Goal: Task Accomplishment & Management: Manage account settings

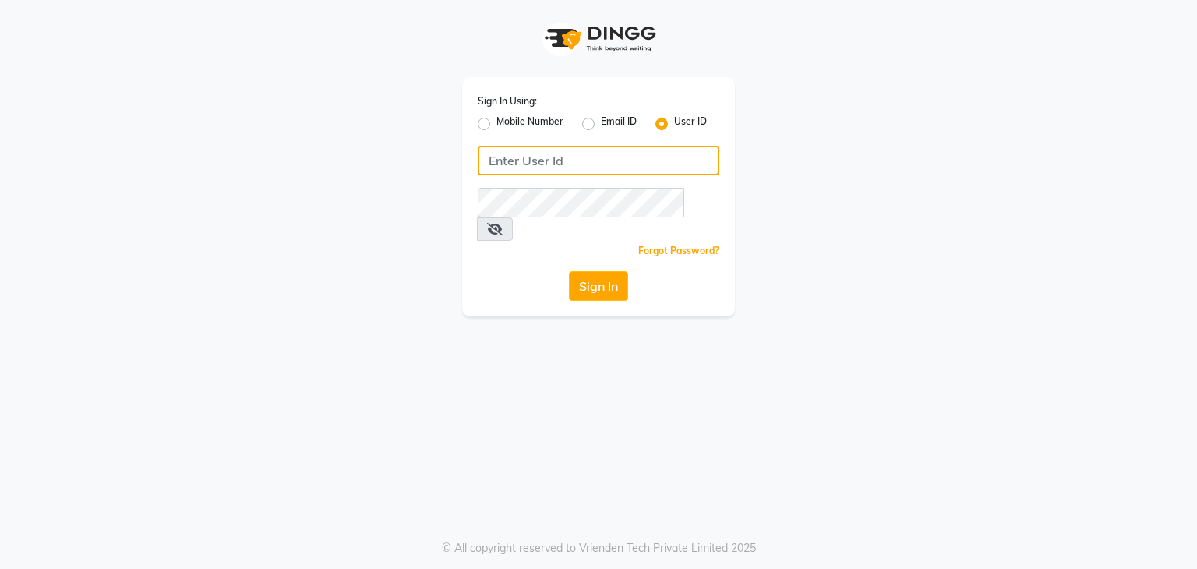
type input "nitinmenssalon"
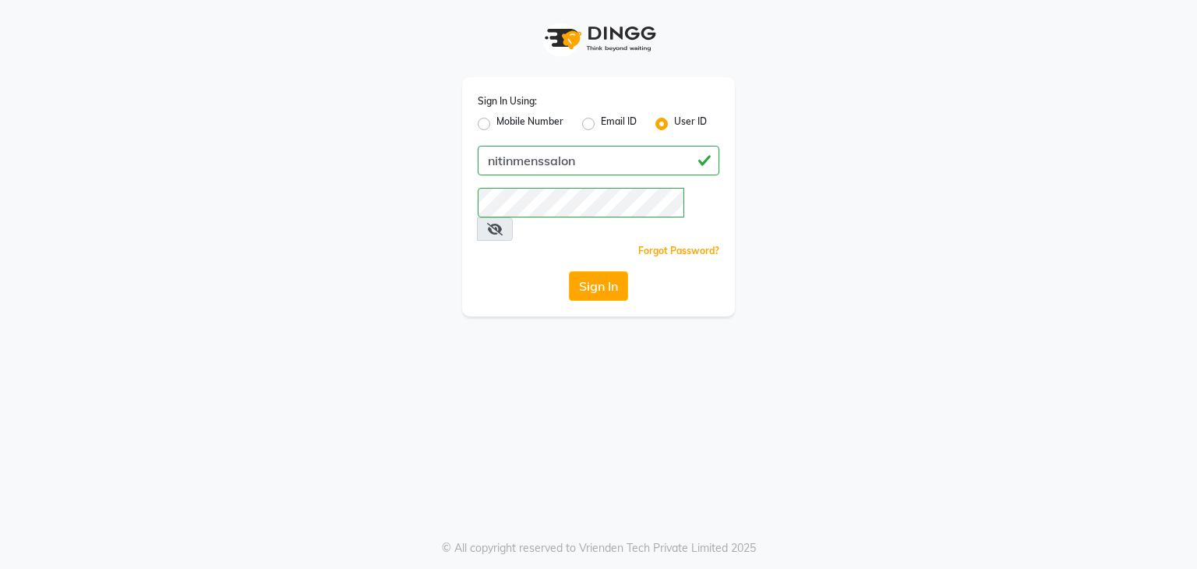
click at [513, 217] on span at bounding box center [495, 228] width 36 height 23
click at [503, 223] on icon at bounding box center [495, 229] width 16 height 12
click at [501, 223] on icon at bounding box center [494, 229] width 14 height 12
click at [574, 271] on button "Sign In" at bounding box center [598, 286] width 59 height 30
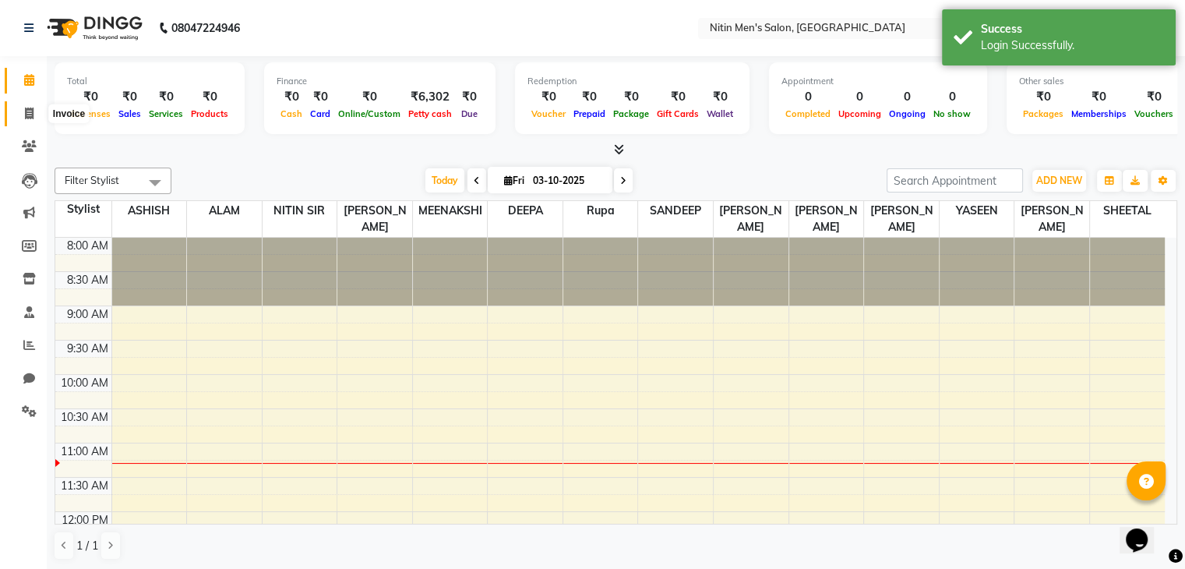
click at [25, 116] on icon at bounding box center [29, 114] width 9 height 12
select select "7981"
select select "service"
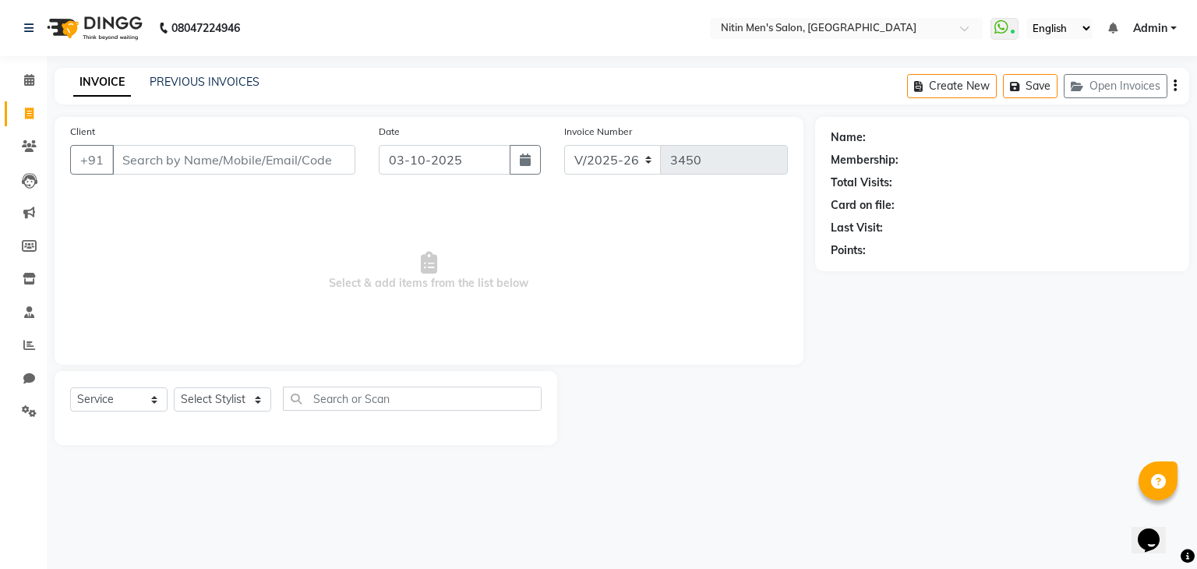
click at [178, 172] on input "Client" at bounding box center [233, 160] width 243 height 30
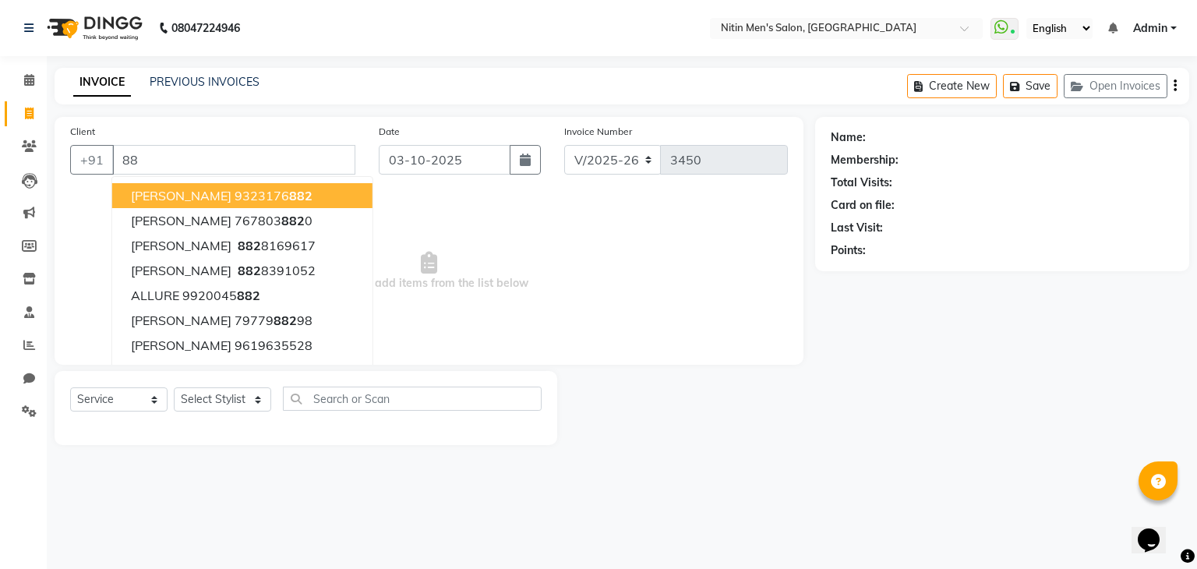
type input "8"
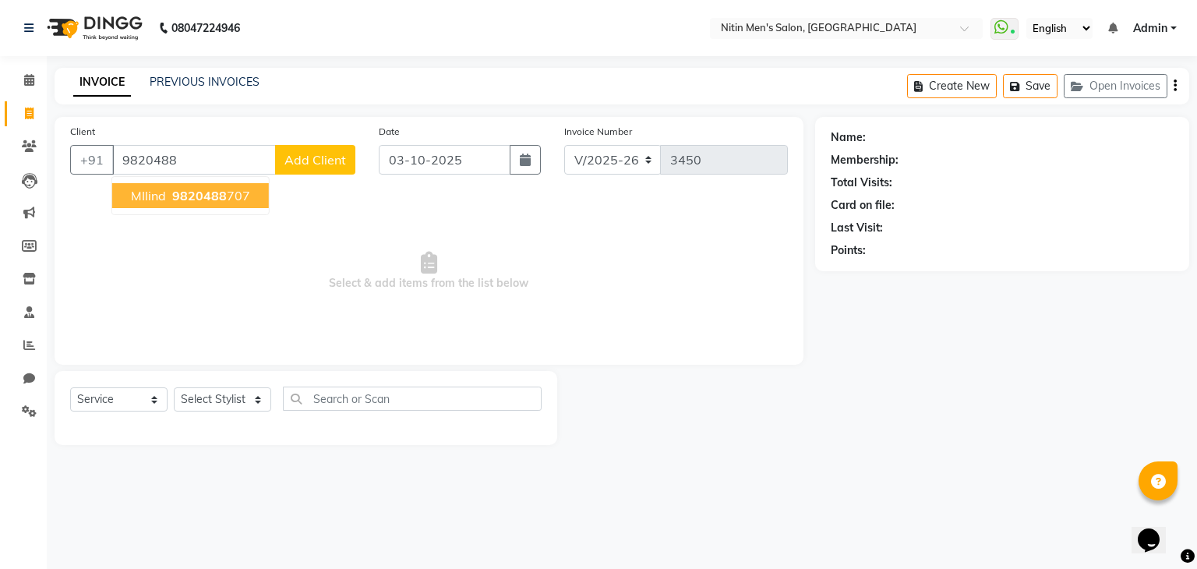
click at [184, 197] on span "9820488" at bounding box center [199, 196] width 55 height 16
type input "9820488707"
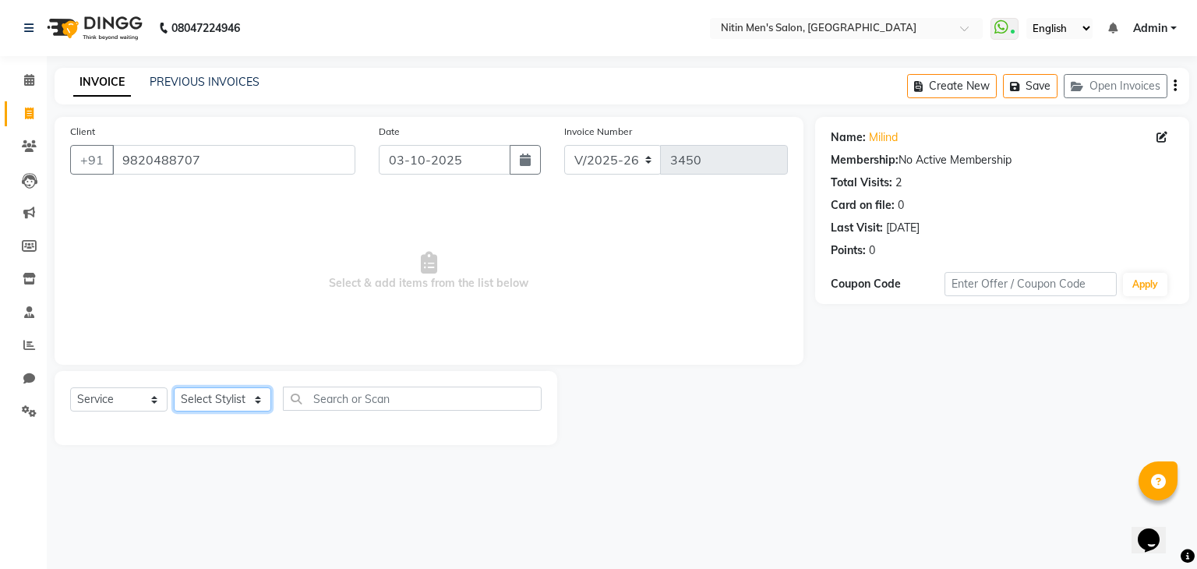
click at [233, 394] on select "Select Stylist [PERSON_NAME] DEEPA [PERSON_NAME] MEENAKSHI NITIN SIR [PERSON_NA…" at bounding box center [222, 399] width 97 height 24
select select "75699"
click at [174, 388] on select "Select Stylist [PERSON_NAME] DEEPA [PERSON_NAME] MEENAKSHI NITIN SIR [PERSON_NA…" at bounding box center [222, 399] width 97 height 24
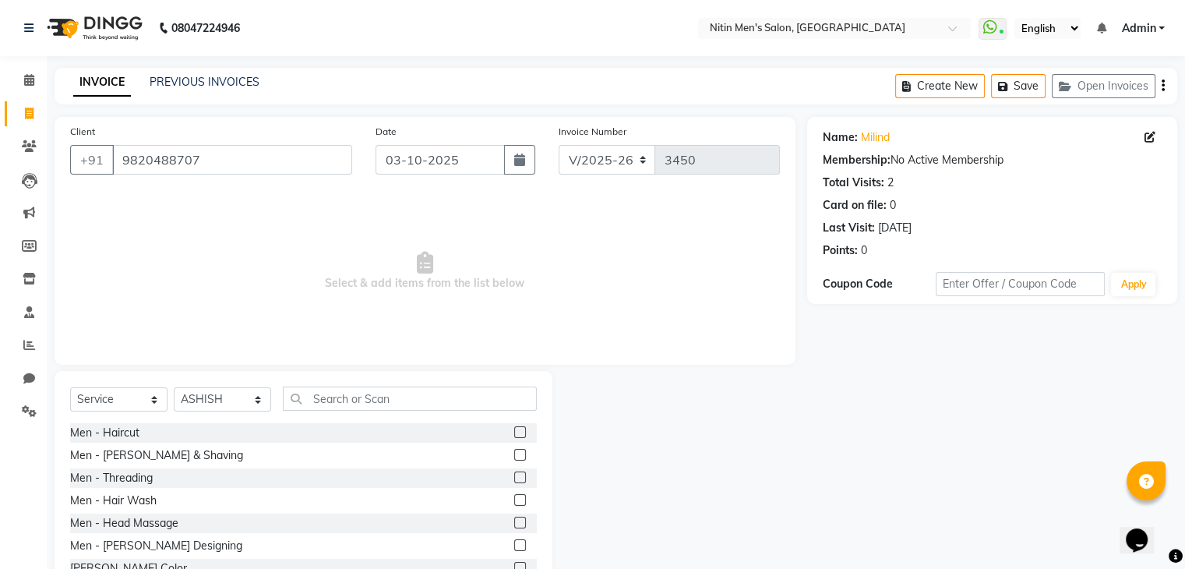
click at [507, 431] on div "Men - Haircut" at bounding box center [303, 432] width 467 height 19
click at [514, 431] on label at bounding box center [520, 432] width 12 height 12
click at [514, 431] on input "checkbox" at bounding box center [519, 433] width 10 height 10
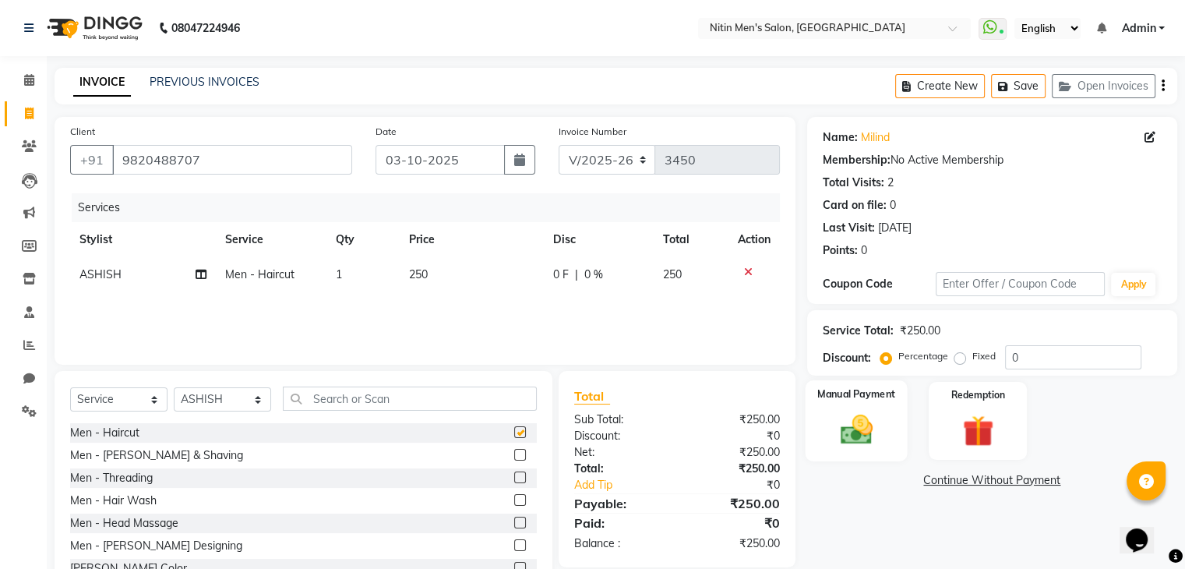
checkbox input "false"
click at [911, 429] on div "Manual Payment Redemption" at bounding box center [993, 421] width 394 height 78
click at [804, 425] on div "Manual Payment Redemption" at bounding box center [993, 421] width 394 height 78
click at [900, 422] on div "Manual Payment" at bounding box center [856, 420] width 102 height 80
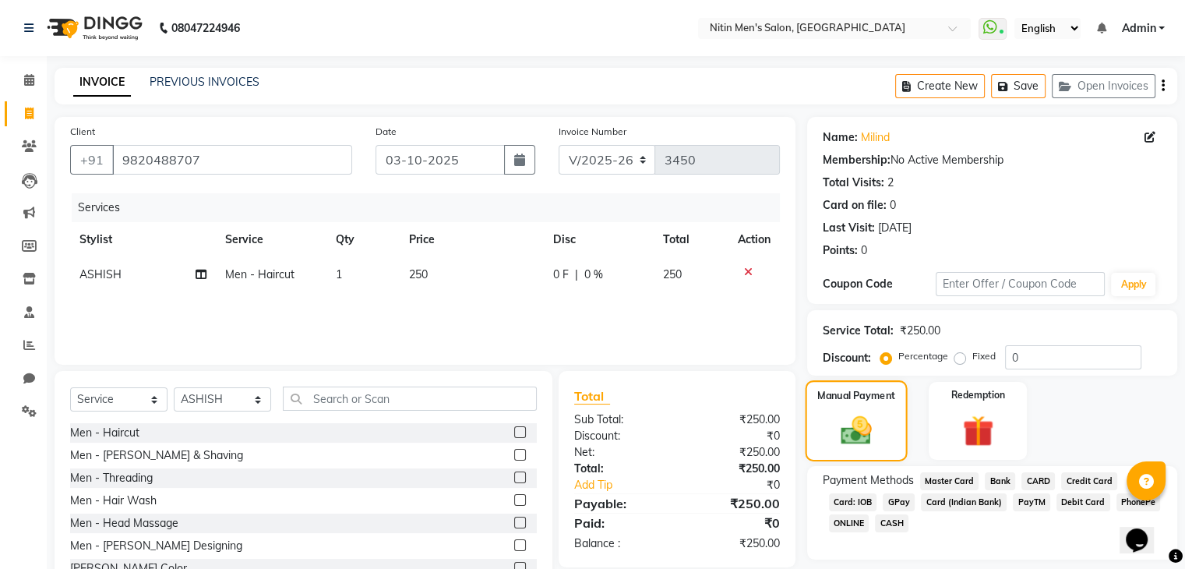
scroll to position [56, 0]
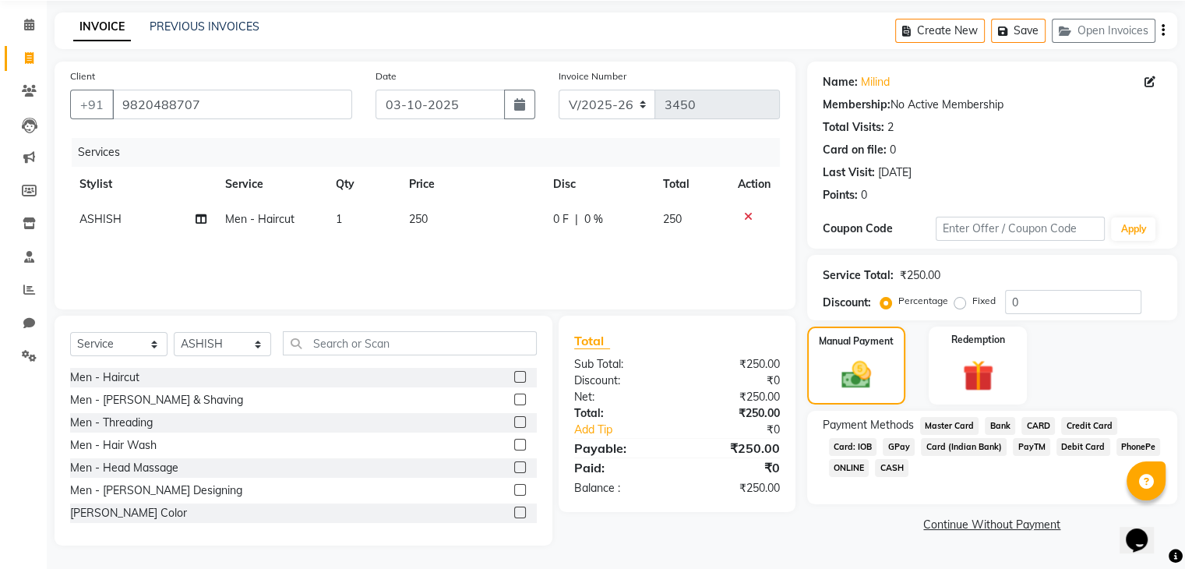
click at [888, 449] on span "GPay" at bounding box center [899, 447] width 32 height 18
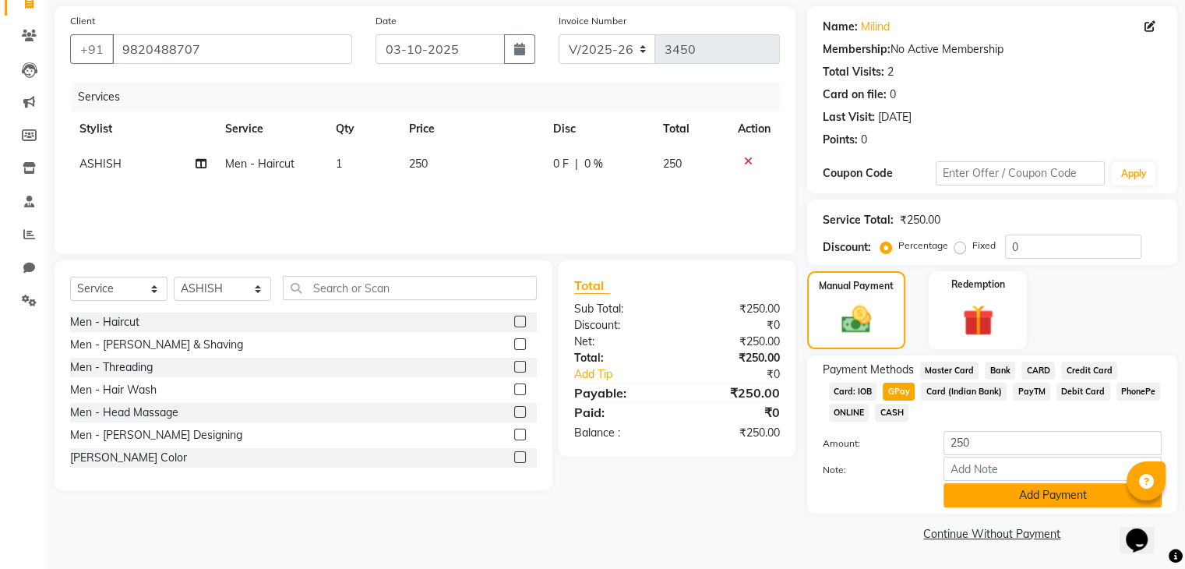
click at [962, 487] on button "Add Payment" at bounding box center [1053, 495] width 218 height 24
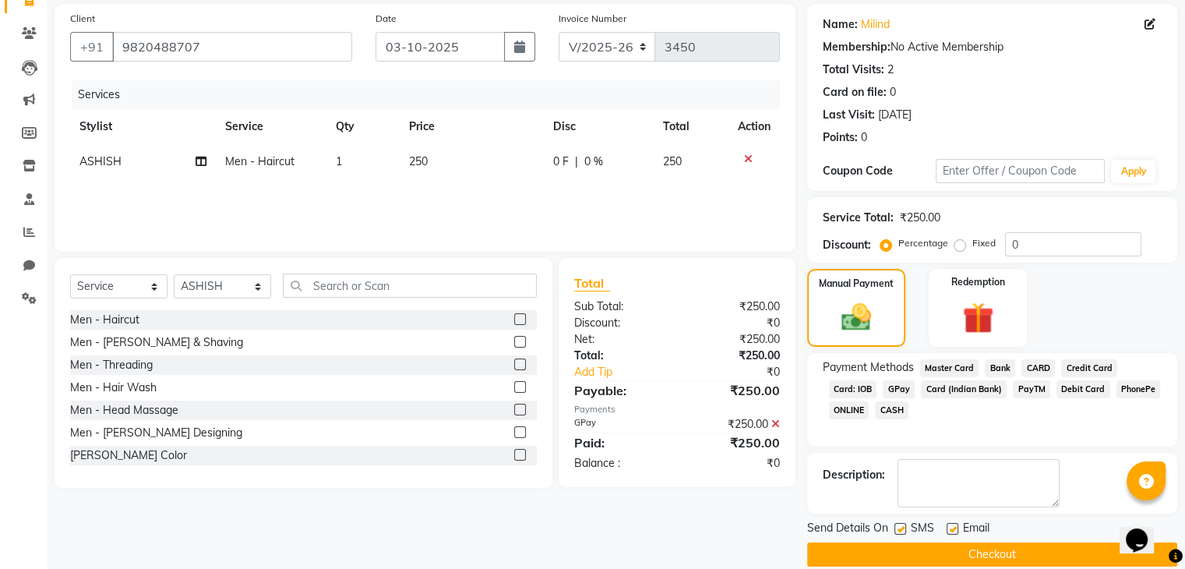
scroll to position [133, 0]
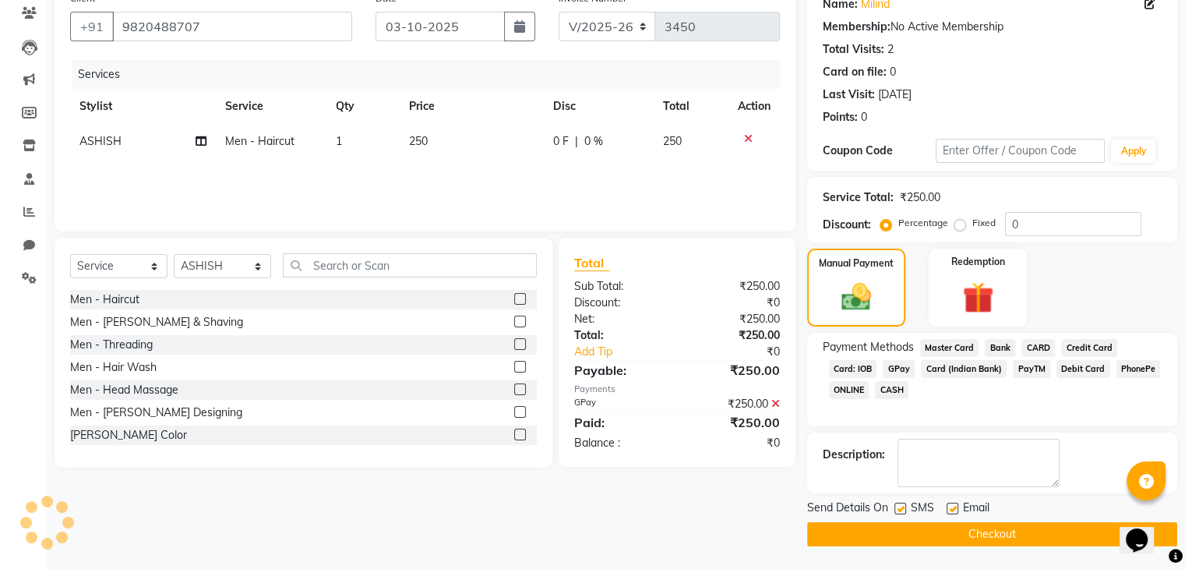
click at [946, 534] on button "Checkout" at bounding box center [992, 534] width 370 height 24
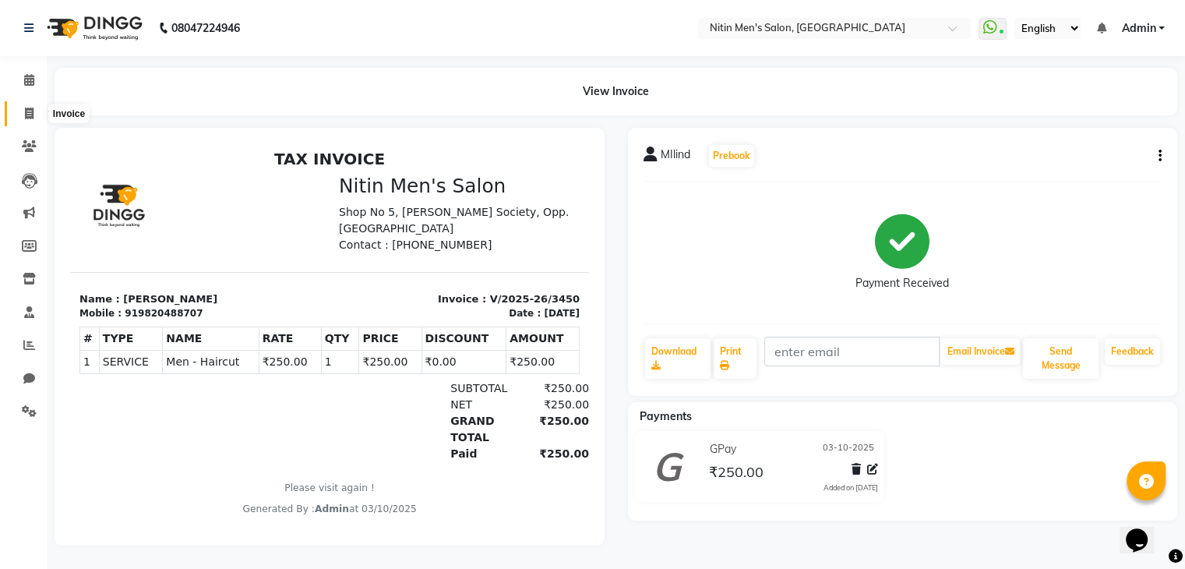
click at [30, 118] on icon at bounding box center [29, 114] width 9 height 12
select select "service"
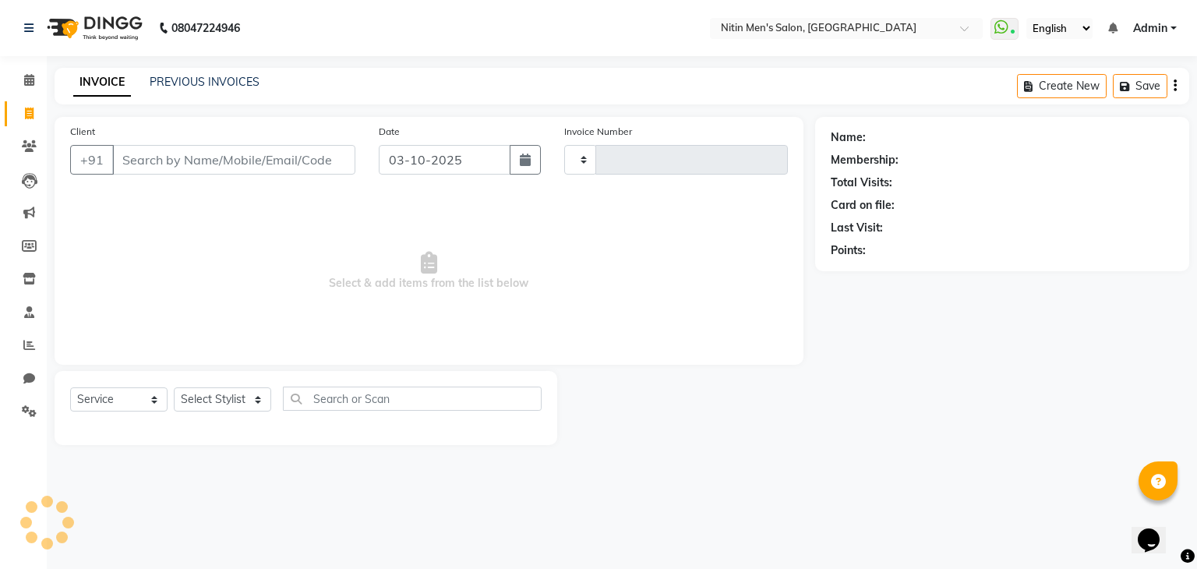
type input "3451"
select select "7981"
click at [163, 164] on input "Client" at bounding box center [233, 160] width 243 height 30
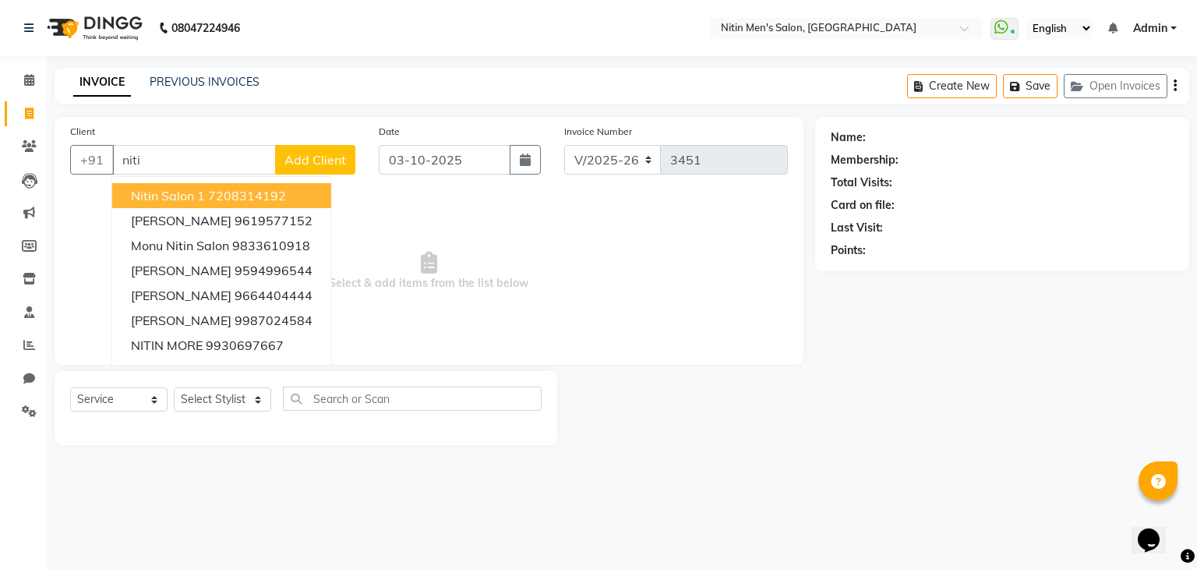
click at [165, 186] on button "Nitin Salon 1 7208314192" at bounding box center [221, 195] width 219 height 25
type input "7208314192"
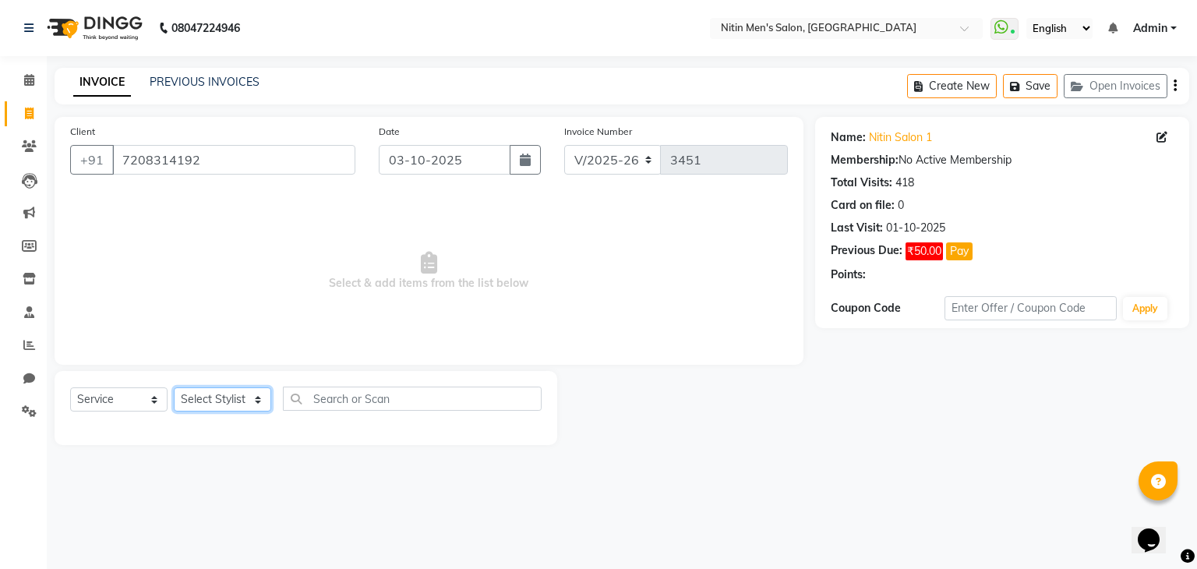
click at [206, 408] on select "Select Stylist [PERSON_NAME] DEEPA [PERSON_NAME] MEENAKSHI NITIN SIR [PERSON_NA…" at bounding box center [222, 399] width 97 height 24
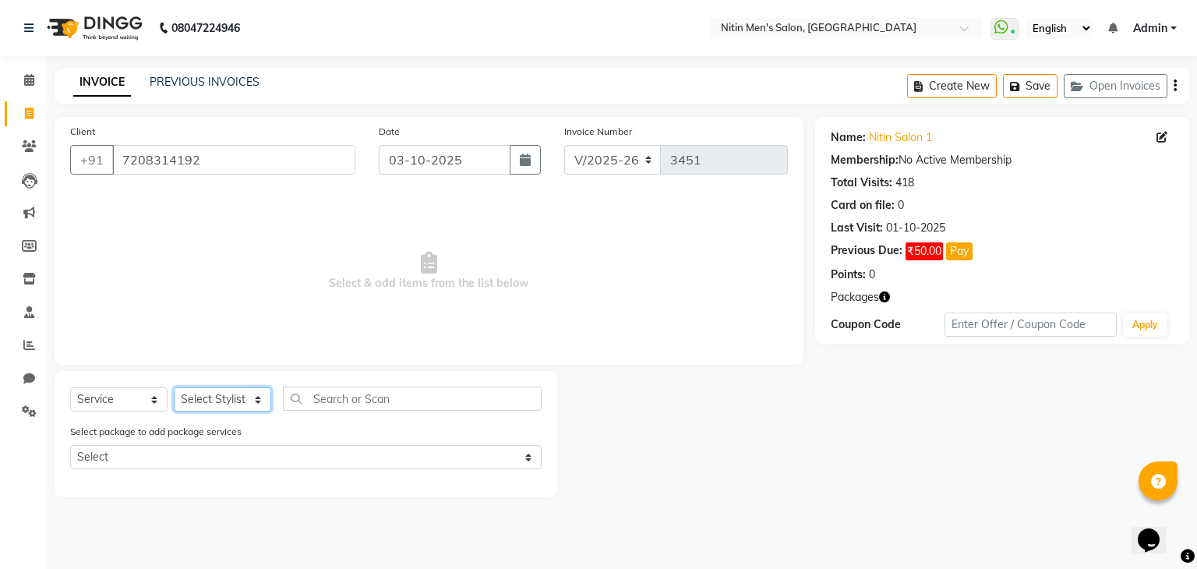
select select "75699"
click at [174, 388] on select "Select Stylist [PERSON_NAME] DEEPA [PERSON_NAME] MEENAKSHI NITIN SIR [PERSON_NA…" at bounding box center [222, 399] width 97 height 24
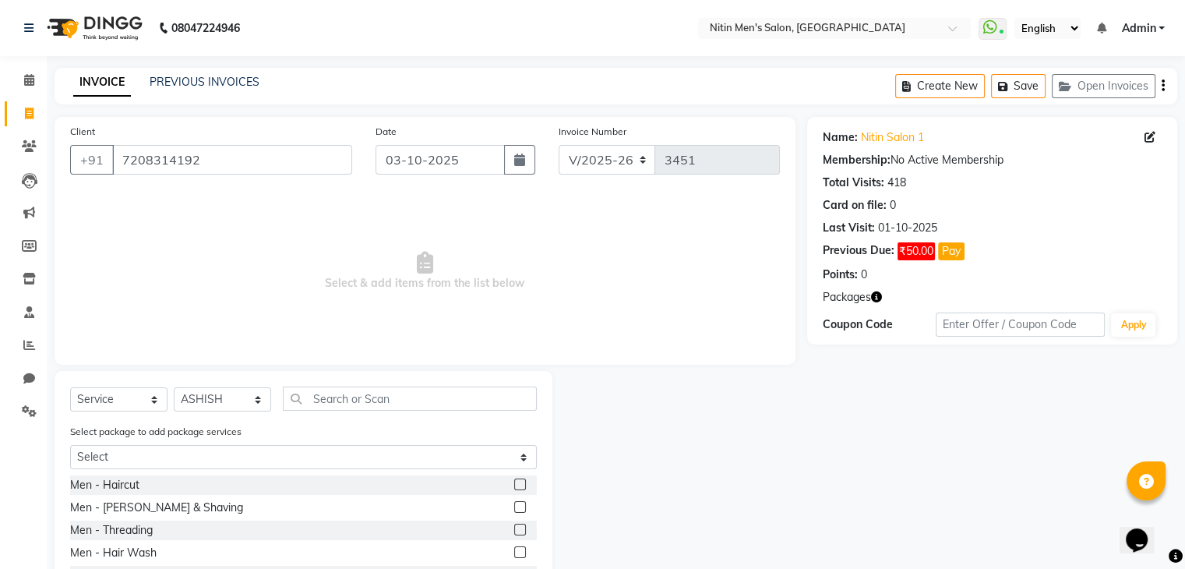
click at [514, 484] on label at bounding box center [520, 484] width 12 height 12
click at [514, 484] on input "checkbox" at bounding box center [519, 485] width 10 height 10
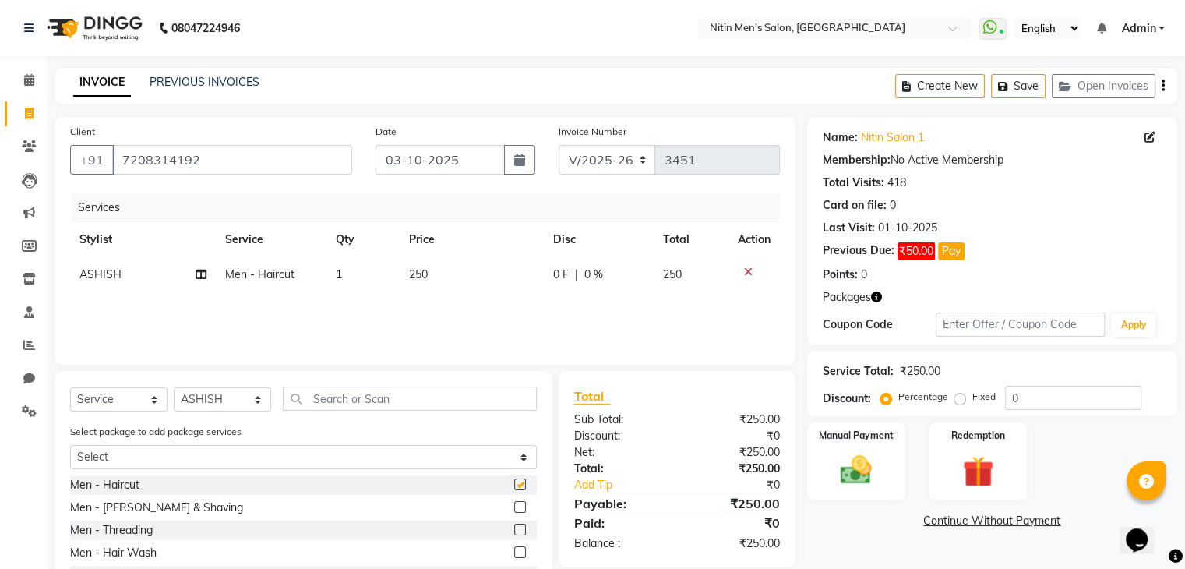
checkbox input "false"
click at [514, 504] on label at bounding box center [520, 507] width 12 height 12
click at [514, 504] on input "checkbox" at bounding box center [519, 508] width 10 height 10
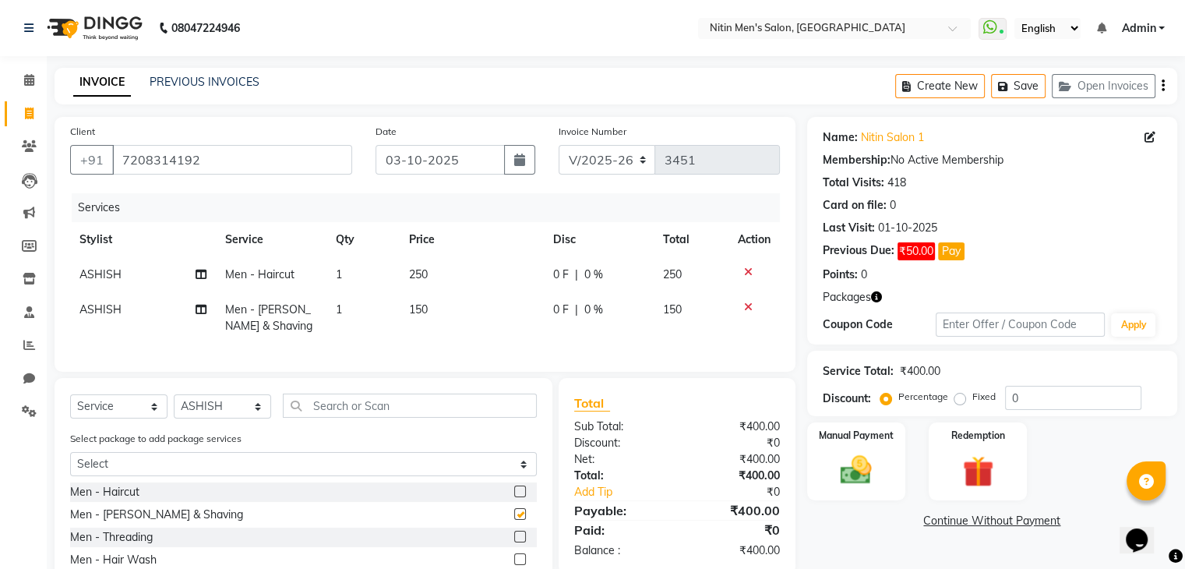
checkbox input "false"
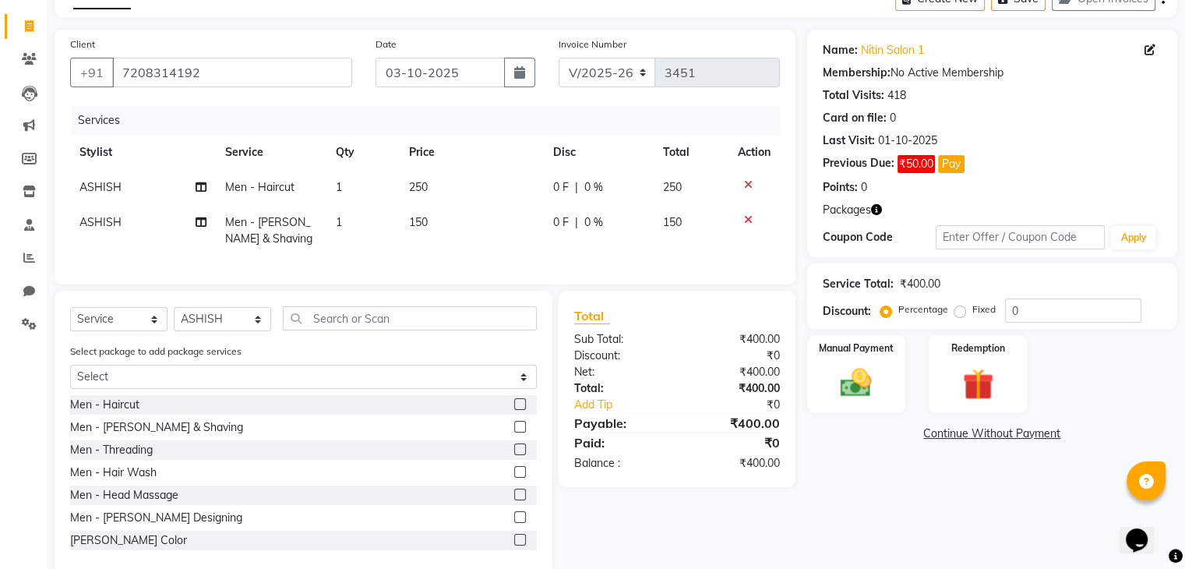
click at [514, 500] on label at bounding box center [520, 495] width 12 height 12
click at [514, 500] on input "checkbox" at bounding box center [519, 495] width 10 height 10
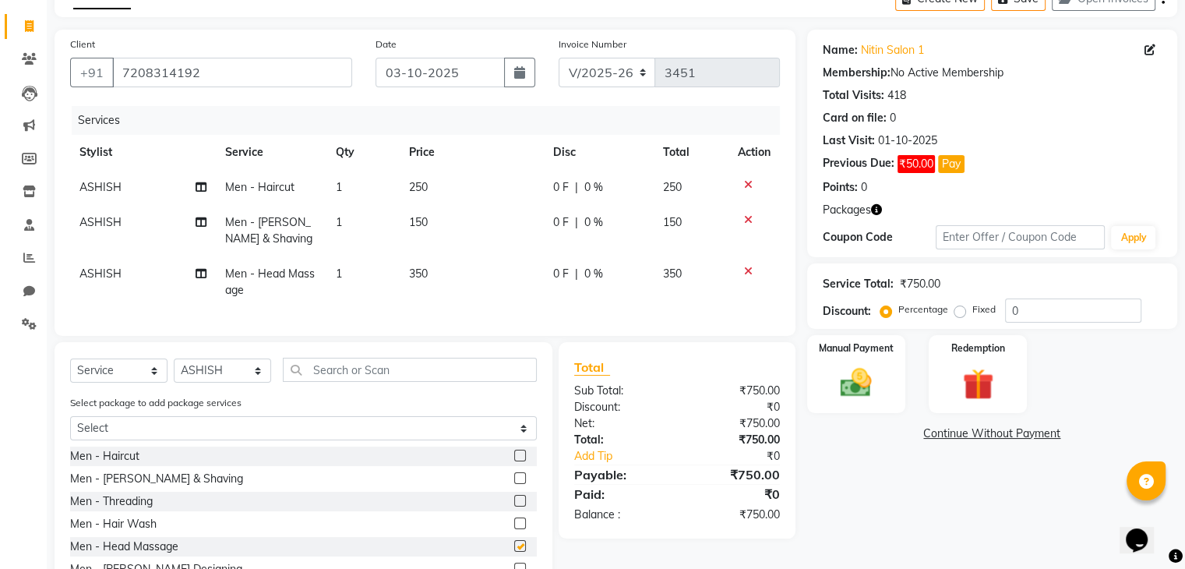
checkbox input "false"
click at [232, 372] on select "Select Stylist [PERSON_NAME] DEEPA [PERSON_NAME] MEENAKSHI NITIN SIR [PERSON_NA…" at bounding box center [222, 370] width 97 height 24
click at [247, 394] on div "Select Service Product Membership Package Voucher Prepaid Gift Card Select Styl…" at bounding box center [303, 376] width 467 height 37
click at [244, 383] on select "Select Stylist [PERSON_NAME] DEEPA [PERSON_NAME] MEENAKSHI NITIN SIR [PERSON_NA…" at bounding box center [222, 370] width 97 height 24
select select "85157"
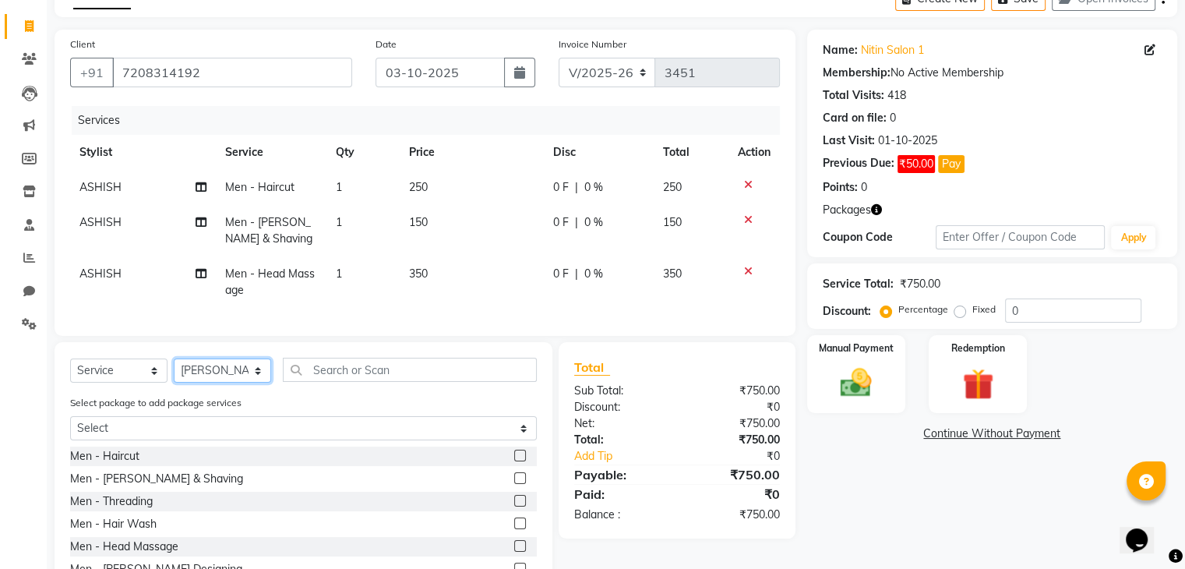
click at [174, 371] on select "Select Stylist [PERSON_NAME] DEEPA [PERSON_NAME] MEENAKSHI NITIN SIR [PERSON_NA…" at bounding box center [222, 370] width 97 height 24
click at [514, 461] on label at bounding box center [520, 456] width 12 height 12
click at [514, 461] on input "checkbox" at bounding box center [519, 456] width 10 height 10
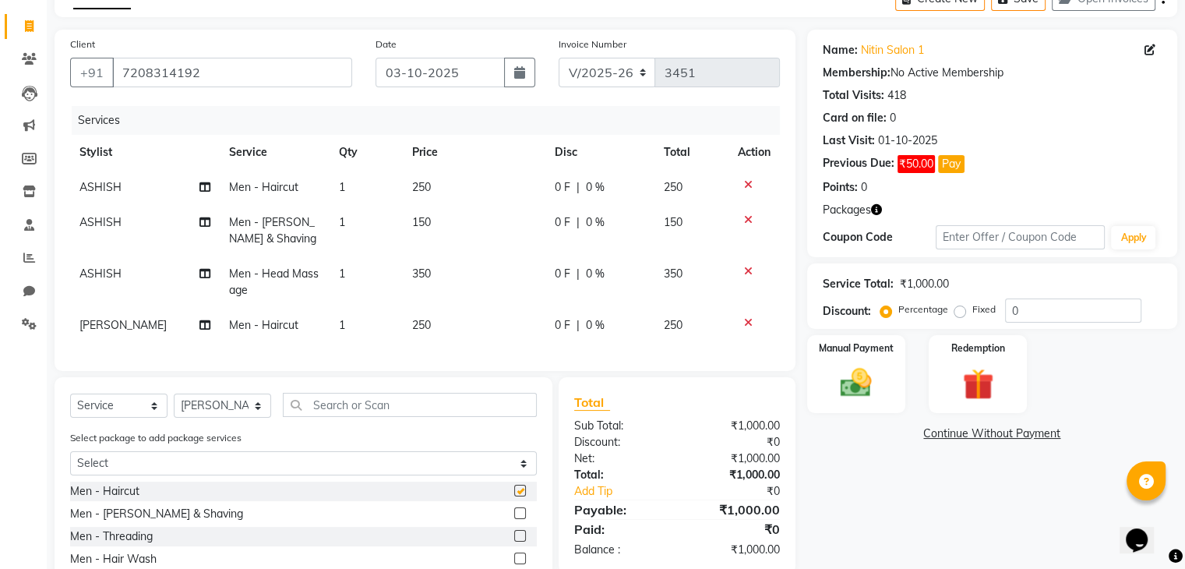
checkbox input "false"
click at [514, 519] on label at bounding box center [520, 513] width 12 height 12
click at [514, 519] on input "checkbox" at bounding box center [519, 514] width 10 height 10
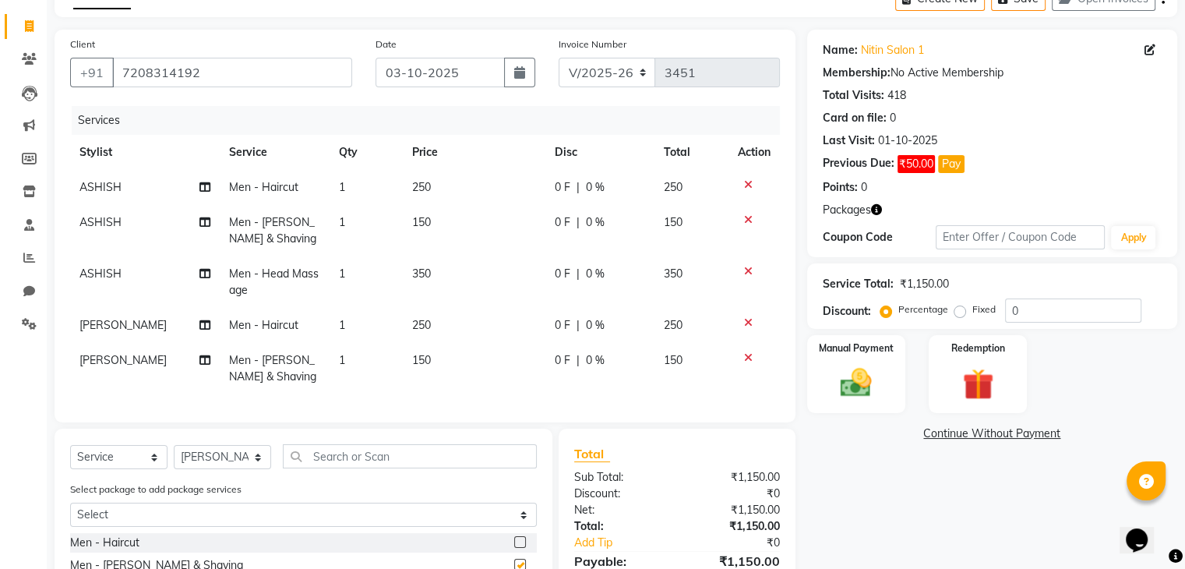
checkbox input "false"
click at [209, 459] on select "Select Stylist [PERSON_NAME] DEEPA [PERSON_NAME] MEENAKSHI NITIN SIR [PERSON_NA…" at bounding box center [222, 457] width 97 height 24
select select "87617"
click at [174, 457] on select "Select Stylist [PERSON_NAME] DEEPA [PERSON_NAME] MEENAKSHI NITIN SIR [PERSON_NA…" at bounding box center [222, 457] width 97 height 24
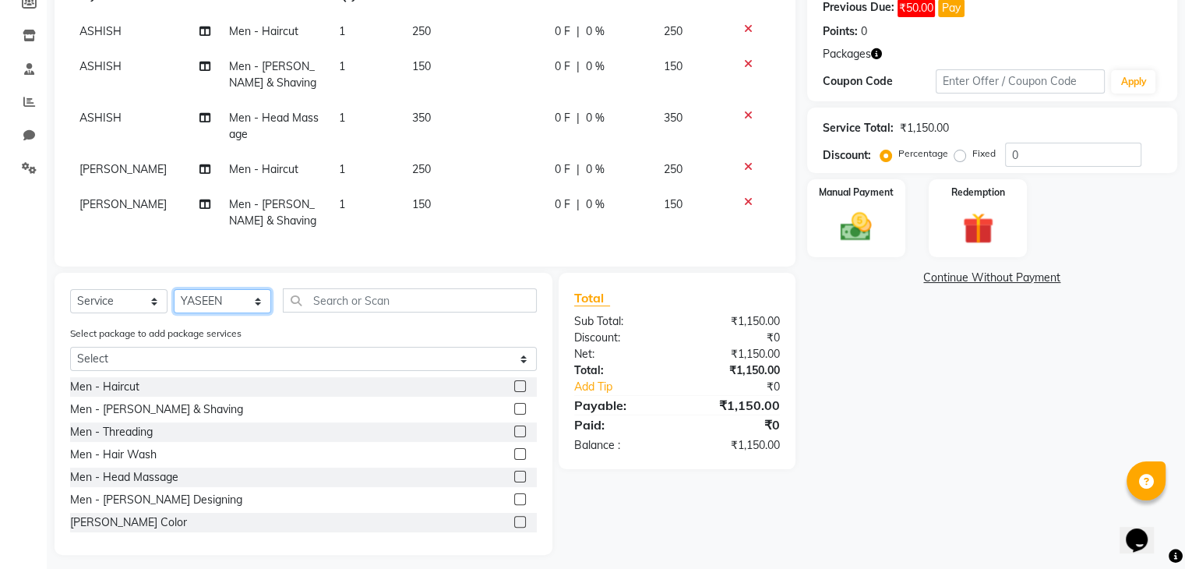
scroll to position [245, 0]
click at [517, 395] on div at bounding box center [525, 385] width 23 height 19
click at [501, 395] on div "Men - Haircut" at bounding box center [303, 385] width 467 height 19
click at [514, 390] on label at bounding box center [520, 385] width 12 height 12
click at [514, 390] on input "checkbox" at bounding box center [519, 385] width 10 height 10
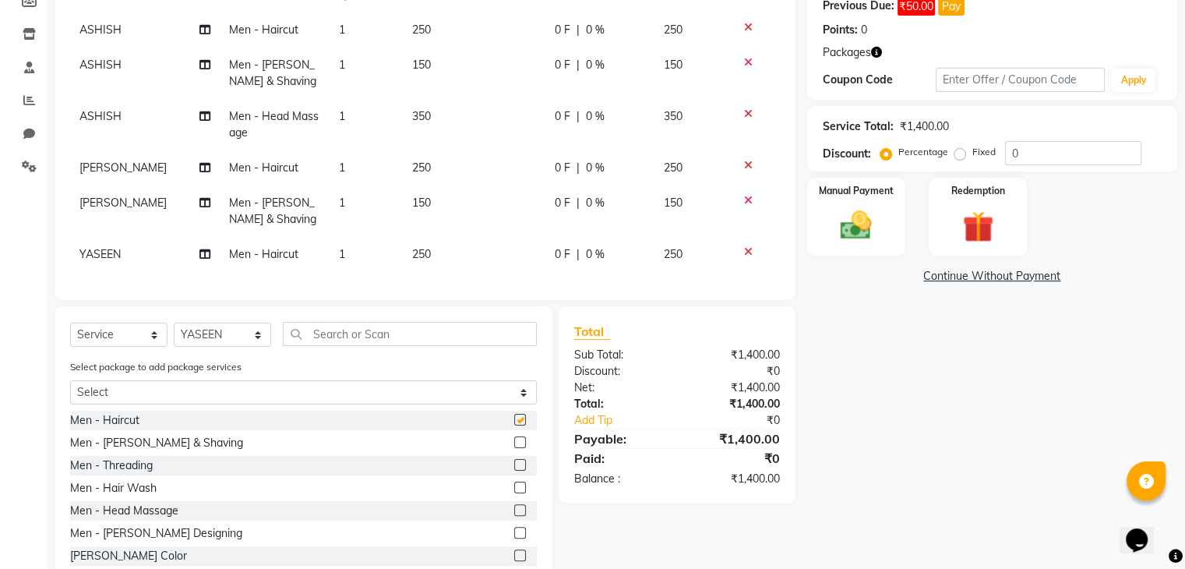
checkbox input "false"
click at [514, 448] on label at bounding box center [520, 442] width 12 height 12
click at [514, 448] on input "checkbox" at bounding box center [519, 443] width 10 height 10
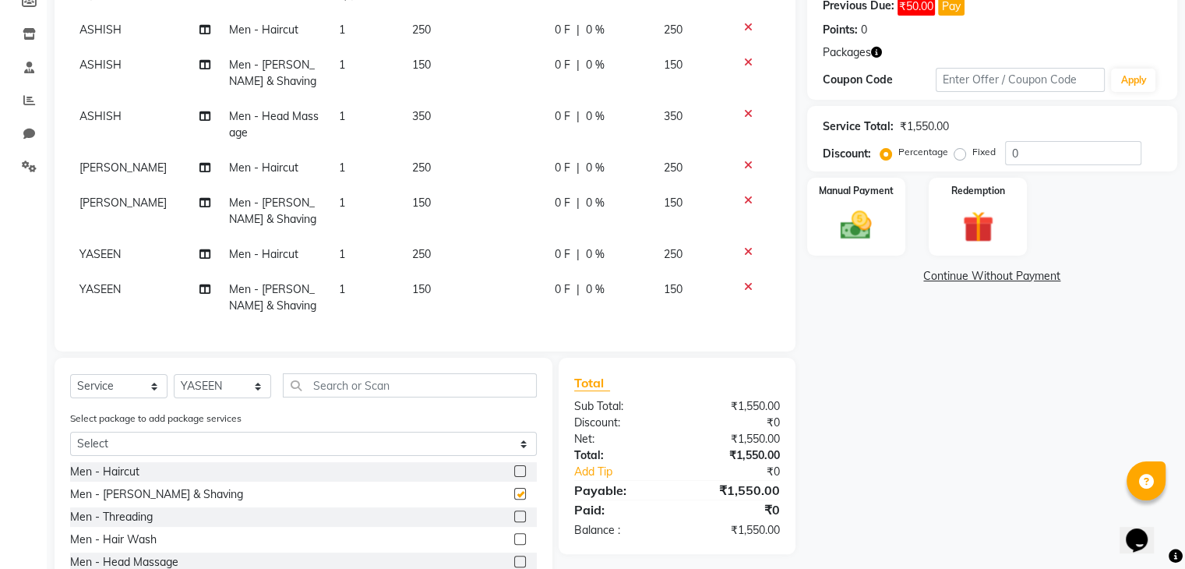
checkbox input "false"
click at [221, 381] on select "Select Stylist [PERSON_NAME] DEEPA [PERSON_NAME] MEENAKSHI NITIN SIR [PERSON_NA…" at bounding box center [222, 386] width 97 height 24
select select "91720"
click at [174, 377] on select "Select Stylist [PERSON_NAME] DEEPA [PERSON_NAME] MEENAKSHI NITIN SIR [PERSON_NA…" at bounding box center [222, 386] width 97 height 24
click at [514, 492] on label at bounding box center [520, 494] width 12 height 12
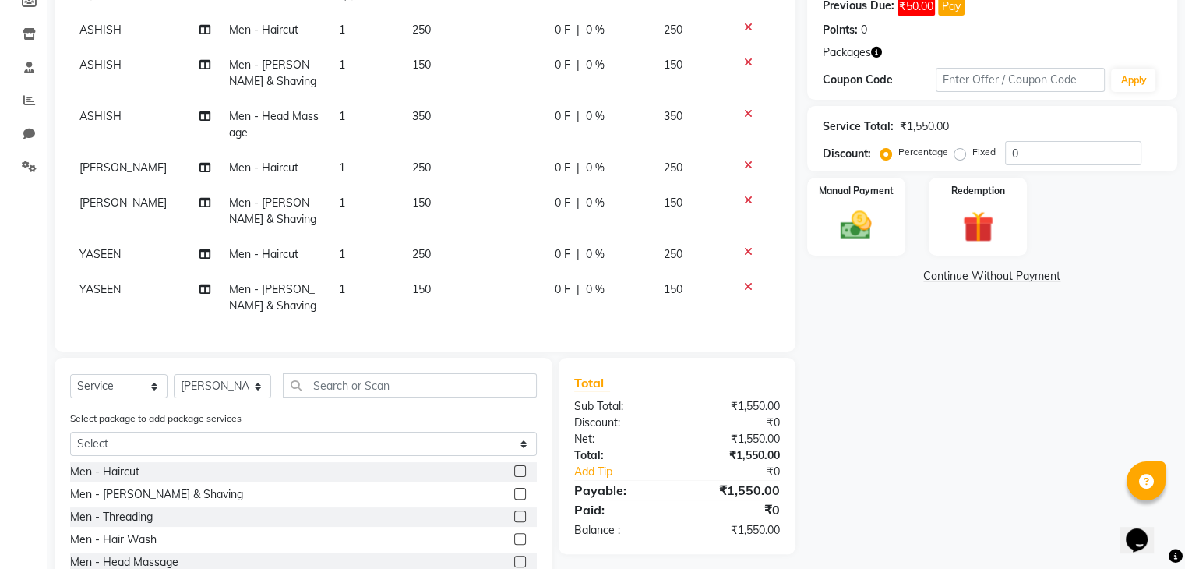
click at [514, 492] on input "checkbox" at bounding box center [519, 494] width 10 height 10
checkbox input "false"
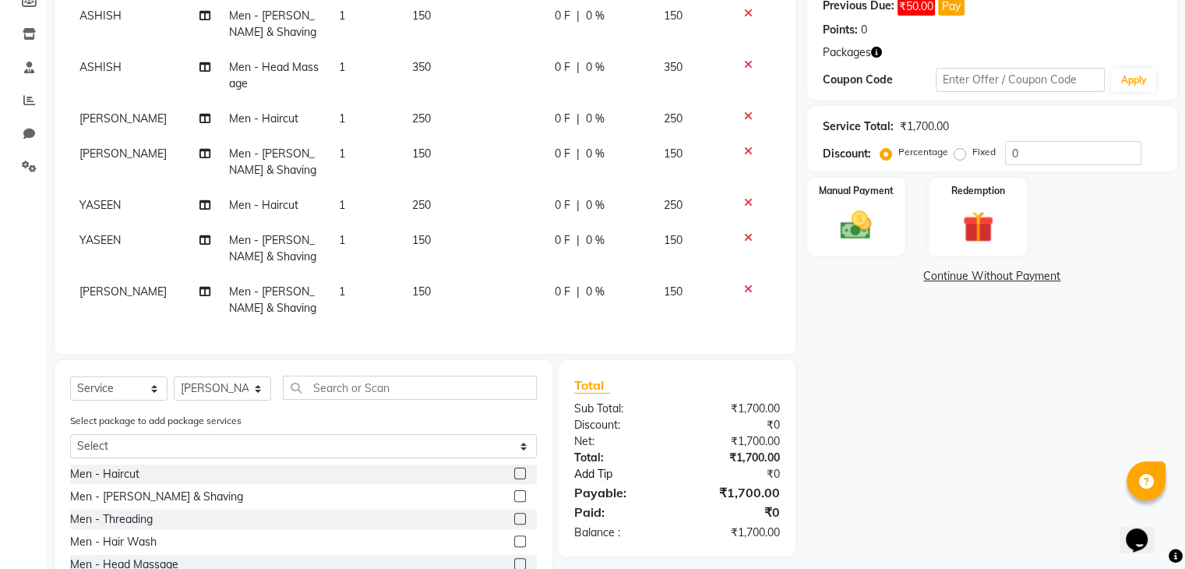
click at [588, 474] on link "Add Tip" at bounding box center [629, 474] width 133 height 16
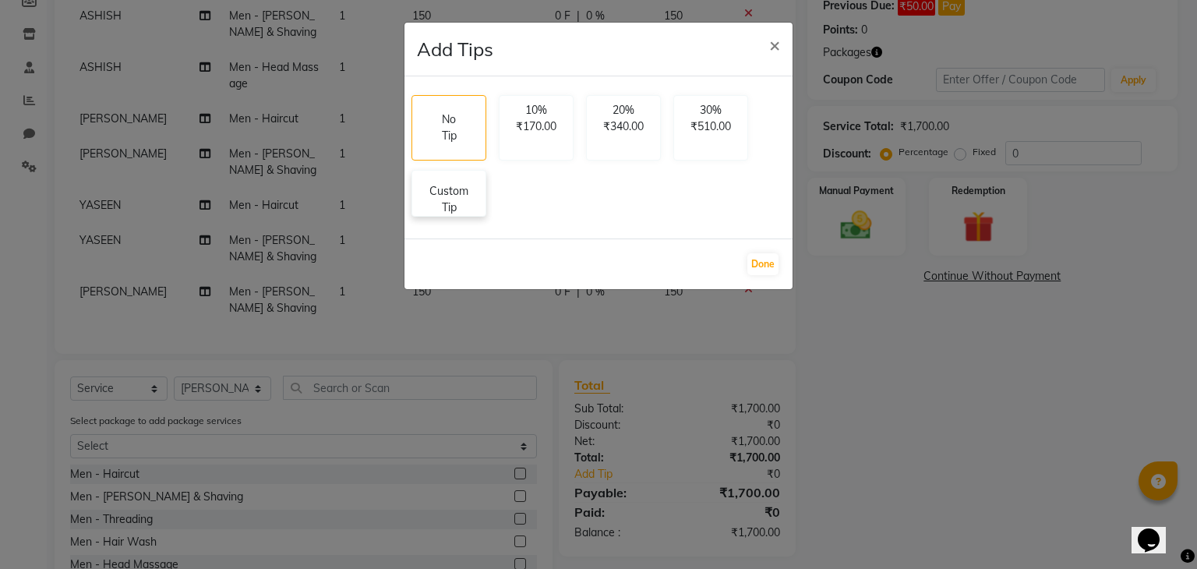
click at [446, 201] on p "Custom Tip" at bounding box center [449, 199] width 55 height 33
select select "75699"
select select "85157"
select select "87617"
select select "91720"
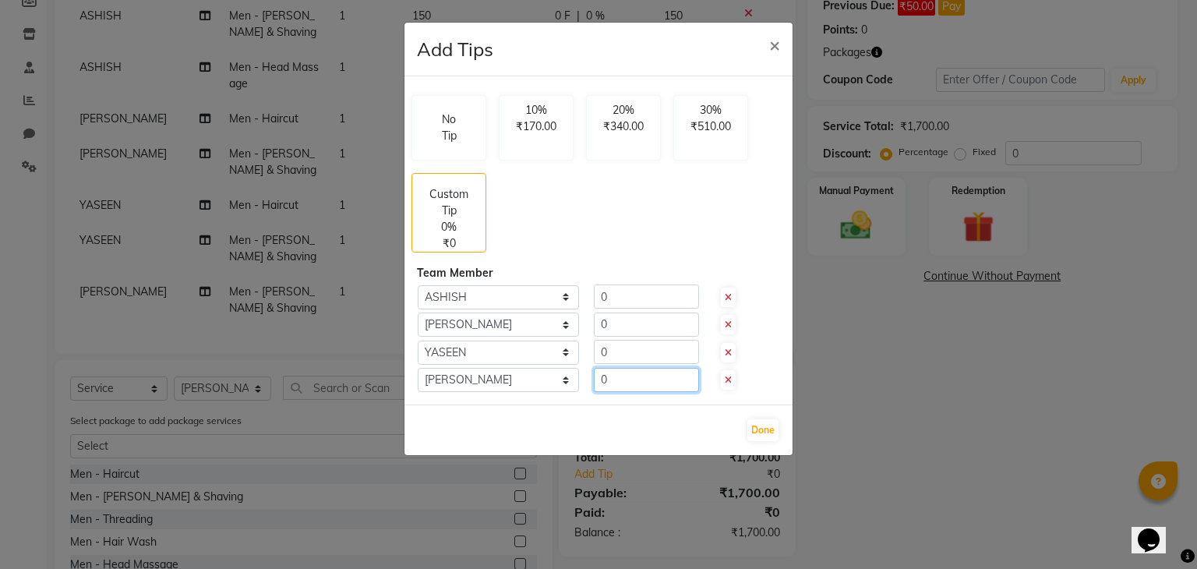
click at [642, 376] on input "0" at bounding box center [646, 380] width 105 height 24
type input "20"
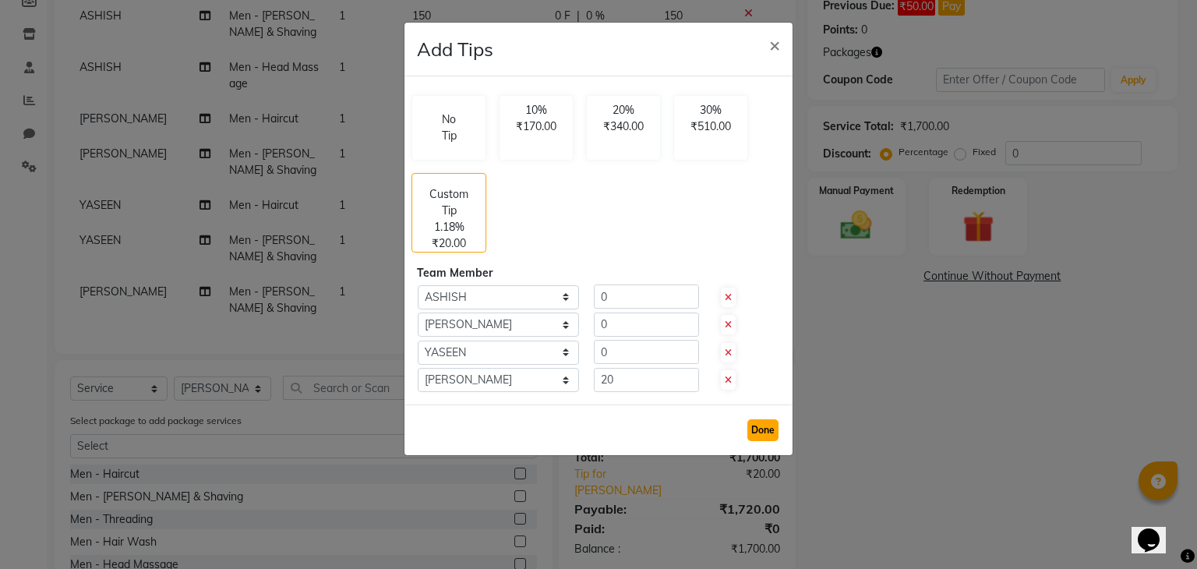
click at [766, 422] on button "Done" at bounding box center [762, 430] width 31 height 22
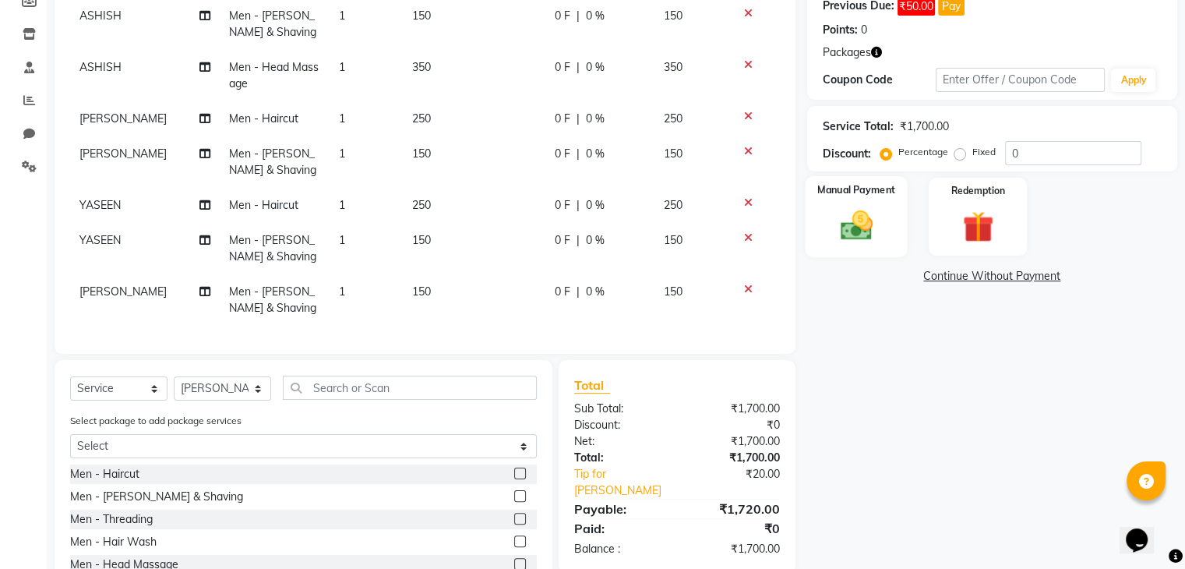
click at [879, 235] on img at bounding box center [856, 225] width 52 height 37
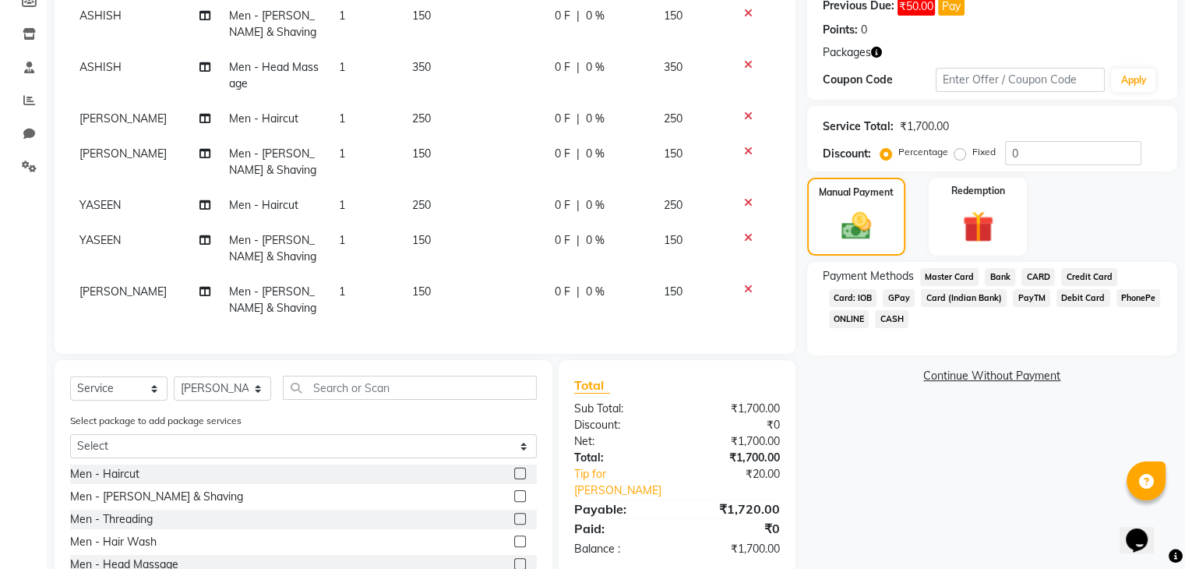
click at [884, 322] on span "CASH" at bounding box center [892, 319] width 34 height 18
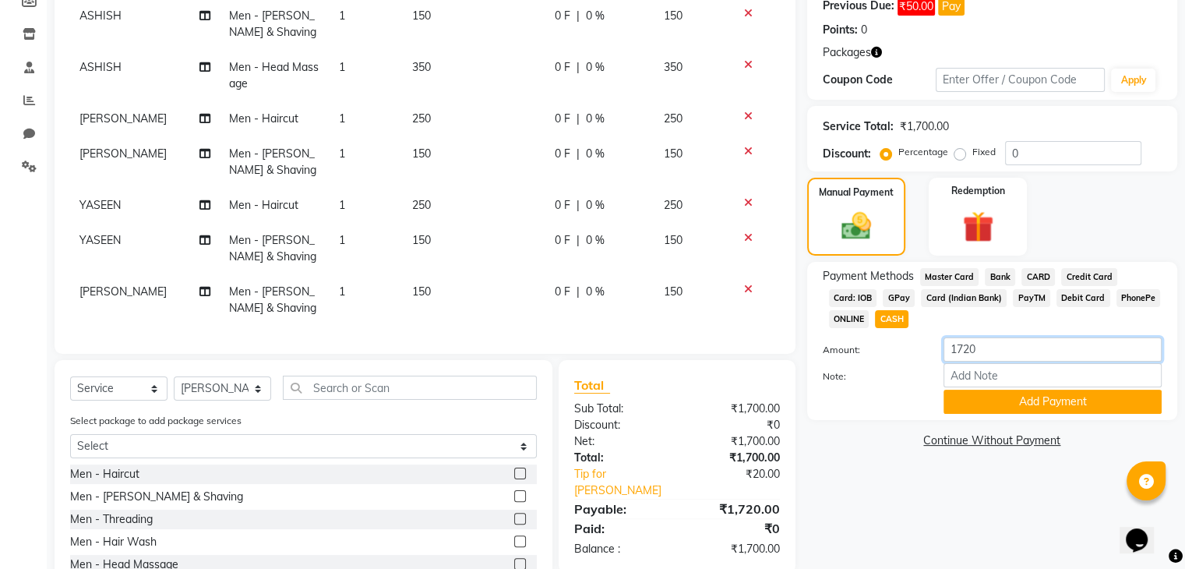
click at [969, 362] on input "1720" at bounding box center [1053, 349] width 218 height 24
type input "1150"
click at [972, 403] on button "Add Payment" at bounding box center [1053, 402] width 218 height 24
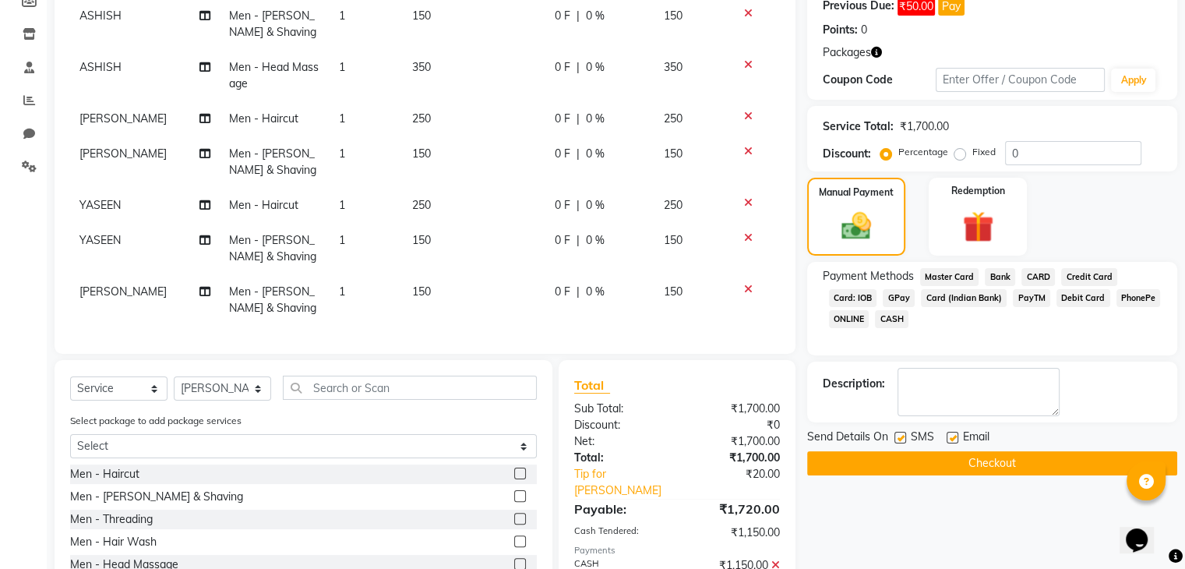
click at [903, 296] on span "GPay" at bounding box center [899, 298] width 32 height 18
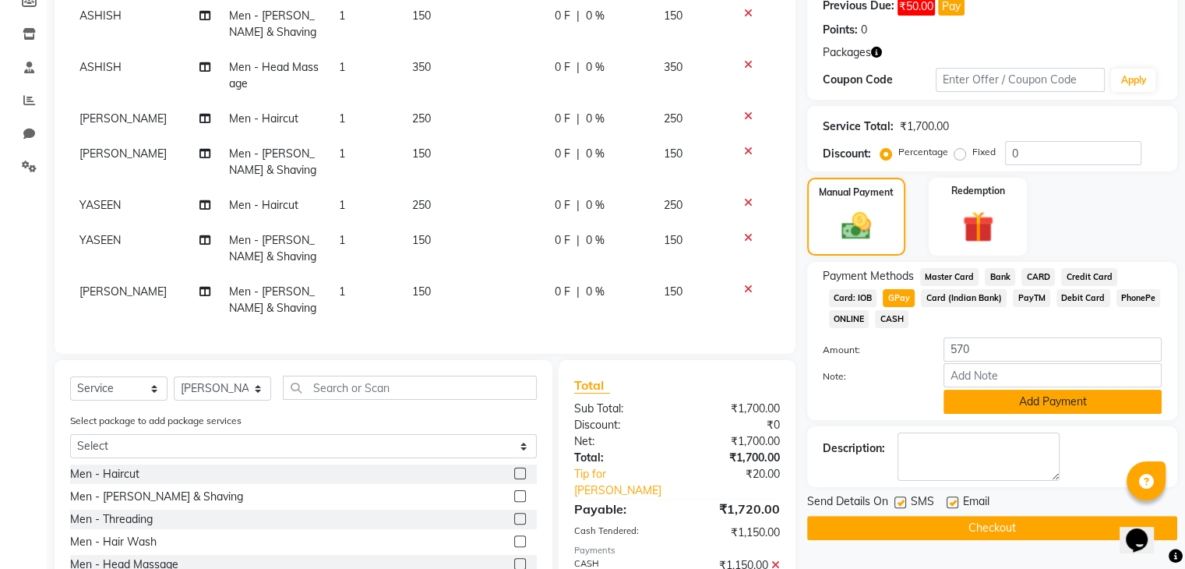
click at [987, 404] on button "Add Payment" at bounding box center [1053, 402] width 218 height 24
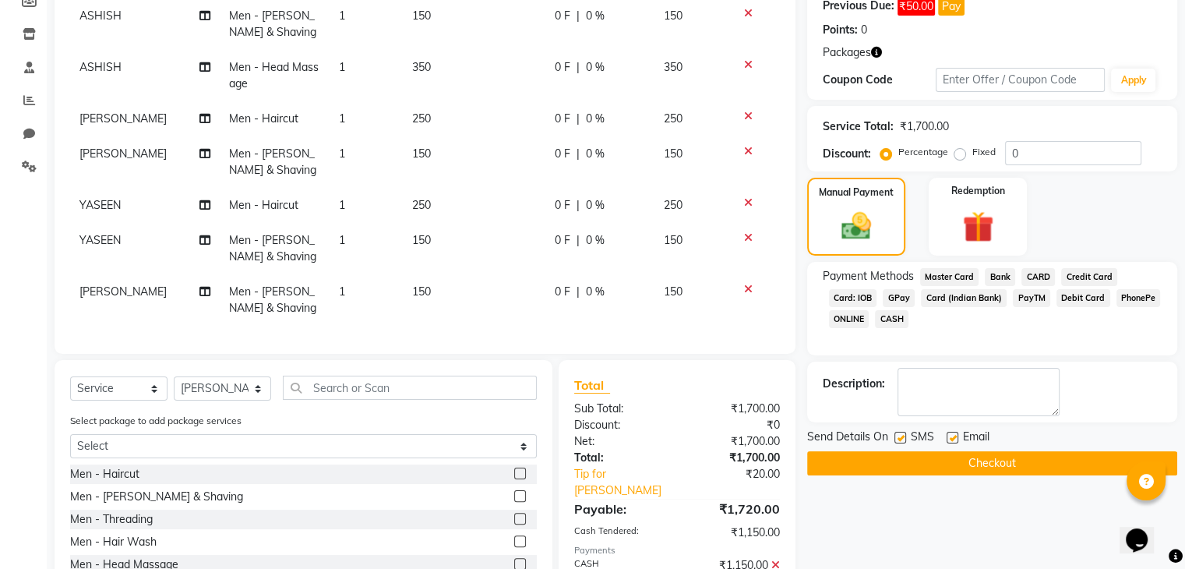
click at [906, 436] on div "SMS" at bounding box center [921, 438] width 52 height 19
click at [902, 436] on label at bounding box center [901, 438] width 12 height 12
click at [902, 436] on input "checkbox" at bounding box center [900, 438] width 10 height 10
checkbox input "false"
click at [950, 436] on label at bounding box center [953, 438] width 12 height 12
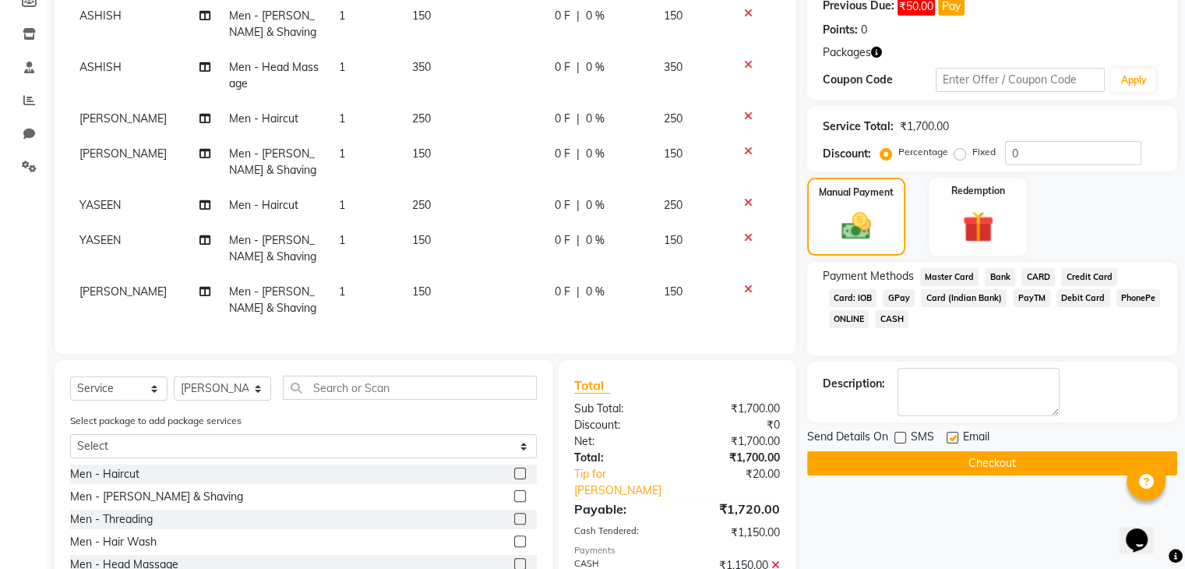
click at [950, 436] on input "checkbox" at bounding box center [952, 438] width 10 height 10
checkbox input "false"
click at [936, 459] on button "Checkout" at bounding box center [992, 463] width 370 height 24
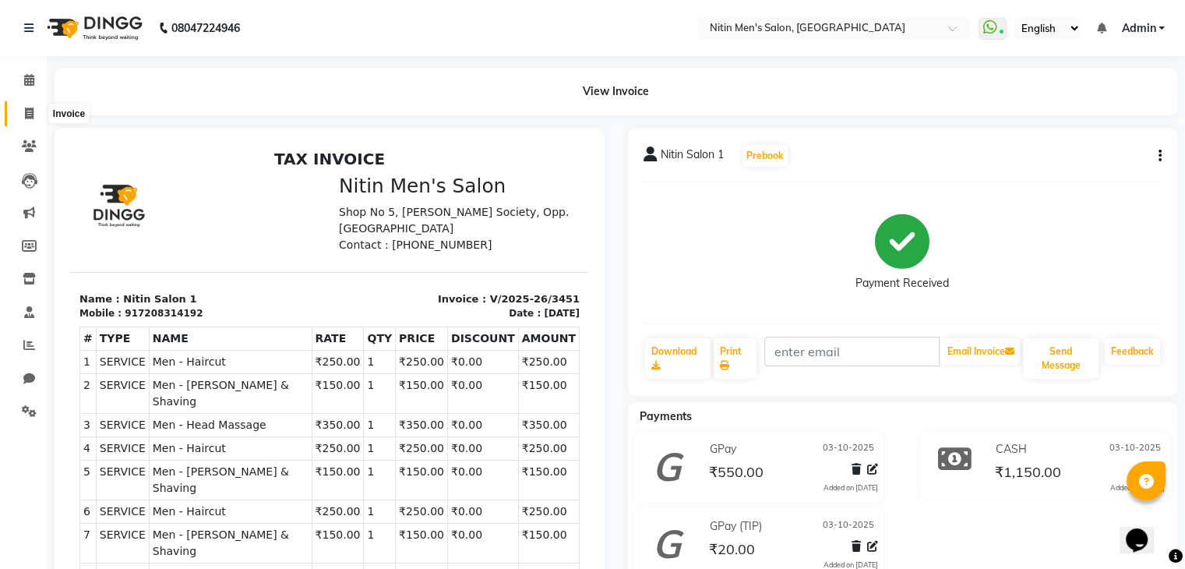
click at [22, 114] on span at bounding box center [29, 114] width 27 height 18
select select "7981"
select select "service"
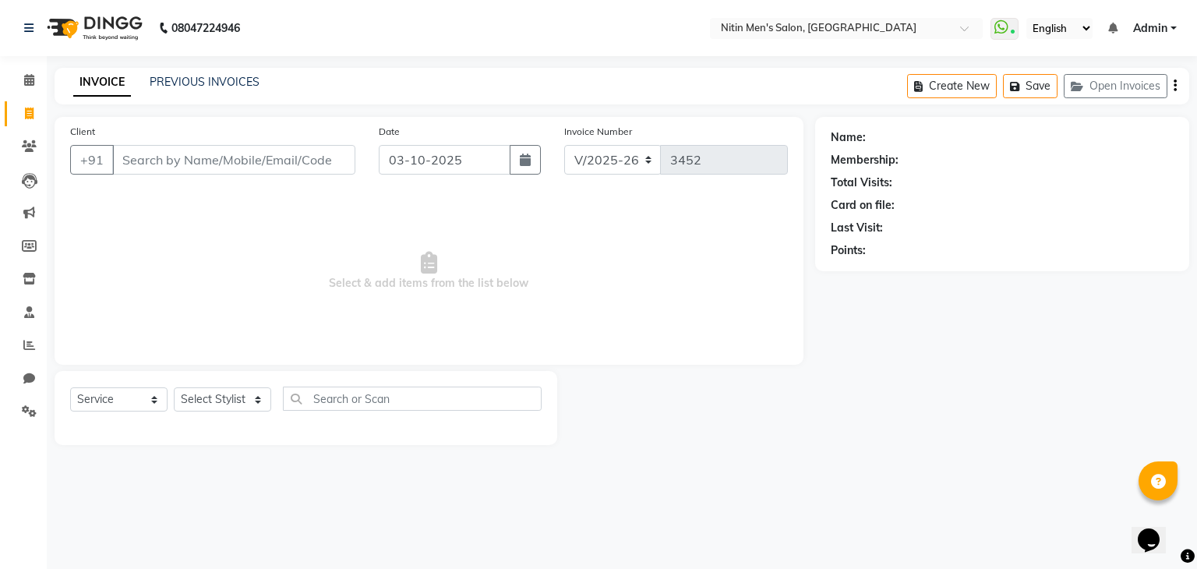
click at [214, 411] on div "Select Stylist" at bounding box center [222, 399] width 97 height 24
click at [226, 389] on select "Select Stylist [PERSON_NAME] DEEPA [PERSON_NAME] MEENAKSHI NITIN SIR [PERSON_NA…" at bounding box center [222, 399] width 97 height 24
select select "82599"
click at [174, 388] on select "Select Stylist [PERSON_NAME] DEEPA [PERSON_NAME] MEENAKSHI NITIN SIR [PERSON_NA…" at bounding box center [222, 399] width 97 height 24
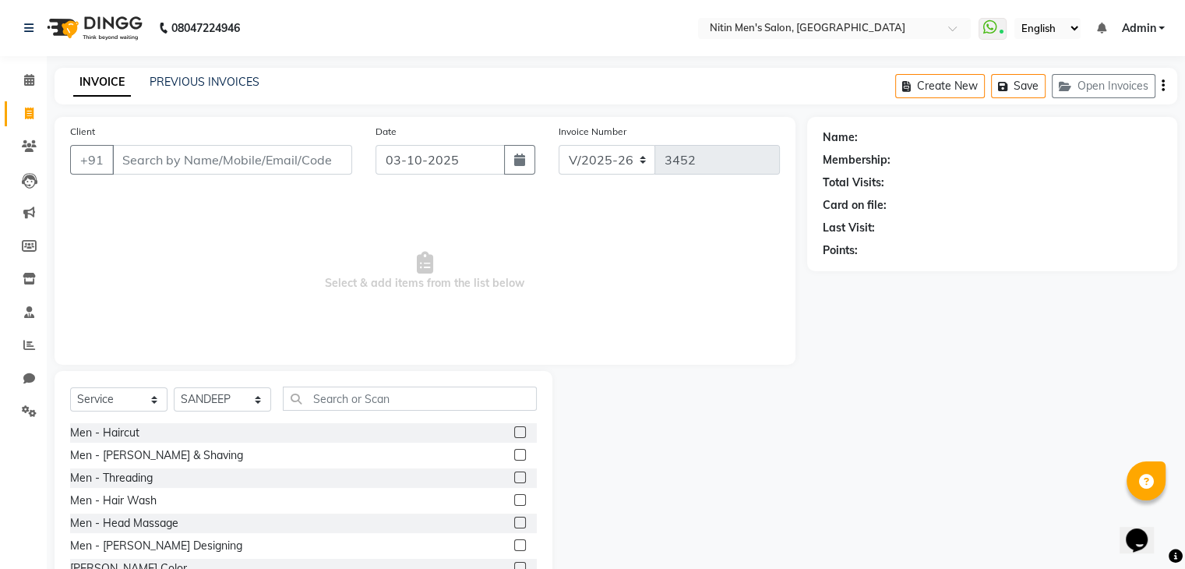
click at [514, 450] on label at bounding box center [520, 455] width 12 height 12
click at [514, 450] on input "checkbox" at bounding box center [519, 455] width 10 height 10
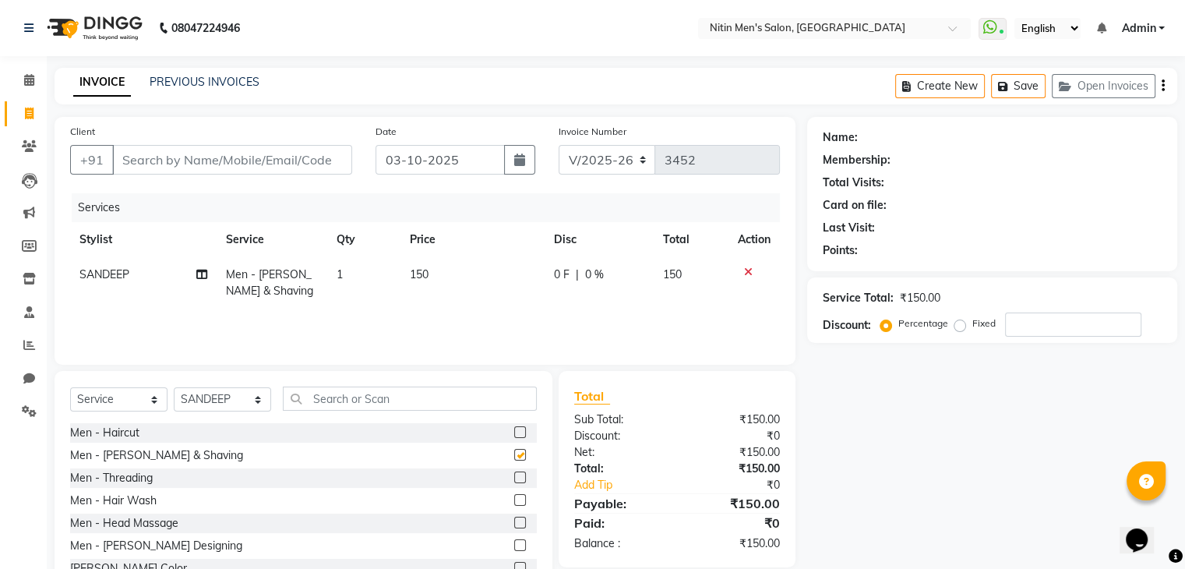
checkbox input "false"
click at [323, 157] on input "Client" at bounding box center [232, 160] width 240 height 30
type input "d"
type input "0"
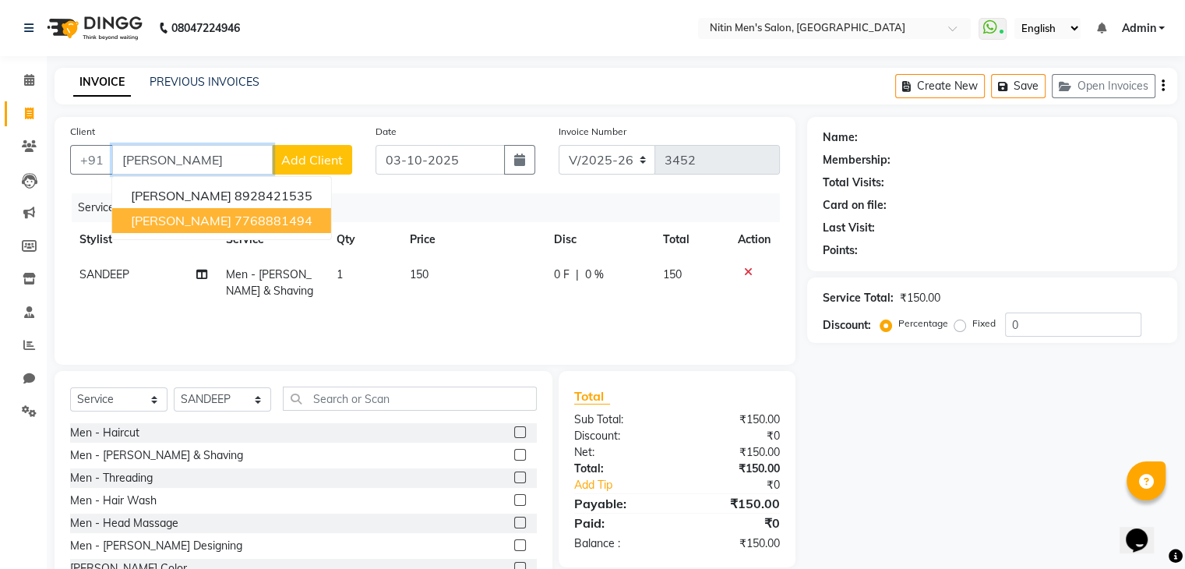
click at [262, 224] on ngb-highlight "7768881494" at bounding box center [274, 221] width 78 height 16
type input "7768881494"
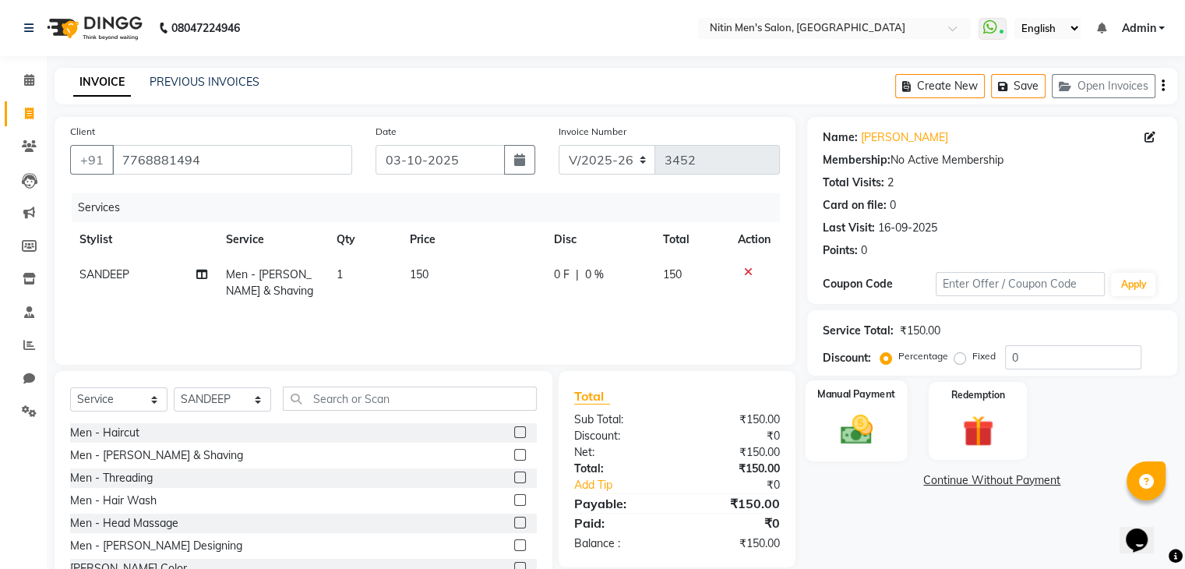
click at [820, 428] on div "Manual Payment" at bounding box center [856, 420] width 102 height 80
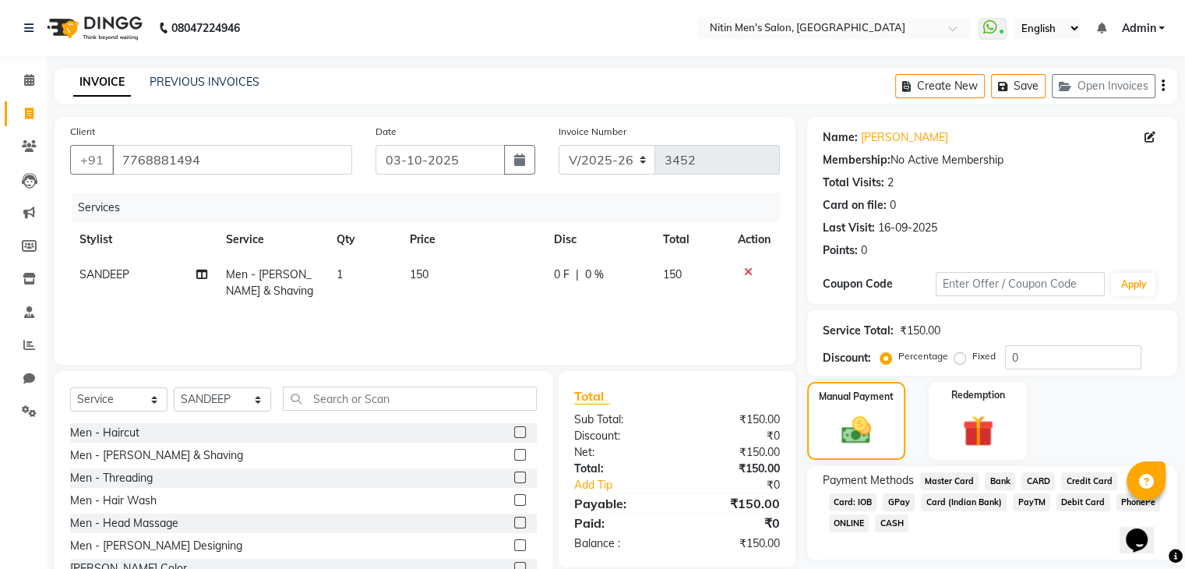
click at [892, 499] on span "GPay" at bounding box center [899, 502] width 32 height 18
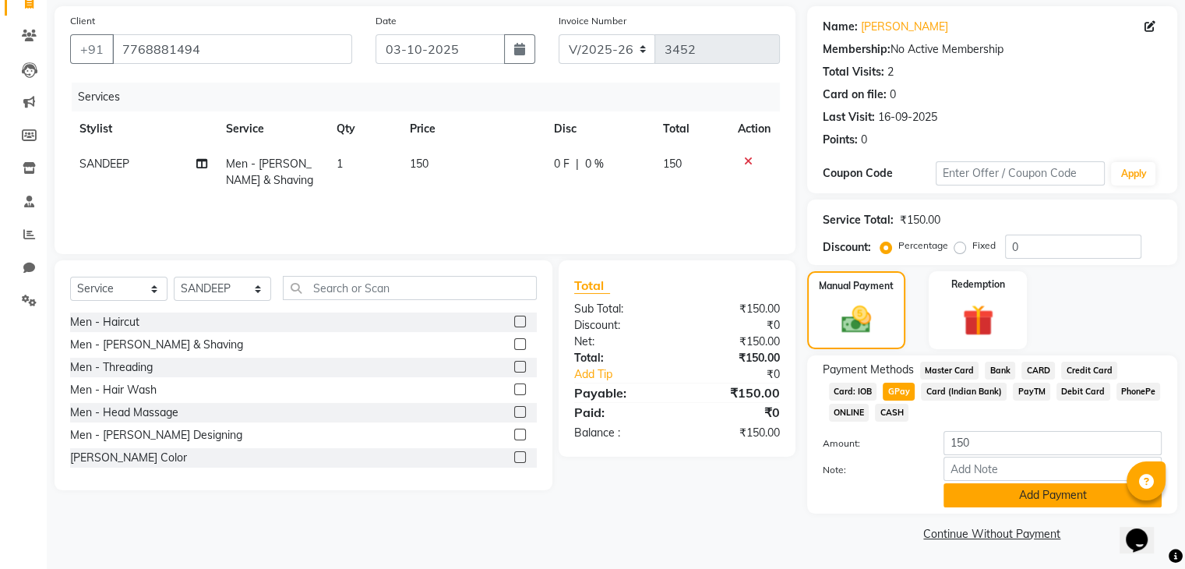
click at [973, 503] on button "Add Payment" at bounding box center [1053, 495] width 218 height 24
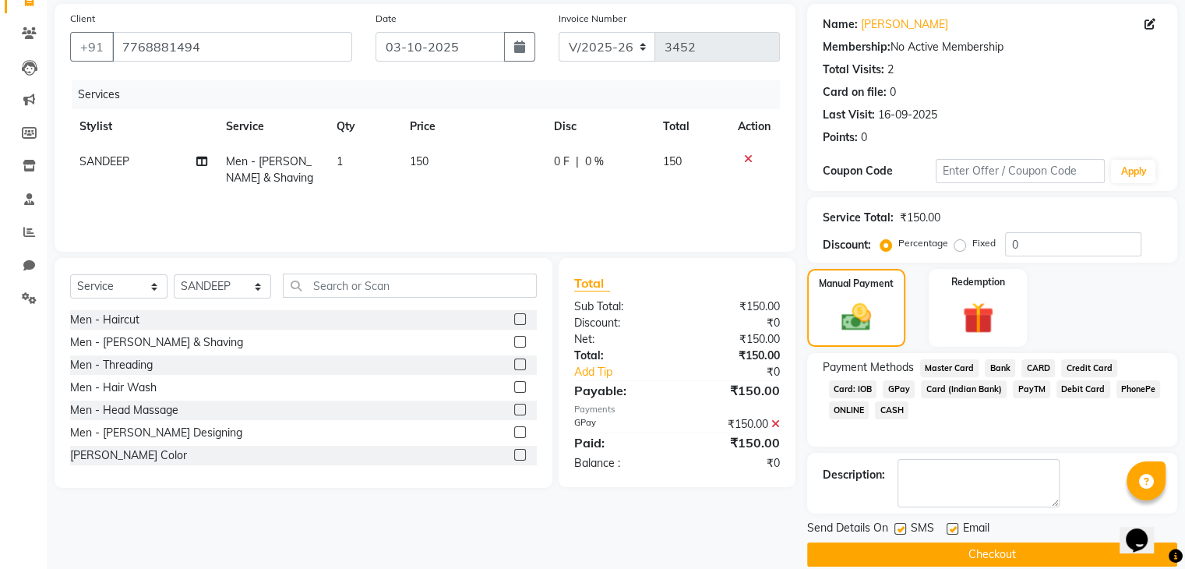
scroll to position [133, 0]
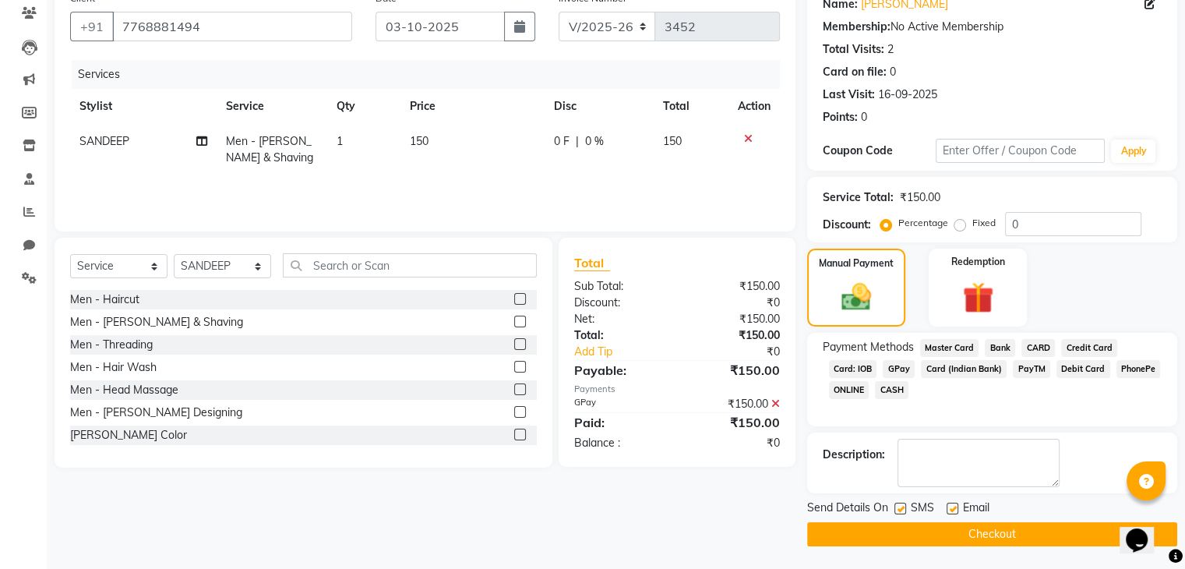
click at [951, 533] on button "Checkout" at bounding box center [992, 534] width 370 height 24
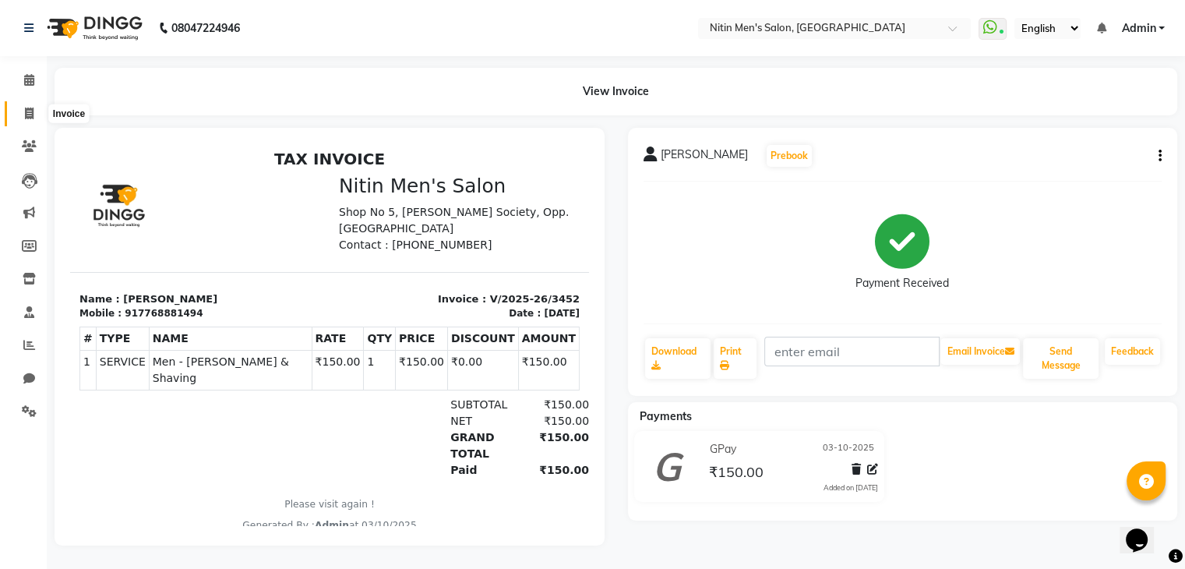
click at [26, 120] on span at bounding box center [29, 114] width 27 height 18
select select "7981"
select select "service"
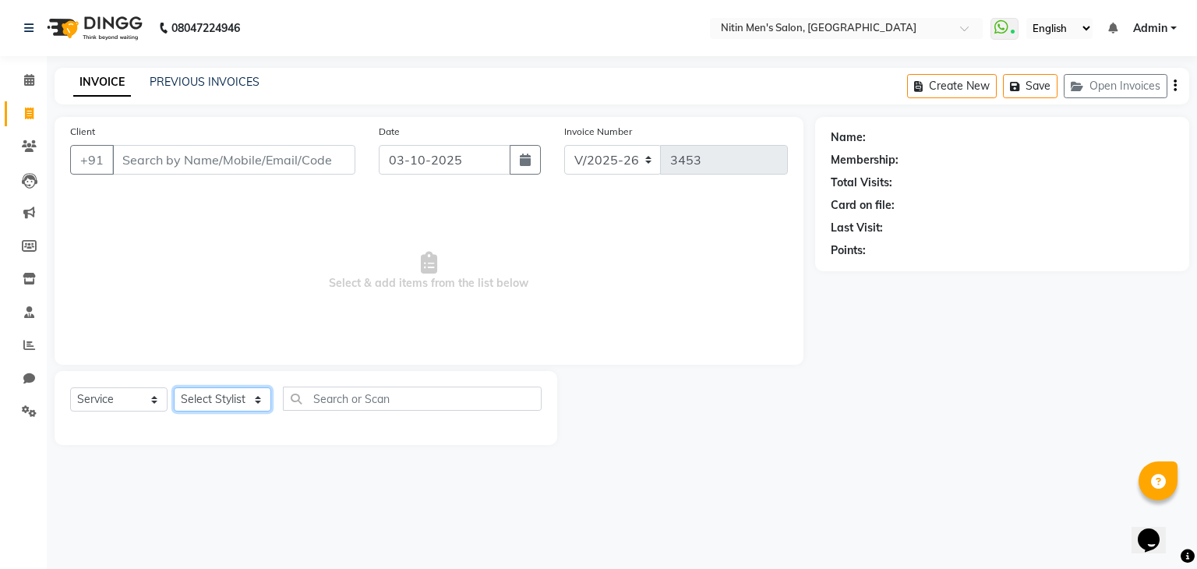
click at [242, 406] on select "Select Stylist [PERSON_NAME] DEEPA [PERSON_NAME] MEENAKSHI NITIN SIR [PERSON_NA…" at bounding box center [222, 399] width 97 height 24
select select "87617"
click at [174, 388] on select "Select Stylist [PERSON_NAME] DEEPA [PERSON_NAME] MEENAKSHI NITIN SIR [PERSON_NA…" at bounding box center [222, 399] width 97 height 24
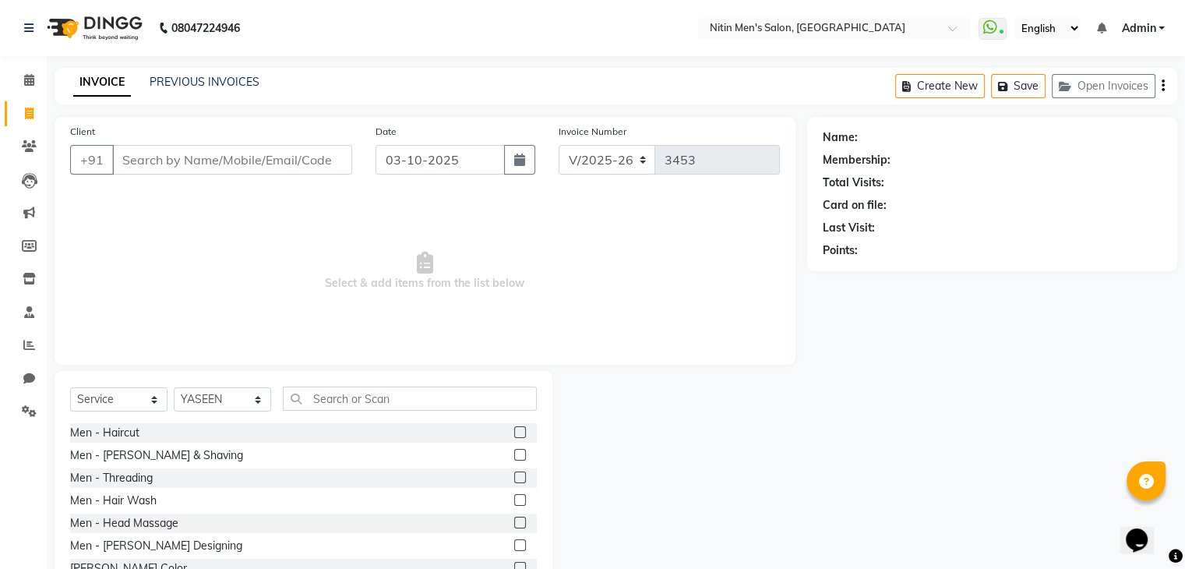
click at [514, 433] on label at bounding box center [520, 432] width 12 height 12
click at [514, 433] on input "checkbox" at bounding box center [519, 433] width 10 height 10
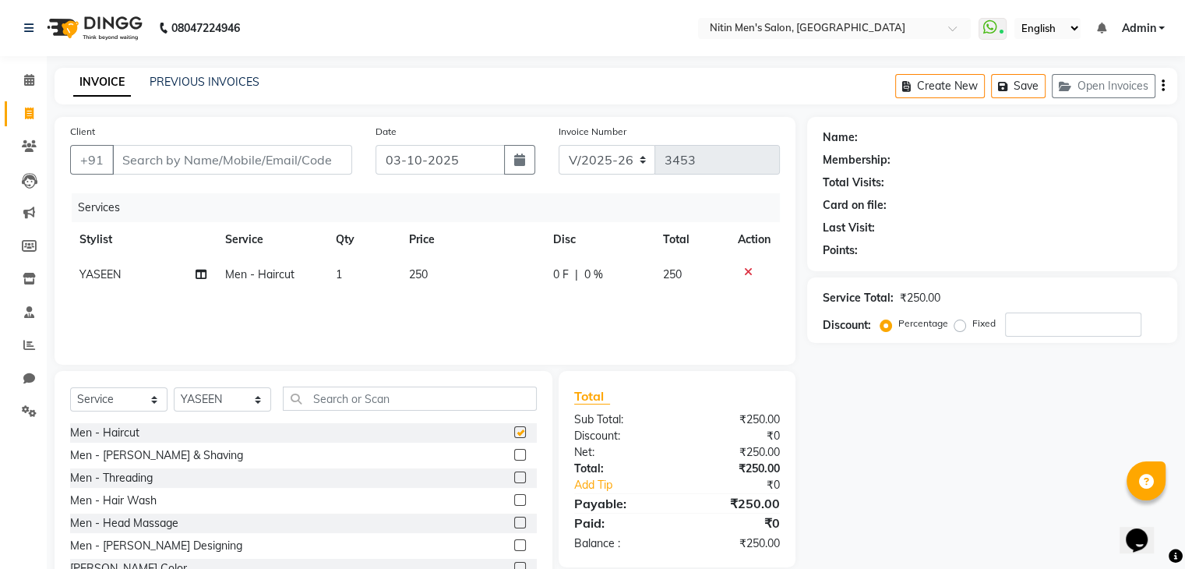
checkbox input "false"
click at [514, 453] on label at bounding box center [520, 455] width 12 height 12
click at [514, 453] on input "checkbox" at bounding box center [519, 455] width 10 height 10
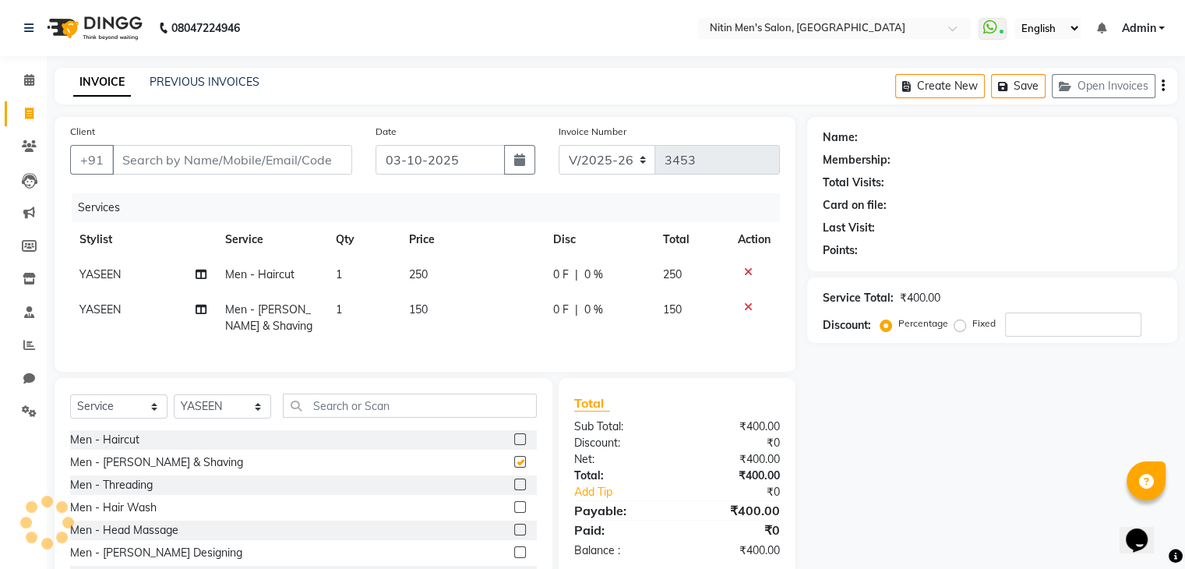
checkbox input "false"
click at [302, 160] on input "Client" at bounding box center [232, 160] width 240 height 30
type input "9"
type input "0"
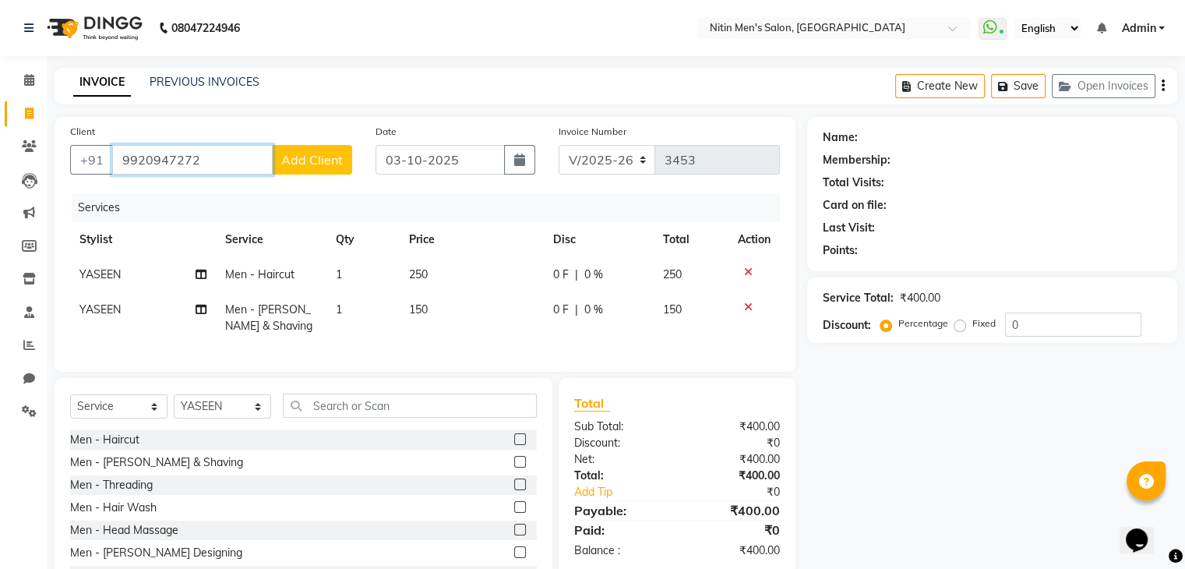
type input "9920947272"
click at [302, 160] on span "Add Client" at bounding box center [312, 160] width 62 height 16
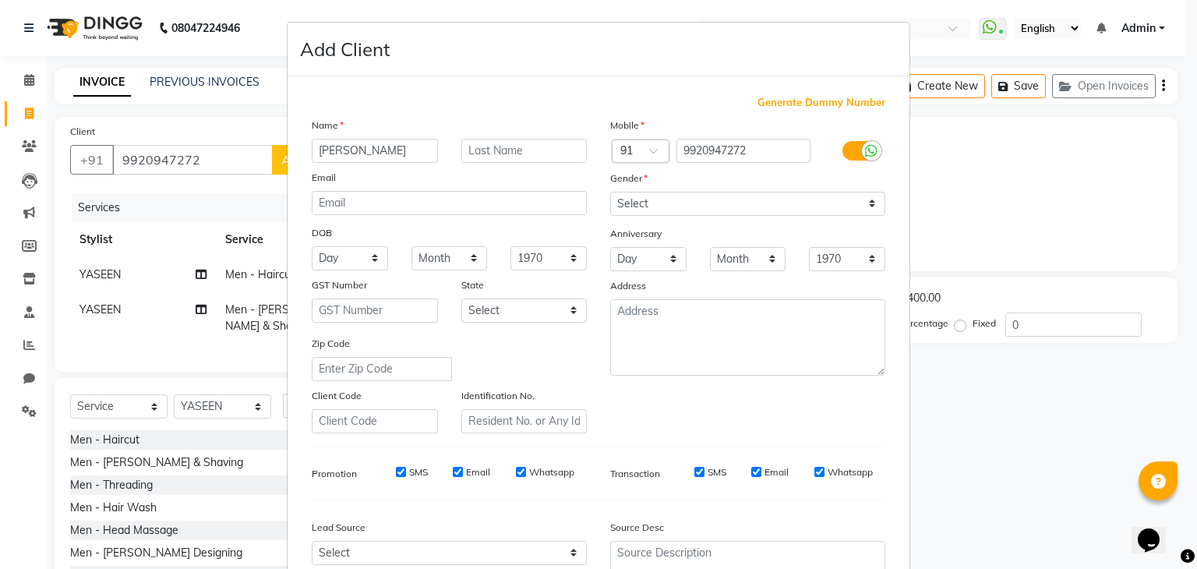
type input "[PERSON_NAME]"
click at [686, 205] on select "Select [DEMOGRAPHIC_DATA] [DEMOGRAPHIC_DATA] Other Prefer Not To Say" at bounding box center [747, 204] width 275 height 24
select select "[DEMOGRAPHIC_DATA]"
click at [610, 192] on select "Select [DEMOGRAPHIC_DATA] [DEMOGRAPHIC_DATA] Other Prefer Not To Say" at bounding box center [747, 204] width 275 height 24
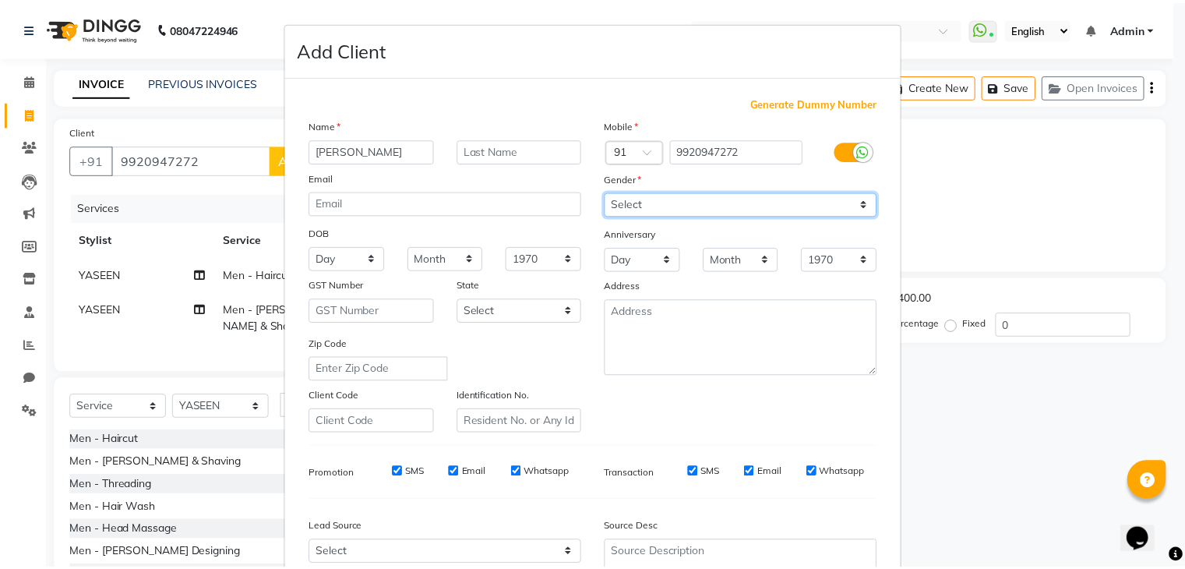
scroll to position [158, 0]
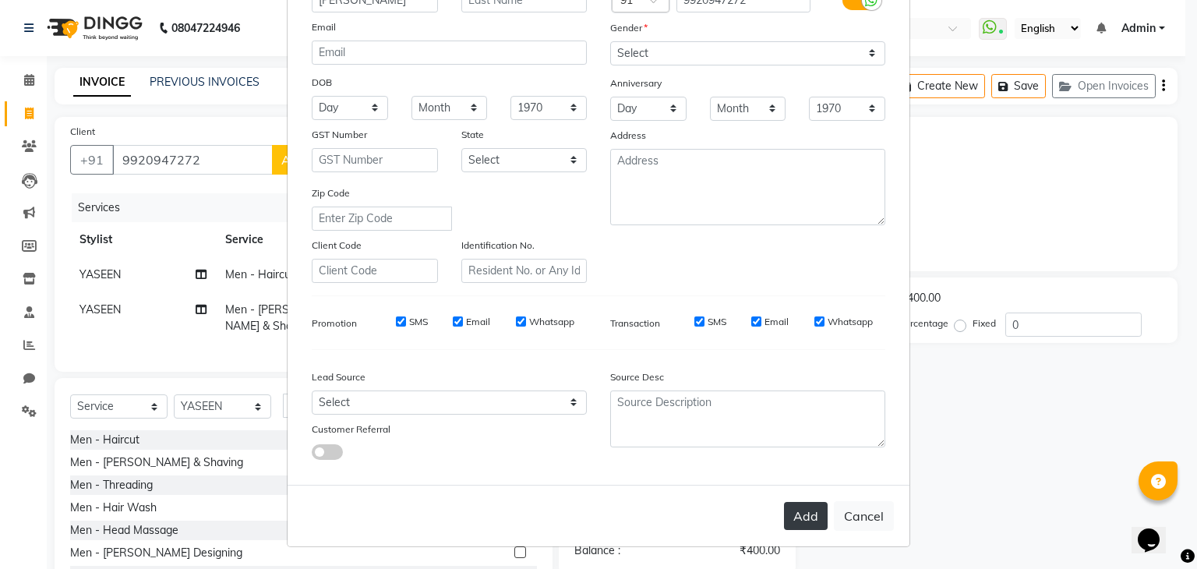
click at [814, 528] on button "Add" at bounding box center [806, 516] width 44 height 28
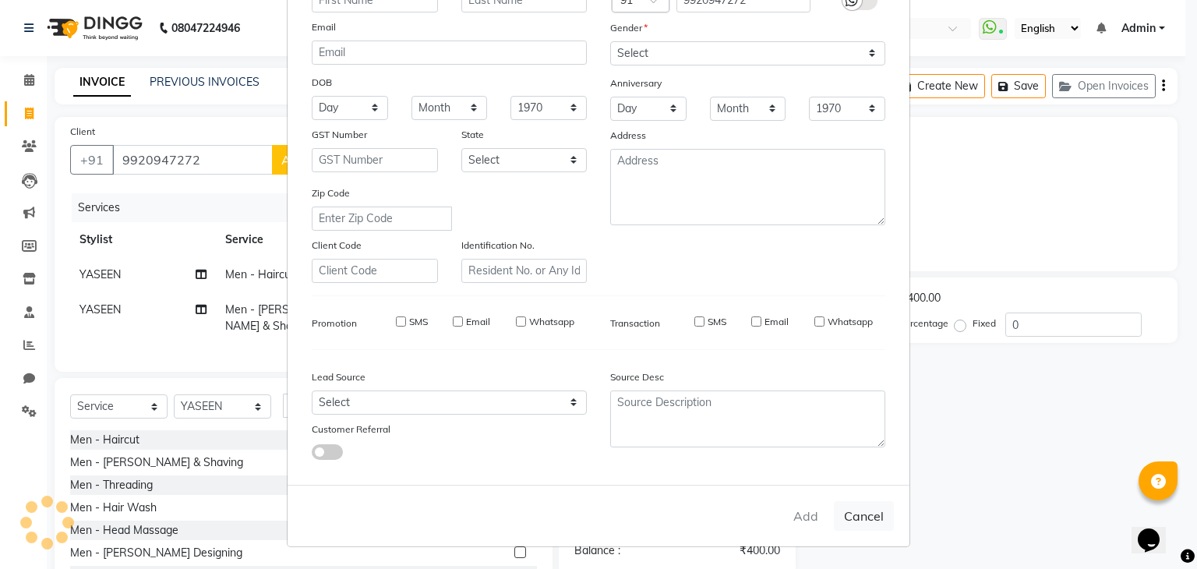
select select
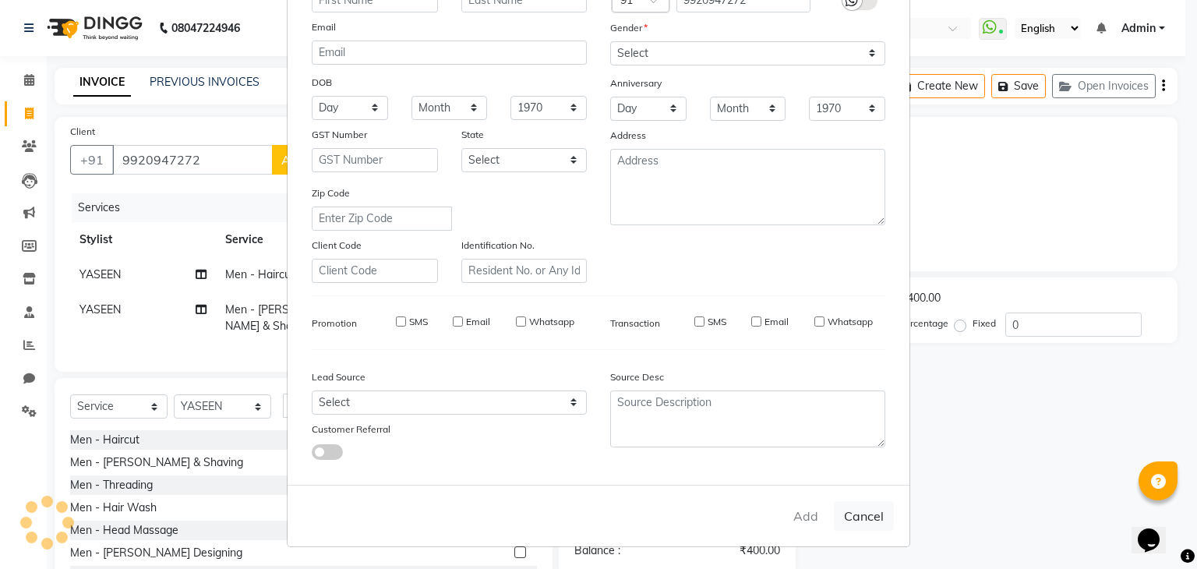
select select
checkbox input "false"
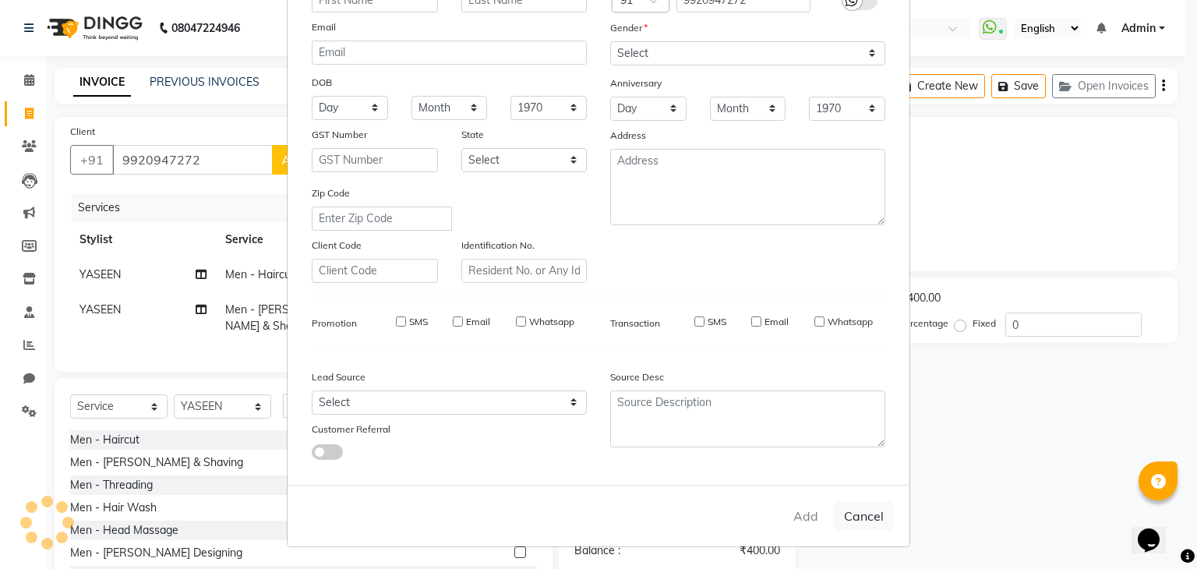
checkbox input "false"
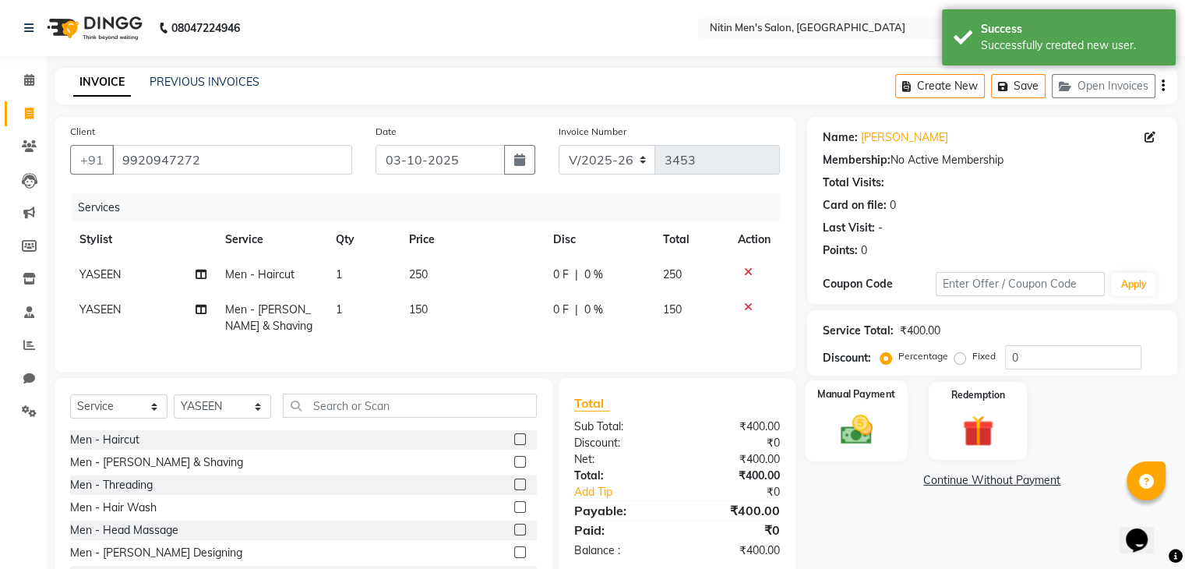
click at [844, 432] on img at bounding box center [856, 429] width 52 height 37
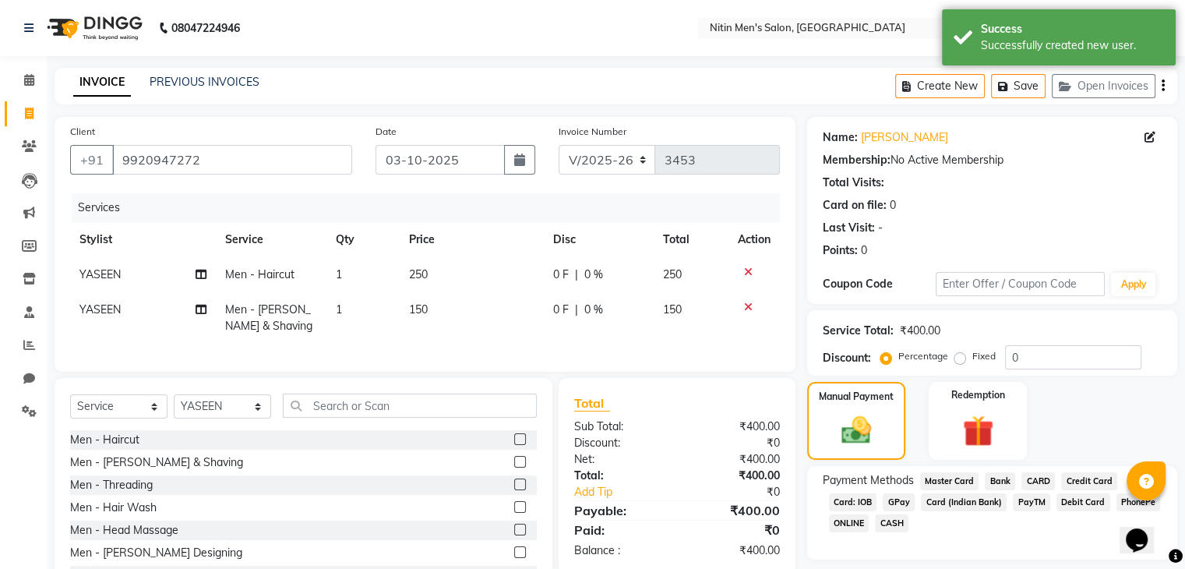
click at [896, 501] on span "GPay" at bounding box center [899, 502] width 32 height 18
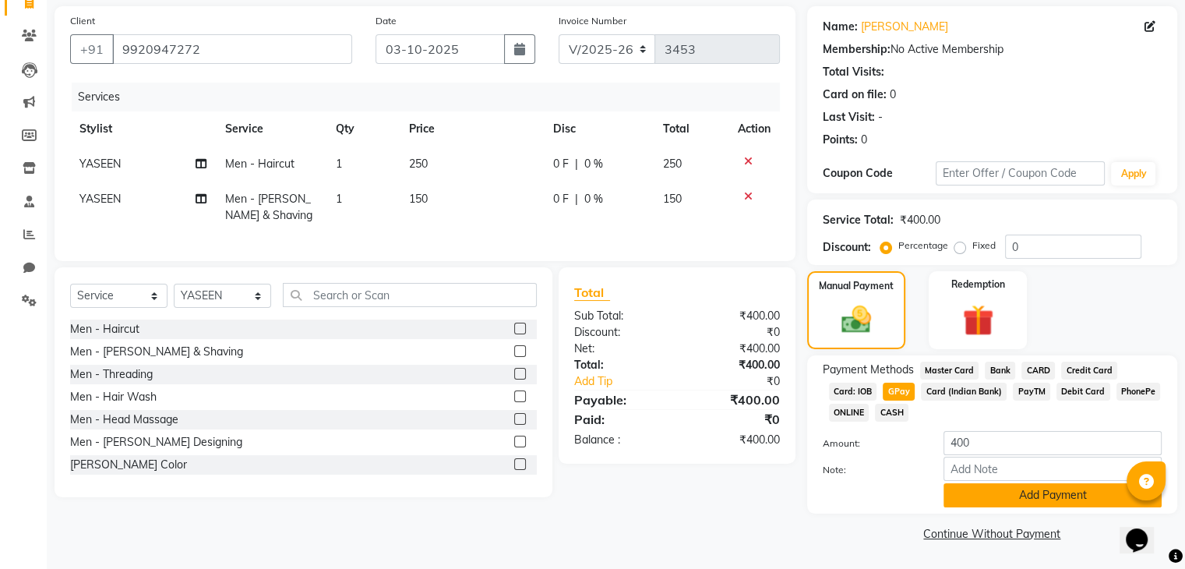
click at [973, 502] on button "Add Payment" at bounding box center [1053, 495] width 218 height 24
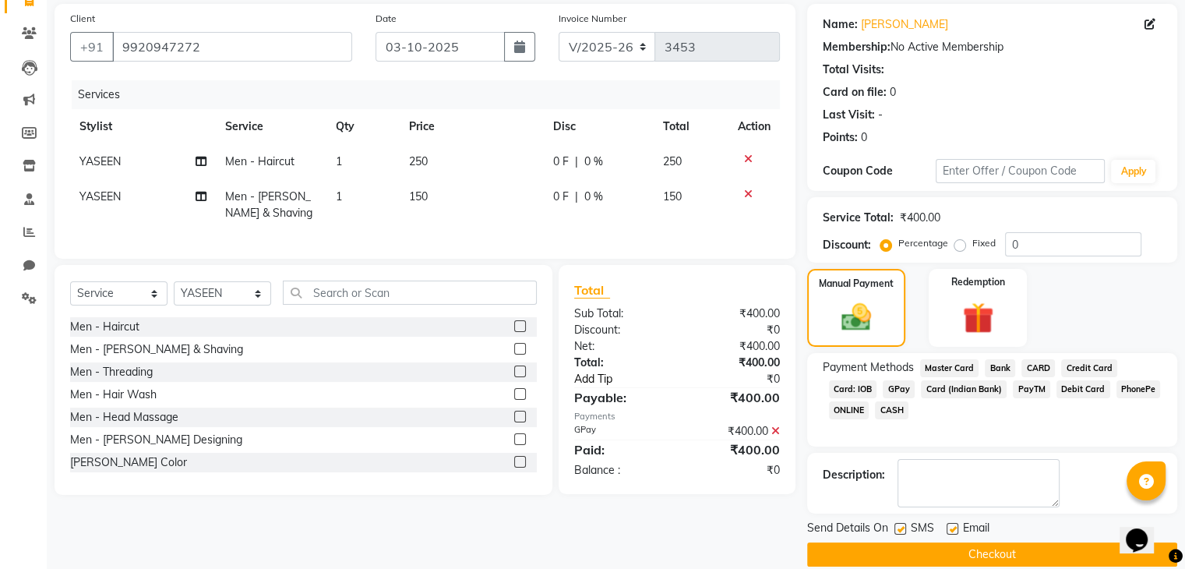
click at [580, 387] on link "Add Tip" at bounding box center [629, 379] width 133 height 16
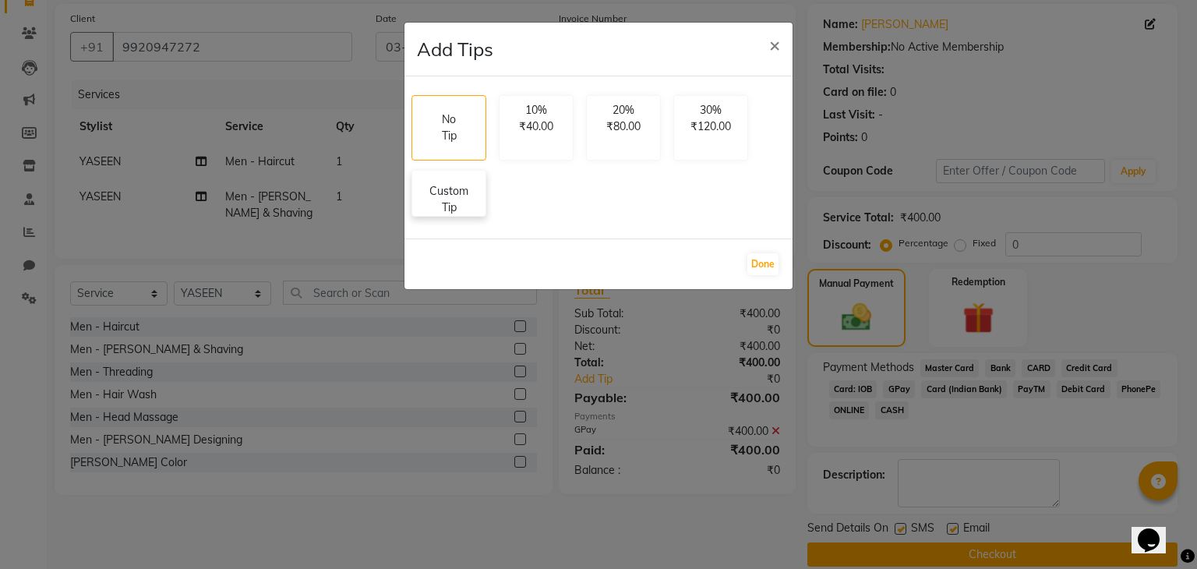
click at [471, 183] on p "Custom Tip" at bounding box center [449, 199] width 55 height 33
select select "87617"
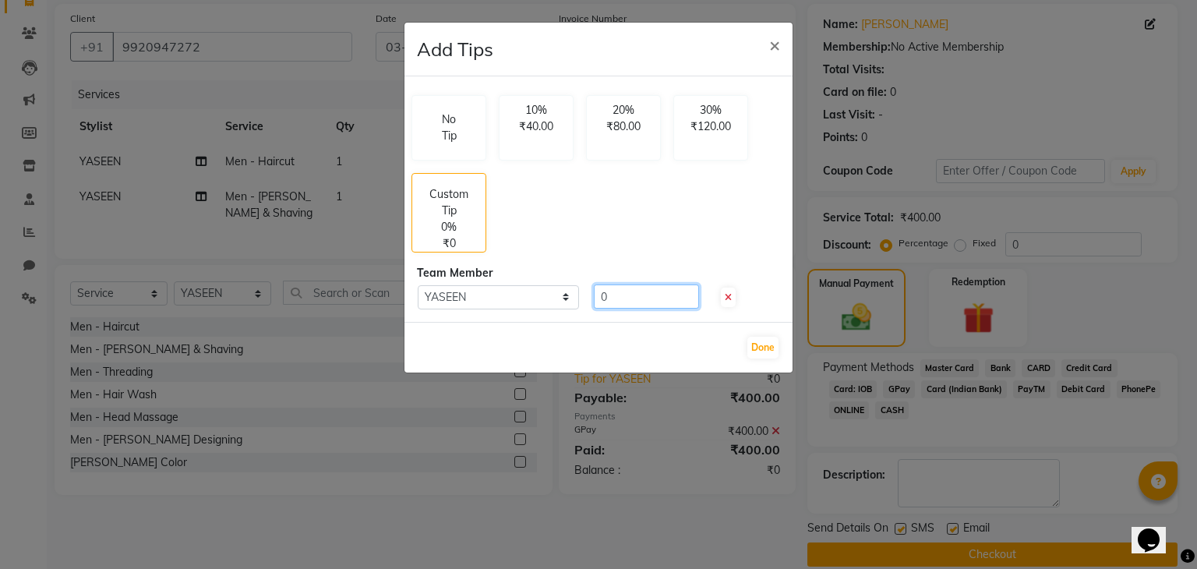
click at [616, 289] on input "0" at bounding box center [646, 296] width 105 height 24
type input "50"
click at [749, 340] on button "Done" at bounding box center [762, 348] width 31 height 22
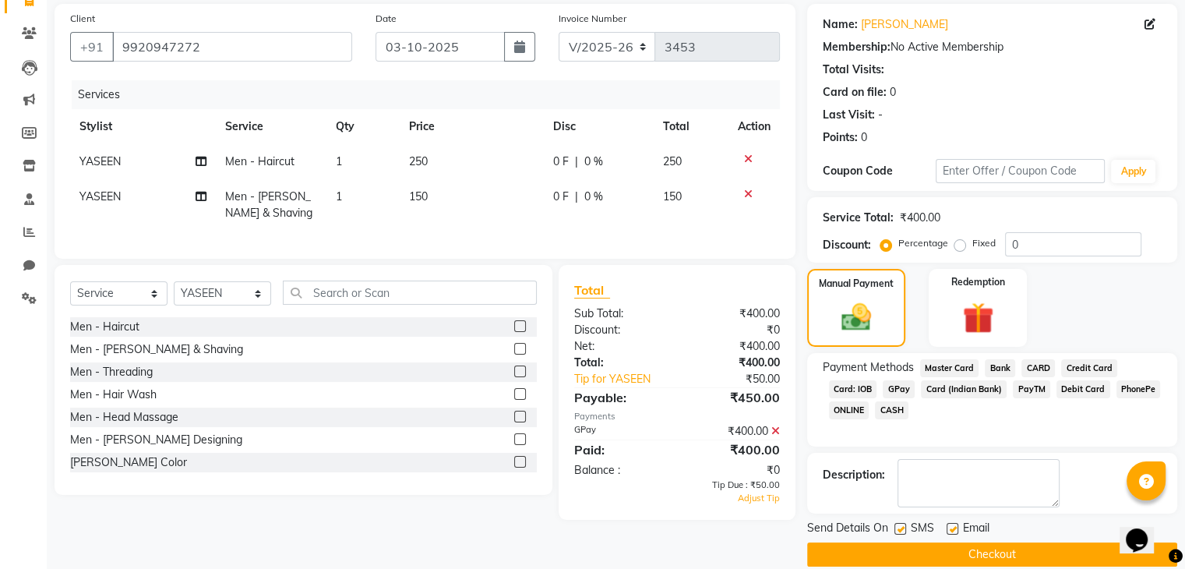
click at [898, 391] on span "GPay" at bounding box center [899, 389] width 32 height 18
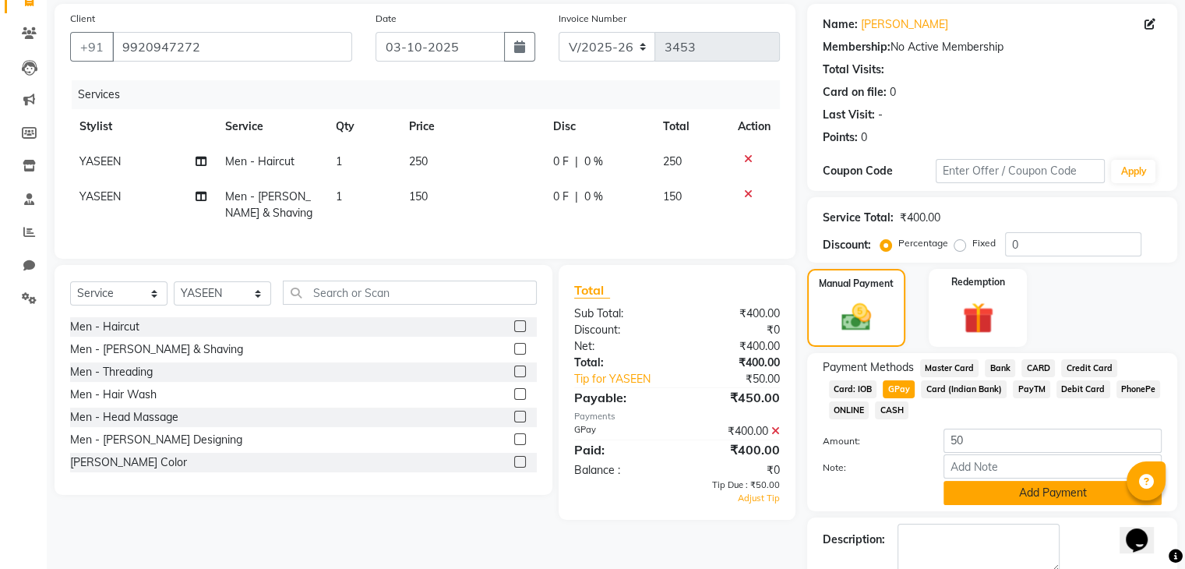
click at [983, 498] on button "Add Payment" at bounding box center [1053, 493] width 218 height 24
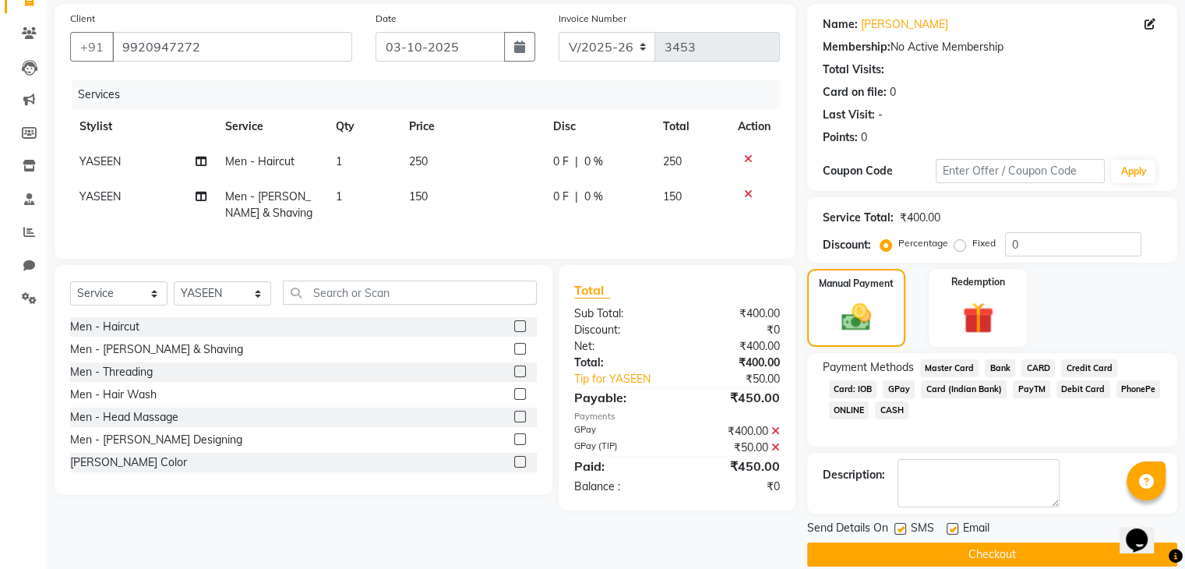
scroll to position [133, 0]
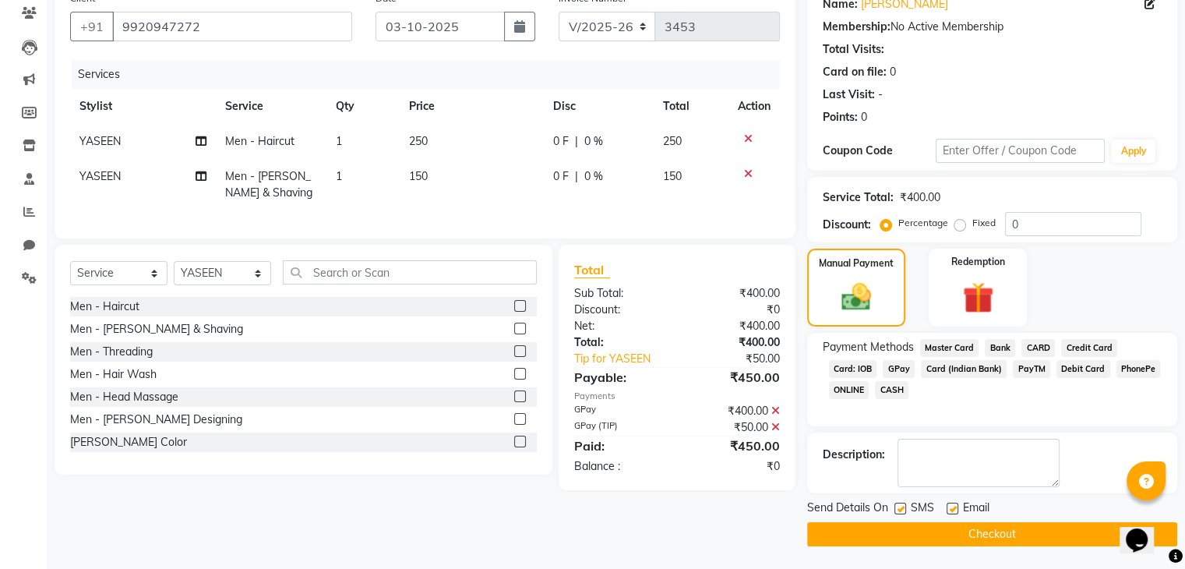
click at [944, 531] on button "Checkout" at bounding box center [992, 534] width 370 height 24
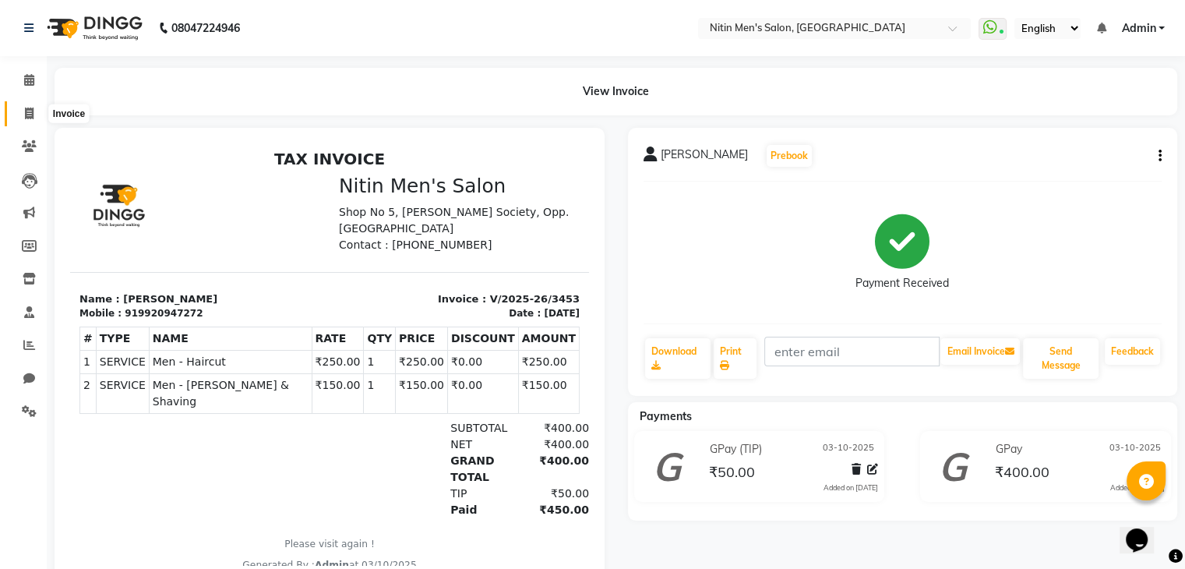
click at [19, 122] on span at bounding box center [29, 114] width 27 height 18
select select "7981"
select select "service"
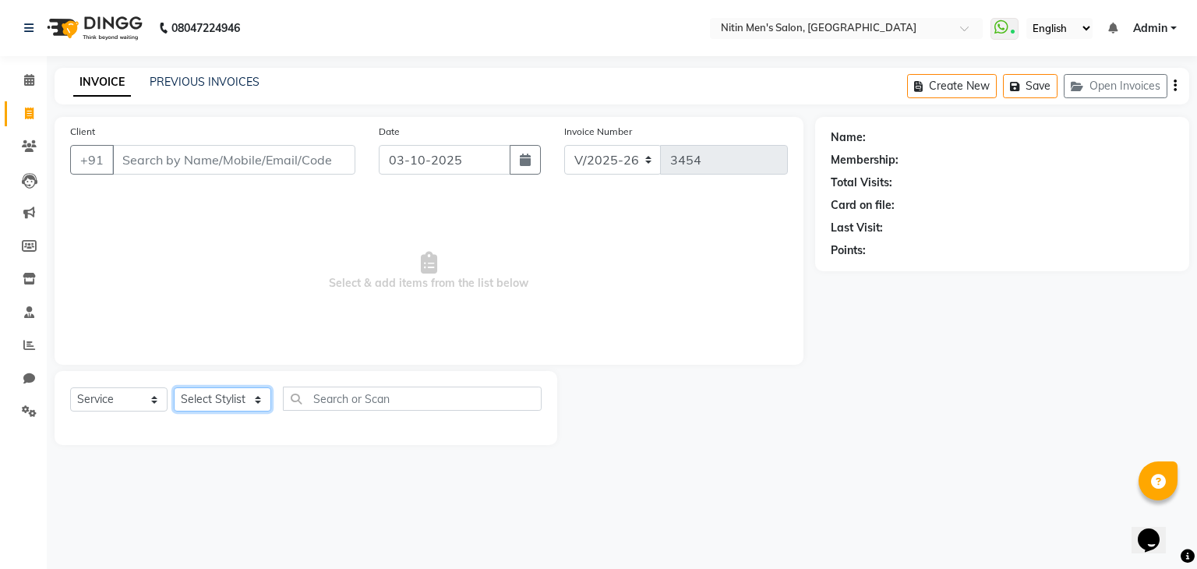
drag, startPoint x: 232, startPoint y: 401, endPoint x: 224, endPoint y: 128, distance: 272.9
click at [224, 128] on div "Client +91 Date [DATE] Invoice Number V/2025 V/[PHONE_NUMBER] Select & add item…" at bounding box center [429, 281] width 772 height 328
select select "75699"
click at [174, 388] on select "Select Stylist [PERSON_NAME] DEEPA [PERSON_NAME] MEENAKSHI NITIN SIR [PERSON_NA…" at bounding box center [222, 399] width 97 height 24
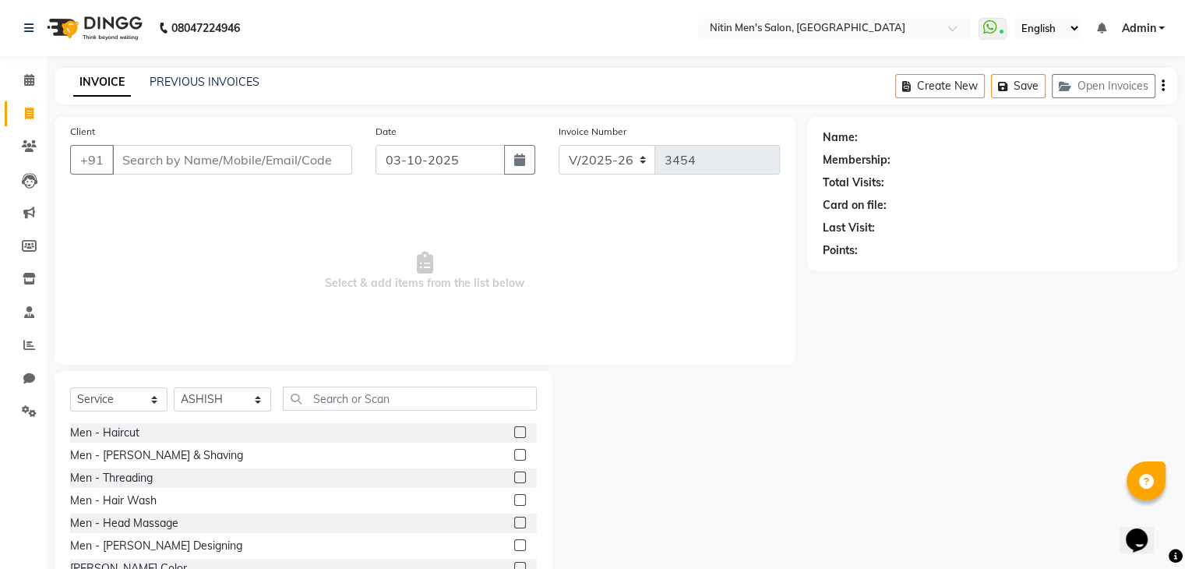
click at [514, 464] on div at bounding box center [519, 457] width 10 height 16
click at [514, 459] on label at bounding box center [520, 455] width 12 height 12
click at [514, 459] on input "checkbox" at bounding box center [519, 455] width 10 height 10
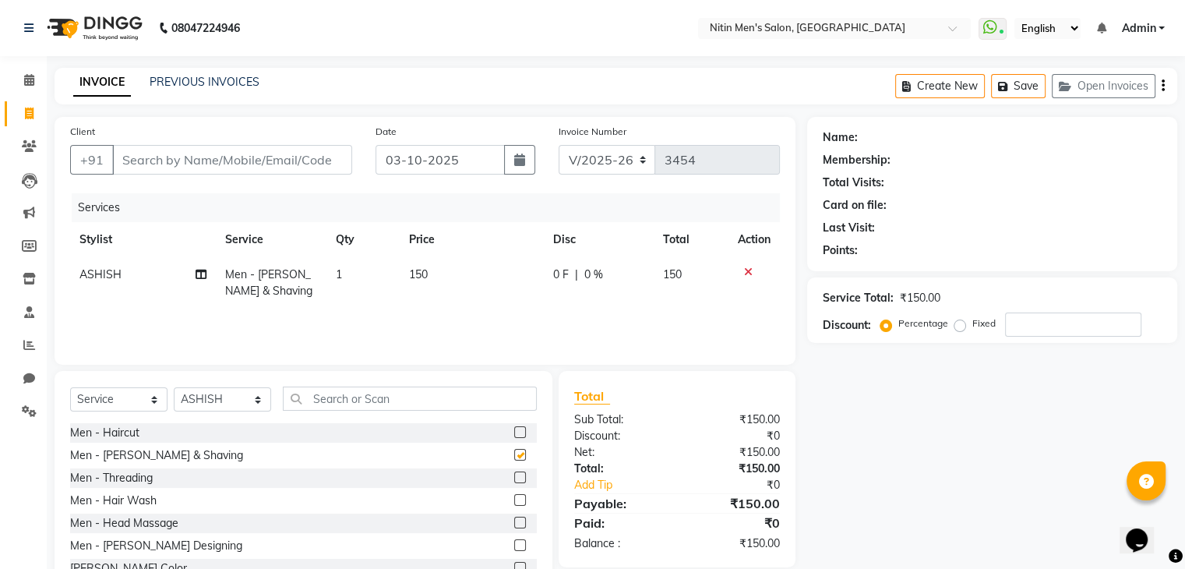
checkbox input "false"
click at [298, 169] on input "Client" at bounding box center [232, 160] width 240 height 30
type input "a"
type input "0"
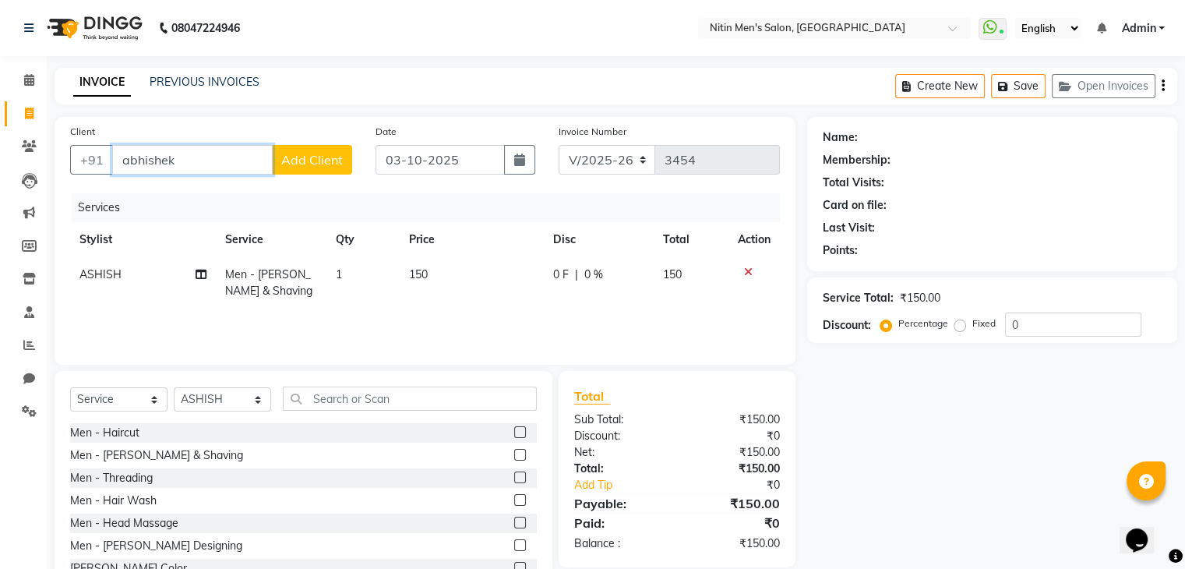
type input "[PERSON_NAME]"
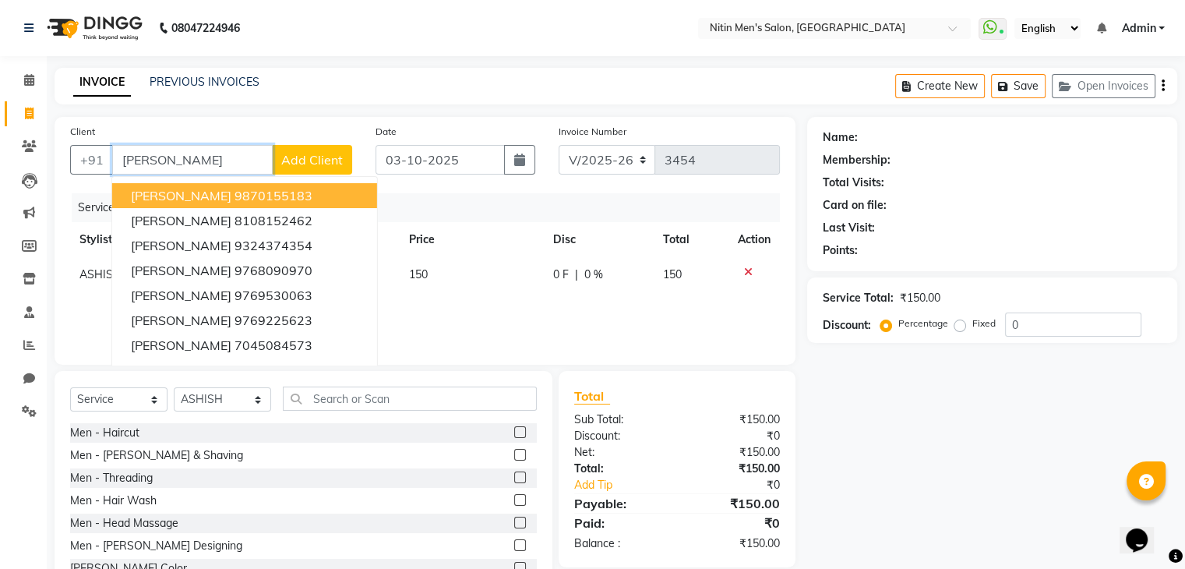
click at [217, 156] on input "[PERSON_NAME]" at bounding box center [192, 160] width 161 height 30
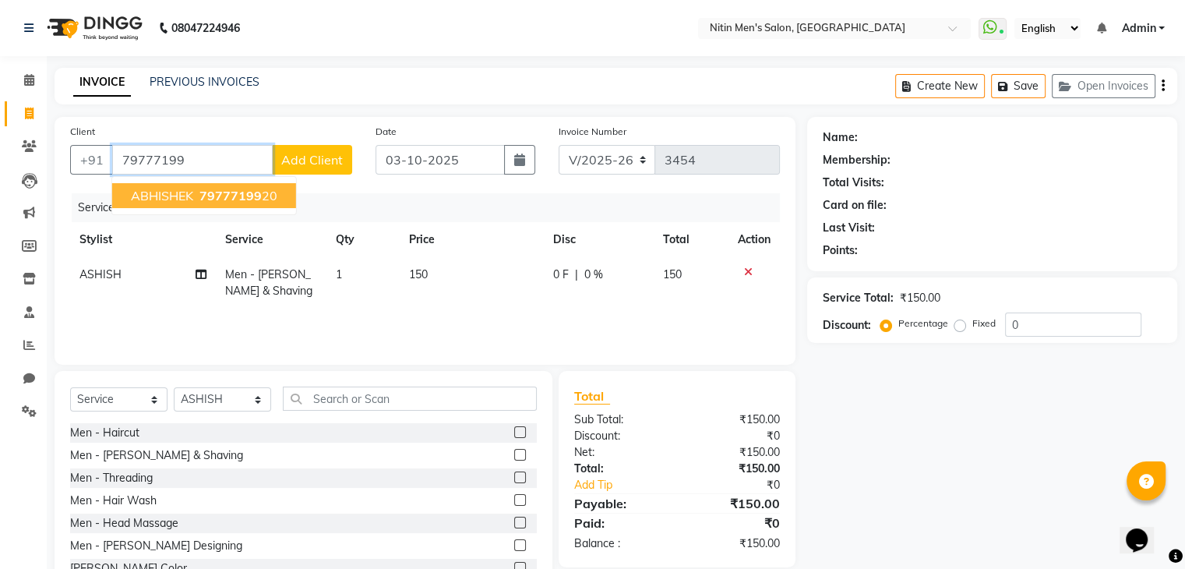
click at [209, 200] on span "79777199" at bounding box center [230, 196] width 62 height 16
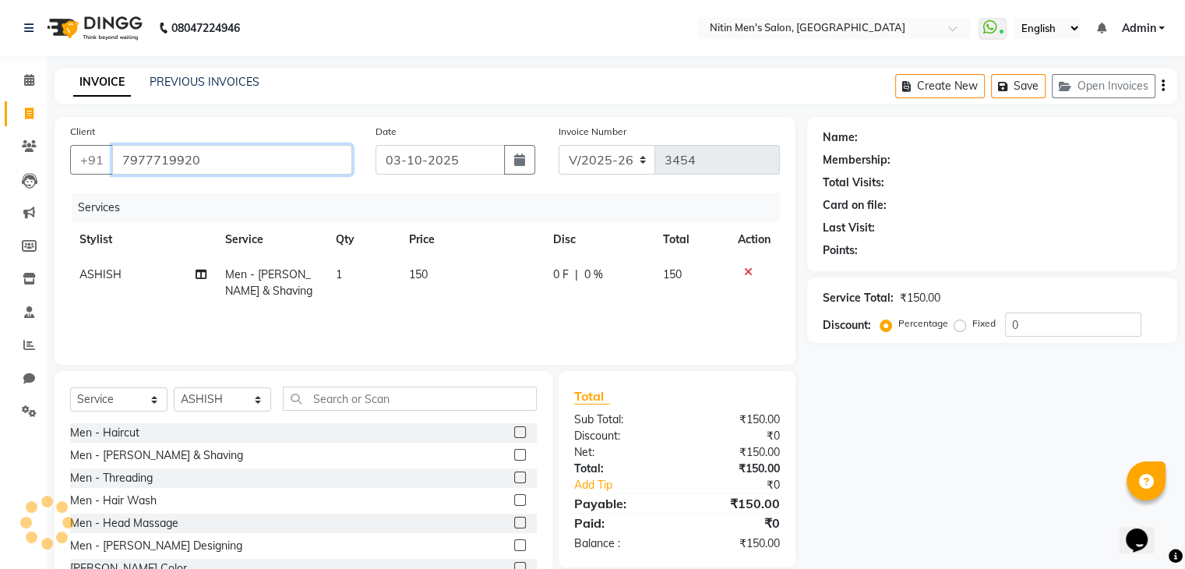
type input "7977719920"
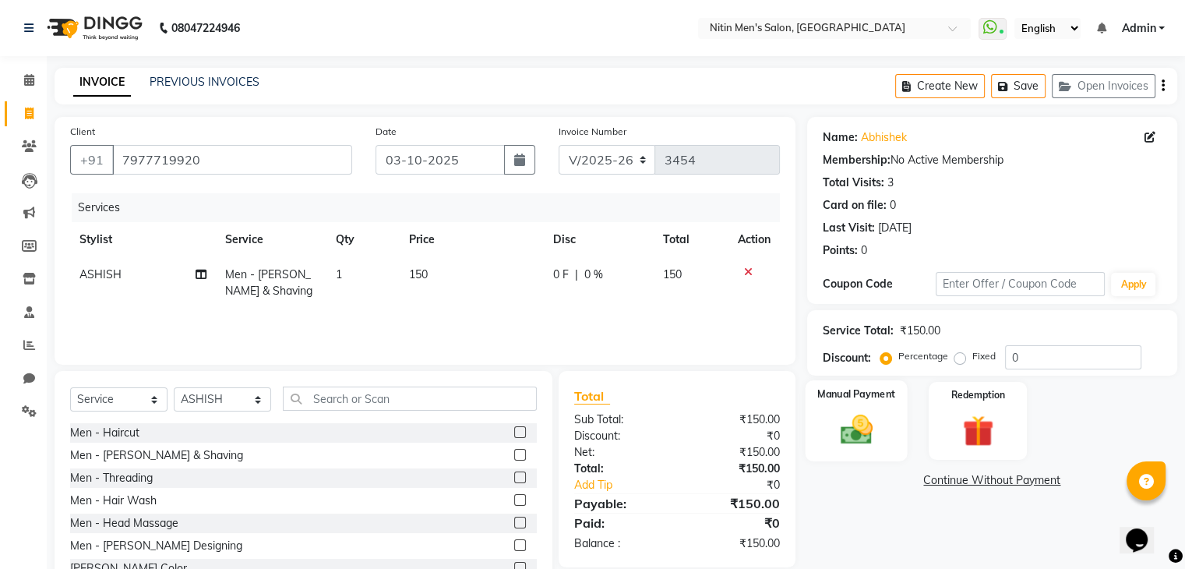
click at [874, 423] on img at bounding box center [856, 429] width 52 height 37
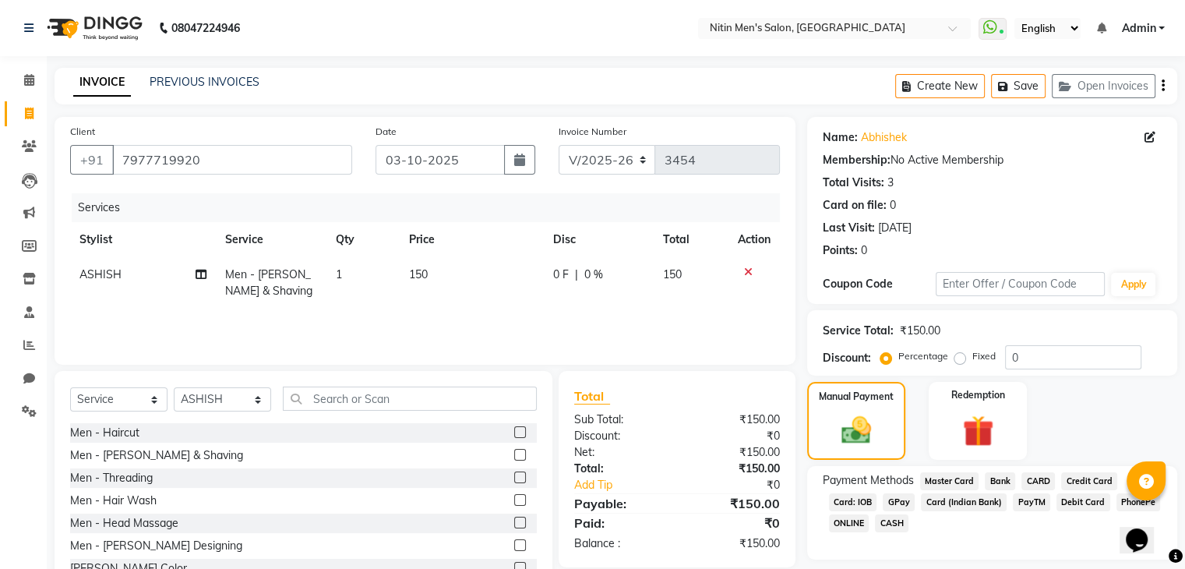
click at [909, 505] on span "GPay" at bounding box center [899, 502] width 32 height 18
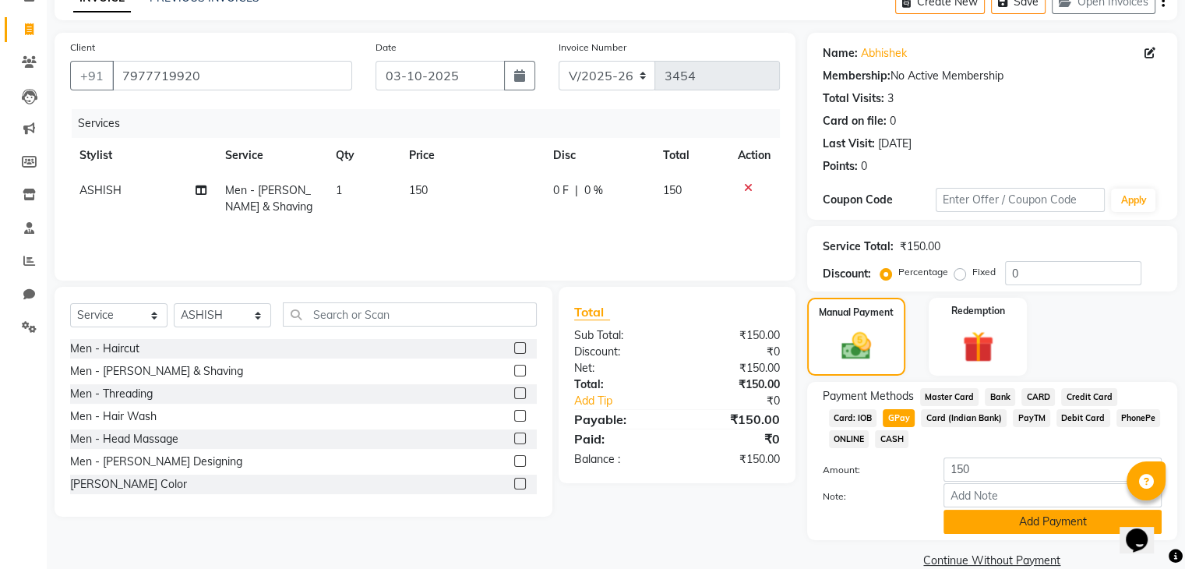
click at [979, 521] on button "Add Payment" at bounding box center [1053, 522] width 218 height 24
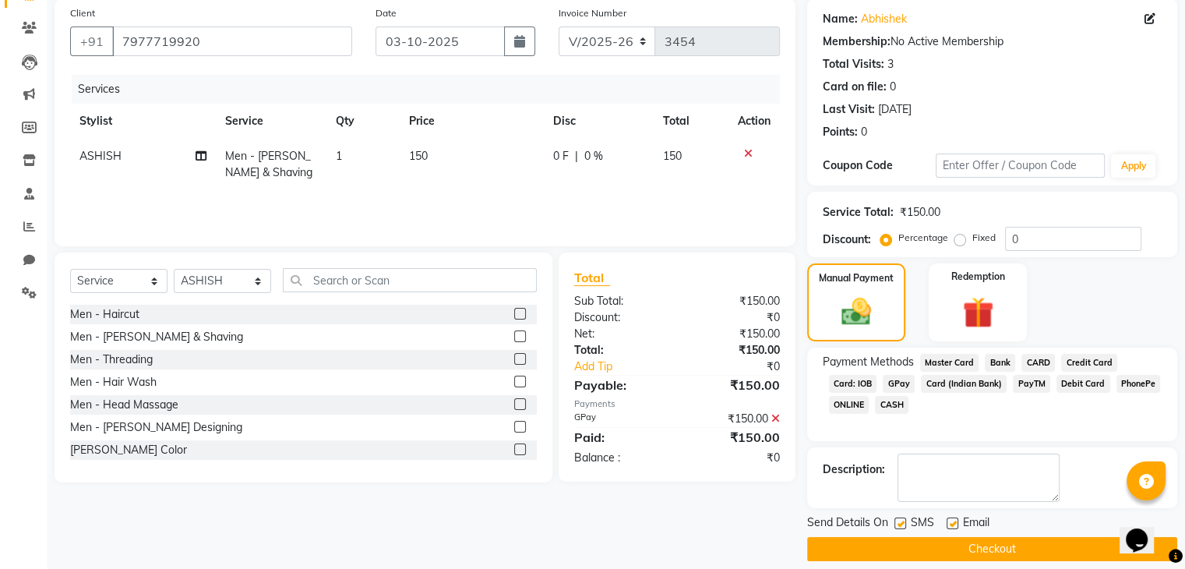
scroll to position [123, 0]
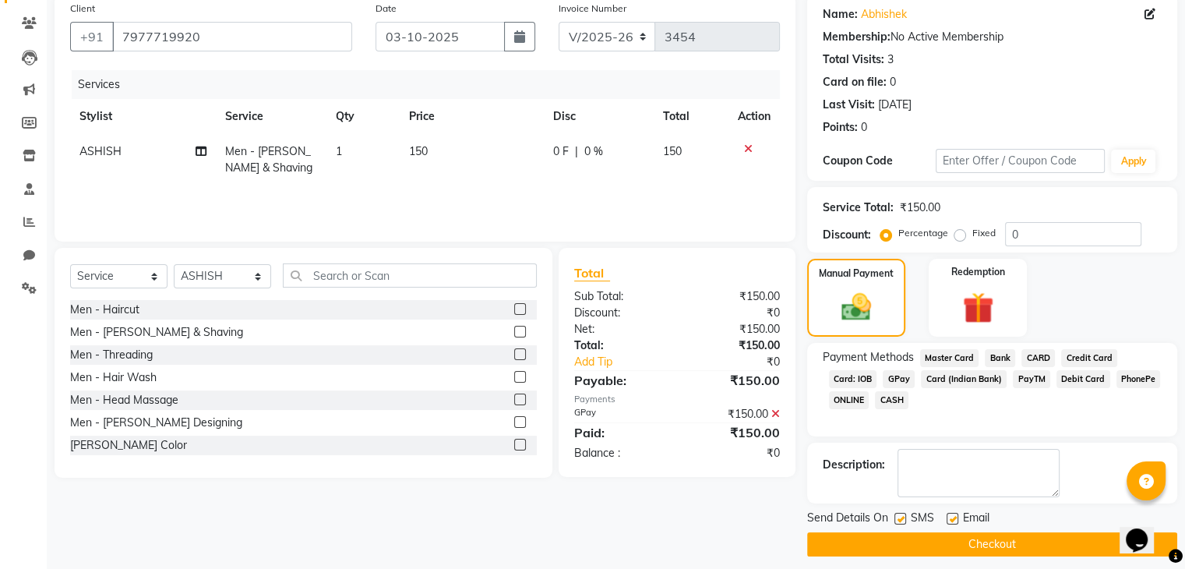
click at [978, 537] on button "Checkout" at bounding box center [992, 544] width 370 height 24
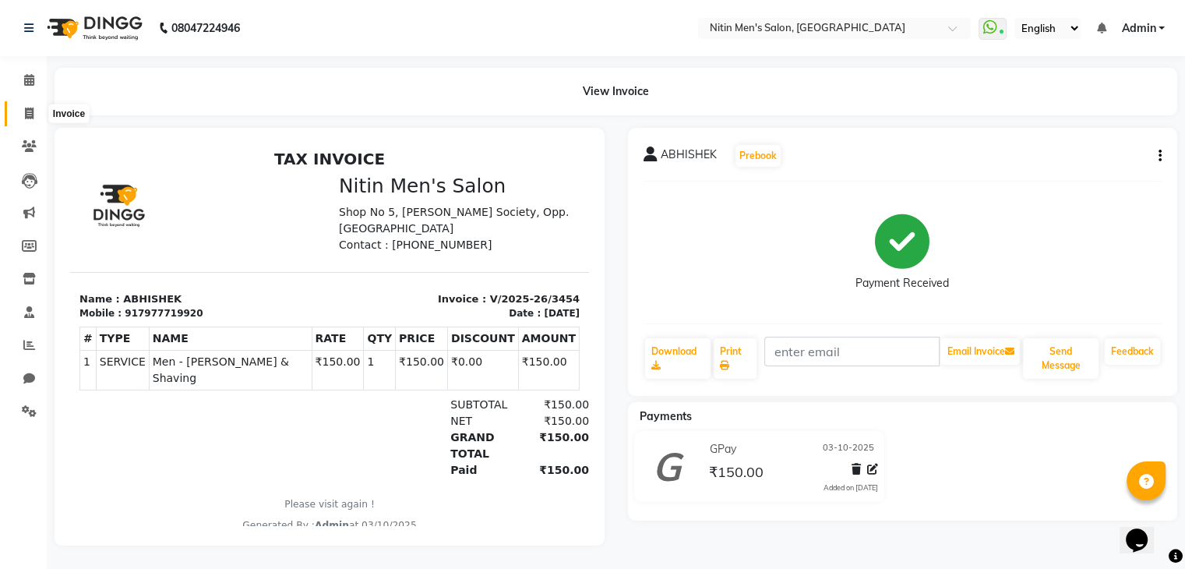
click at [25, 110] on icon at bounding box center [29, 114] width 9 height 12
select select "7981"
select select "service"
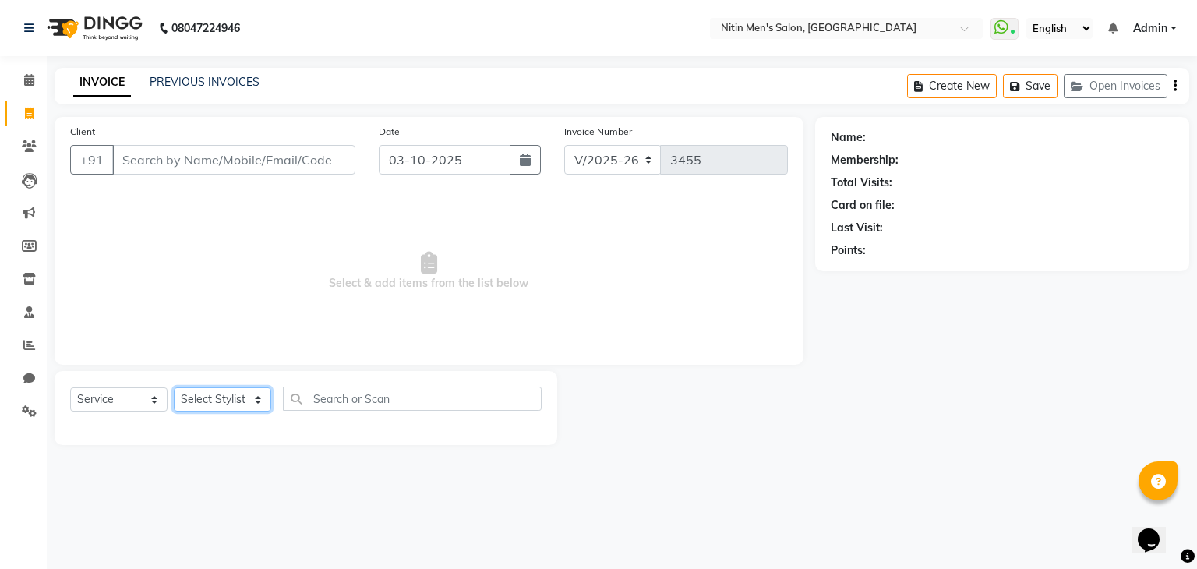
click at [199, 398] on select "Select Stylist [PERSON_NAME] DEEPA [PERSON_NAME] MEENAKSHI NITIN SIR [PERSON_NA…" at bounding box center [222, 399] width 97 height 24
select select "91720"
click at [174, 388] on select "Select Stylist [PERSON_NAME] DEEPA [PERSON_NAME] MEENAKSHI NITIN SIR [PERSON_NA…" at bounding box center [222, 399] width 97 height 24
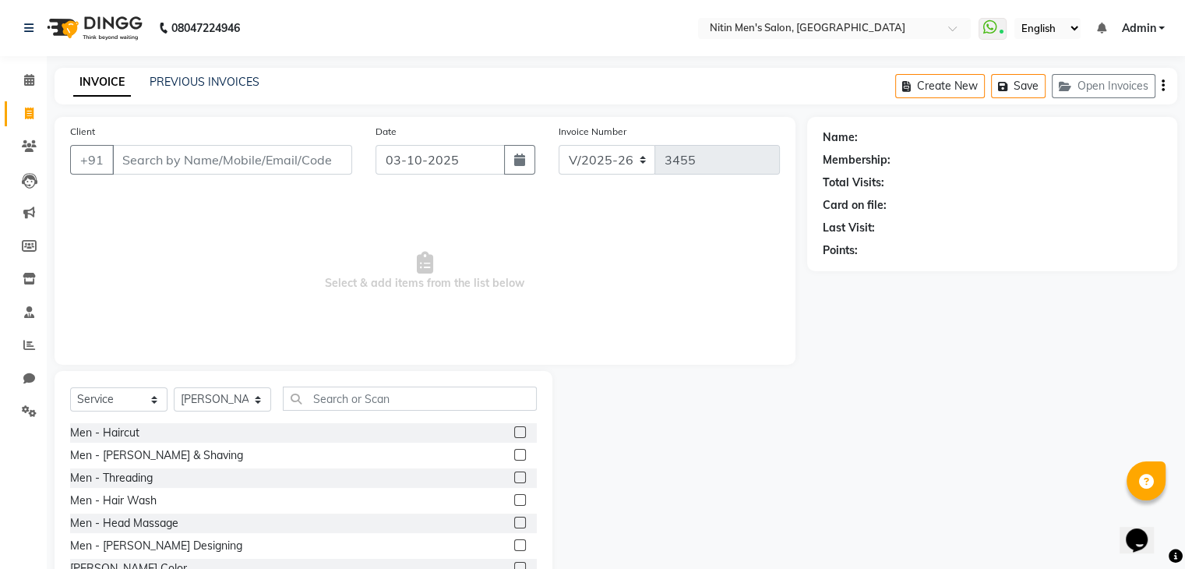
click at [514, 436] on label at bounding box center [520, 432] width 12 height 12
click at [514, 436] on input "checkbox" at bounding box center [519, 433] width 10 height 10
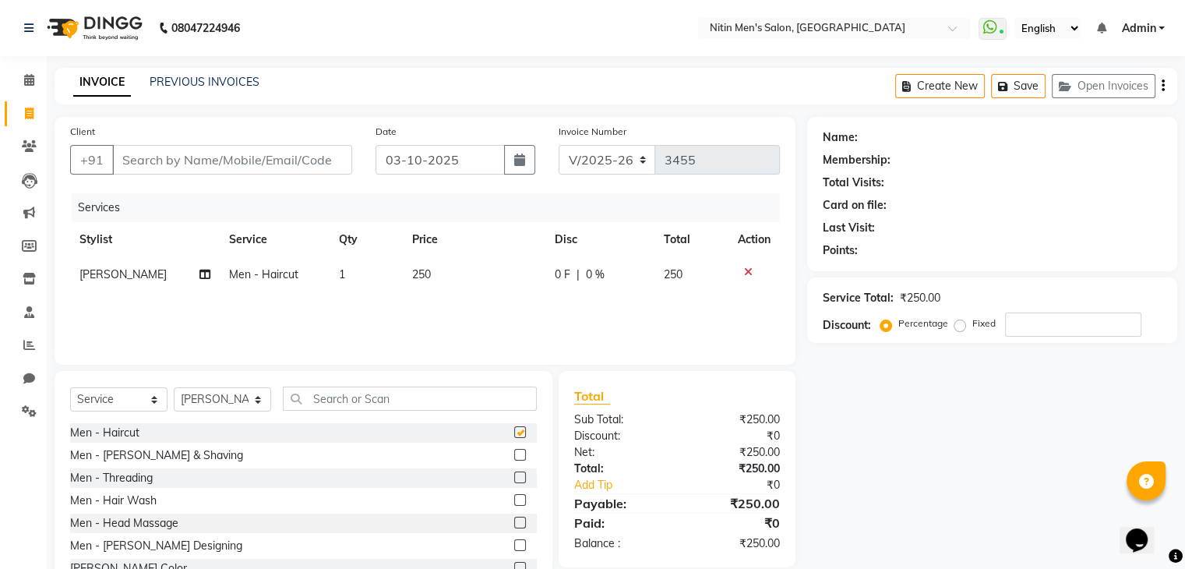
checkbox input "false"
click at [304, 171] on input "Client" at bounding box center [232, 160] width 240 height 30
type input "8"
type input "0"
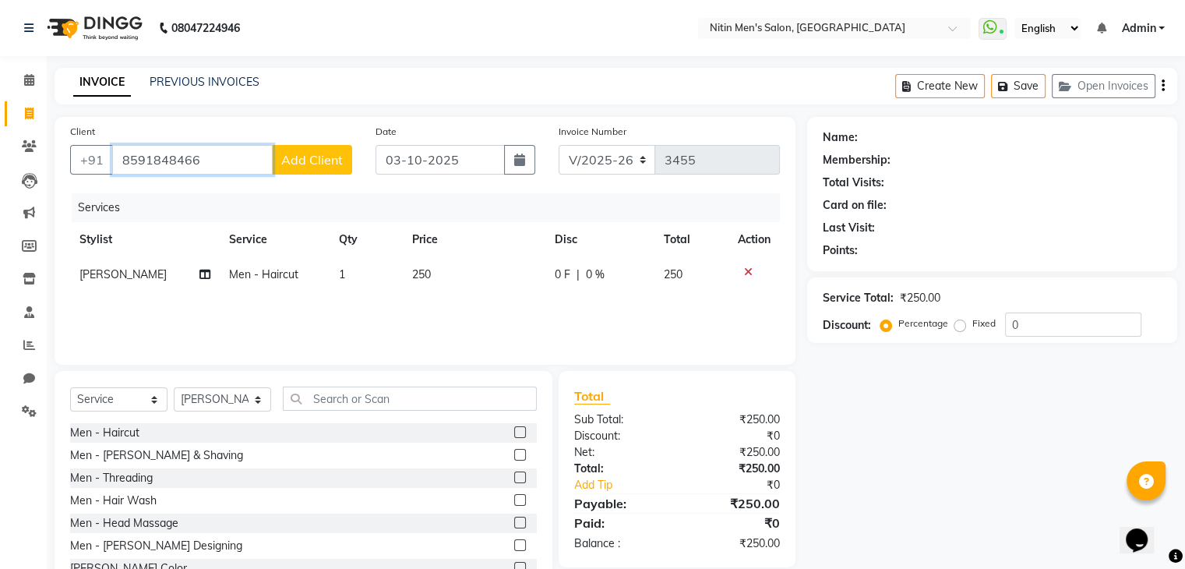
type input "8591848466"
click at [304, 171] on button "Add Client" at bounding box center [312, 160] width 80 height 30
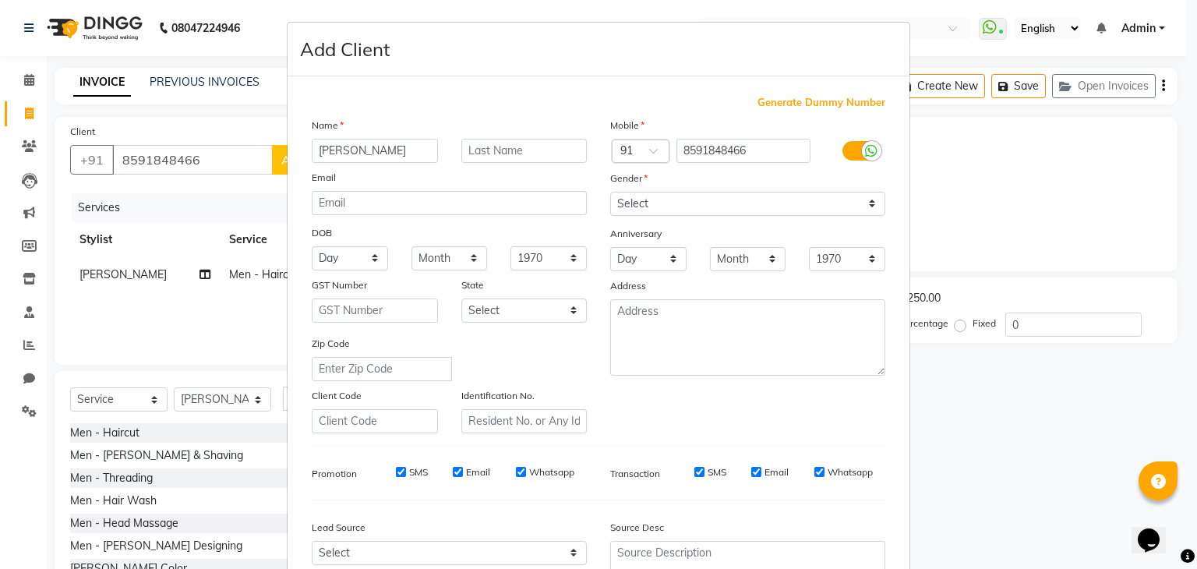
type input "[PERSON_NAME]"
click at [696, 197] on select "Select [DEMOGRAPHIC_DATA] [DEMOGRAPHIC_DATA] Other Prefer Not To Say" at bounding box center [747, 204] width 275 height 24
select select "[DEMOGRAPHIC_DATA]"
click at [610, 192] on select "Select [DEMOGRAPHIC_DATA] [DEMOGRAPHIC_DATA] Other Prefer Not To Say" at bounding box center [747, 204] width 275 height 24
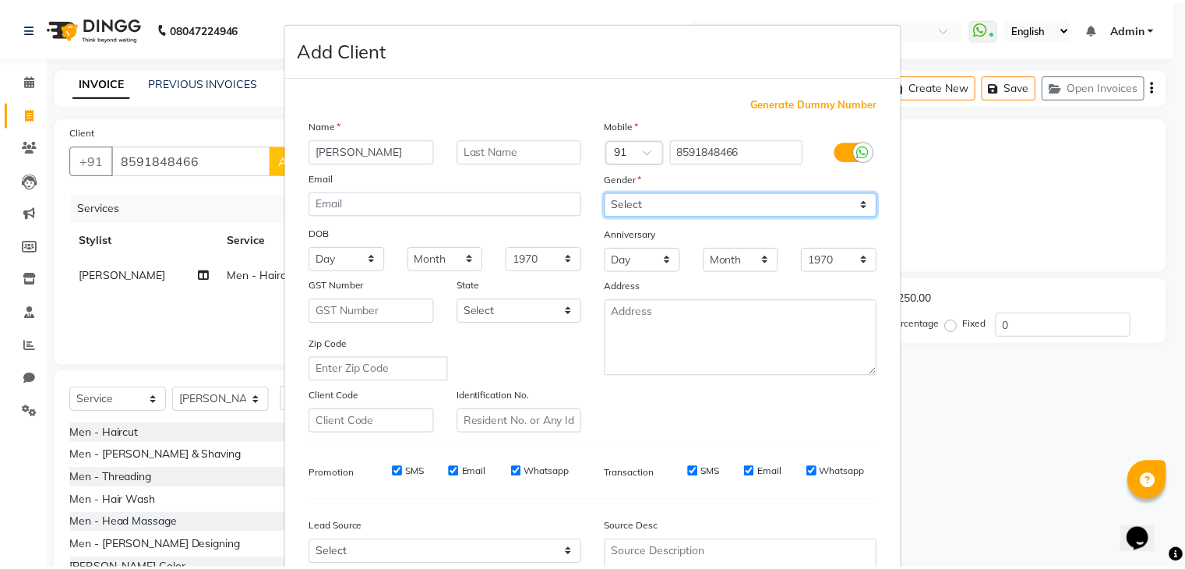
scroll to position [158, 0]
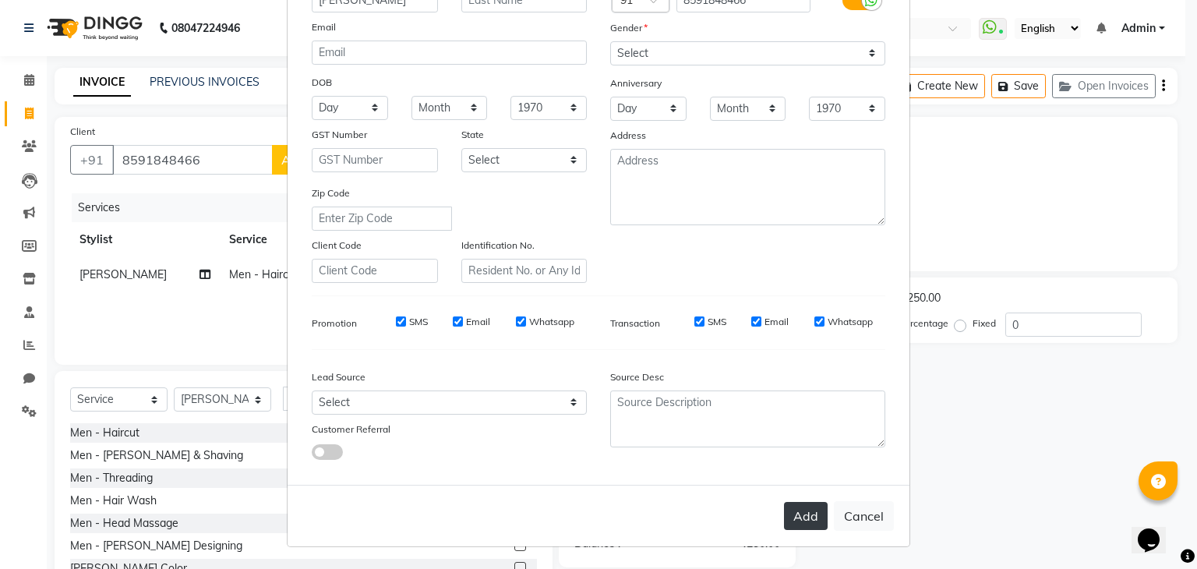
click at [792, 517] on button "Add" at bounding box center [806, 516] width 44 height 28
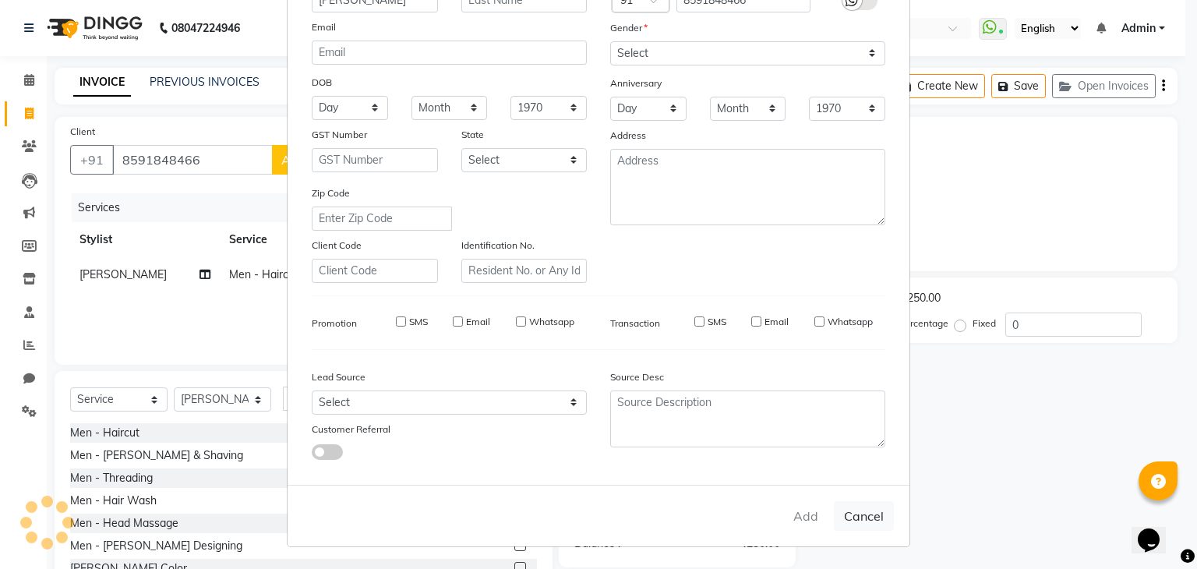
select select
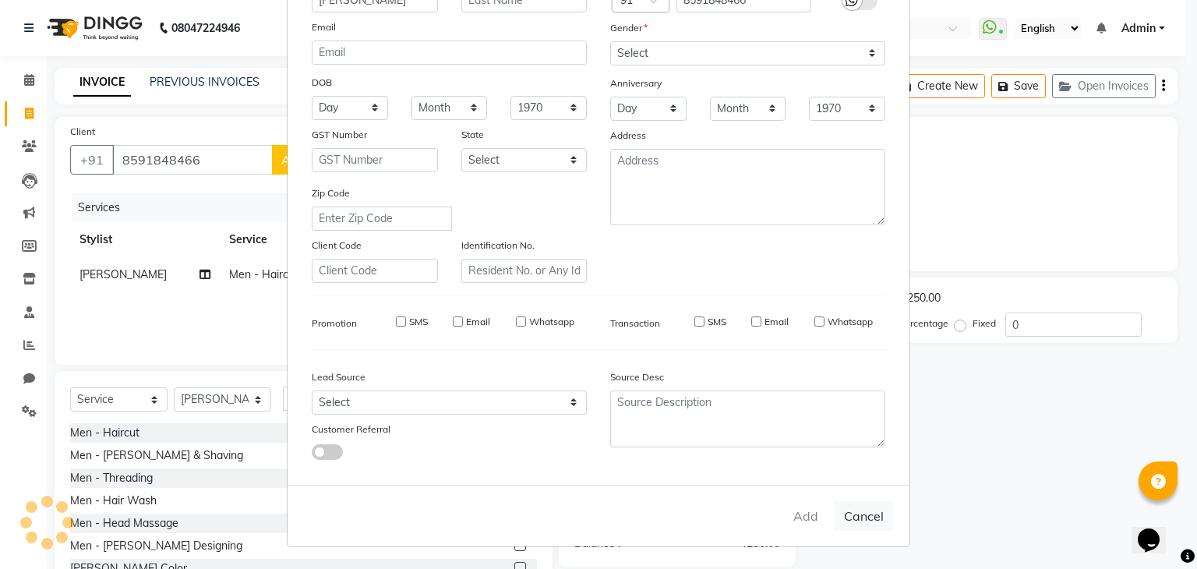
select select
checkbox input "false"
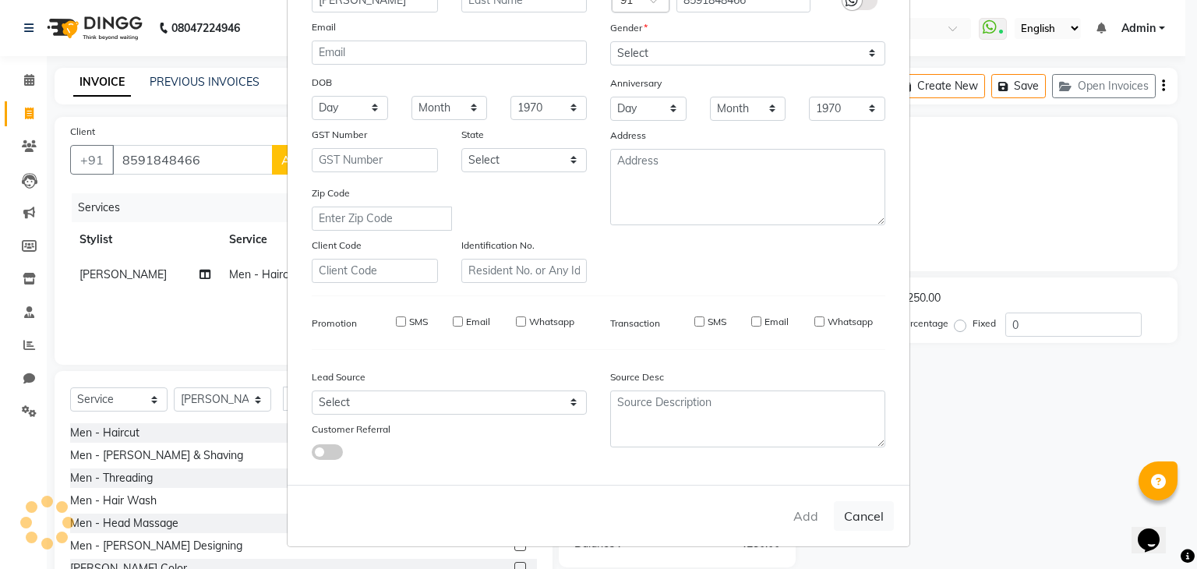
checkbox input "false"
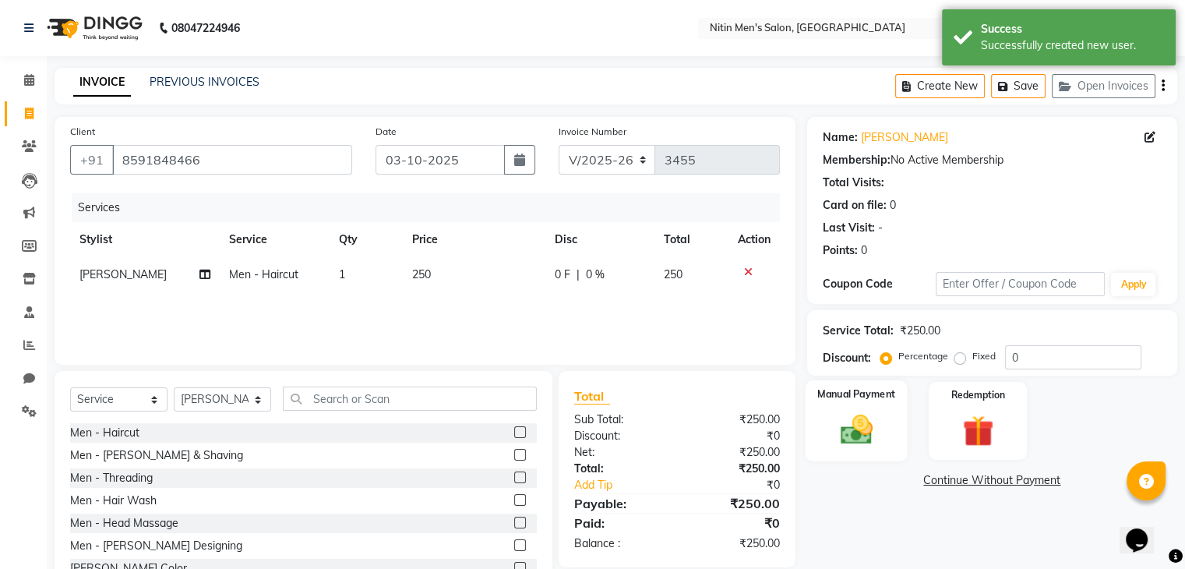
click at [895, 436] on div "Manual Payment" at bounding box center [856, 420] width 102 height 80
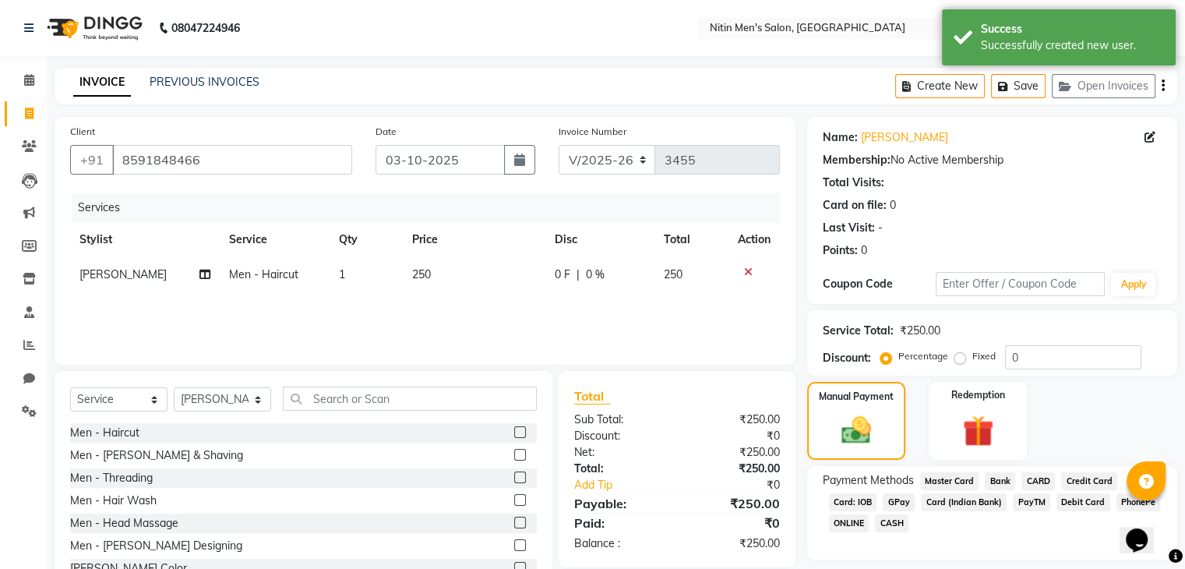
click at [888, 499] on span "GPay" at bounding box center [899, 502] width 32 height 18
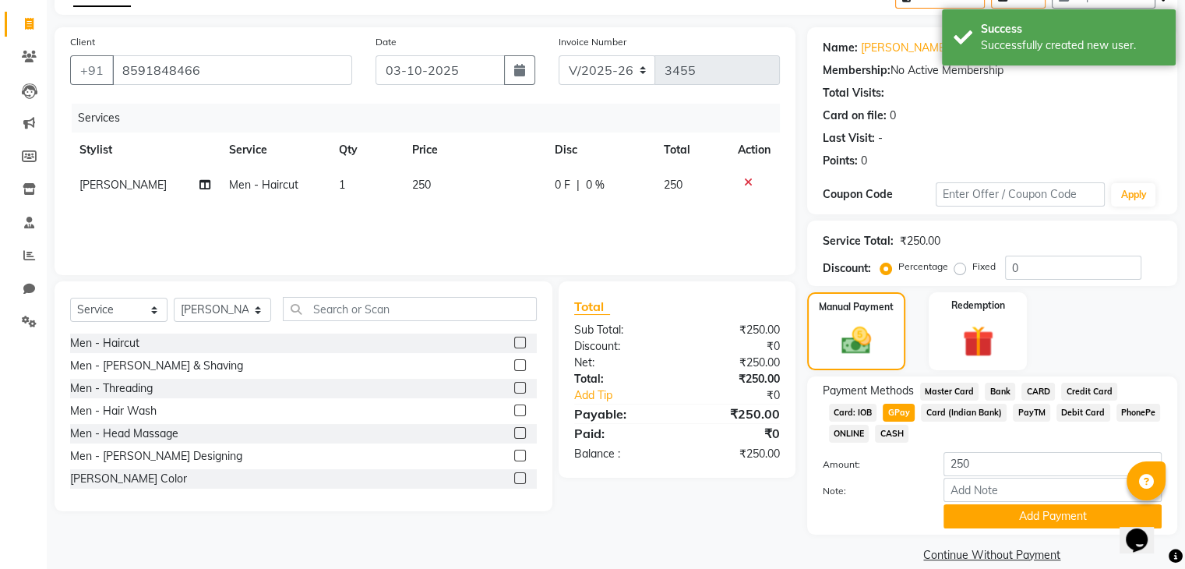
scroll to position [90, 0]
click at [956, 527] on button "Add Payment" at bounding box center [1053, 515] width 218 height 24
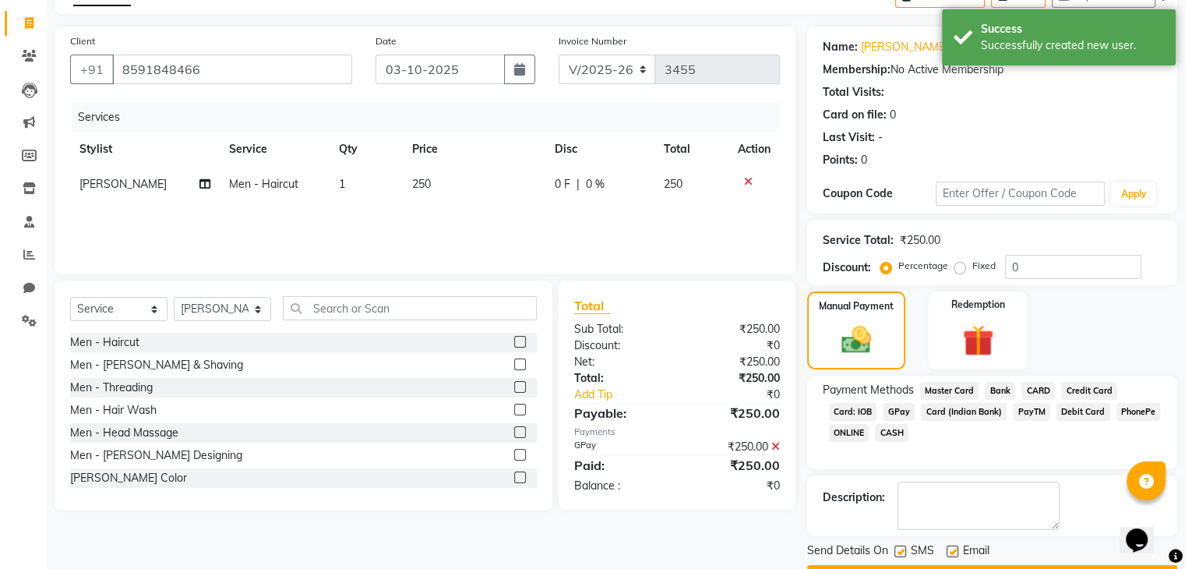
scroll to position [133, 0]
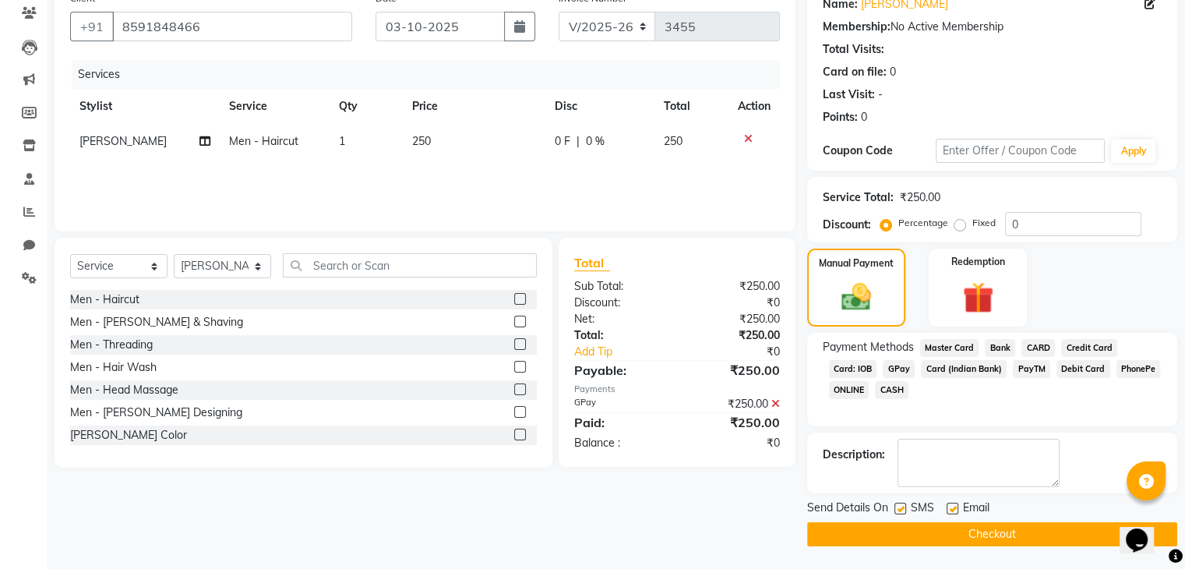
click at [905, 537] on button "Checkout" at bounding box center [992, 534] width 370 height 24
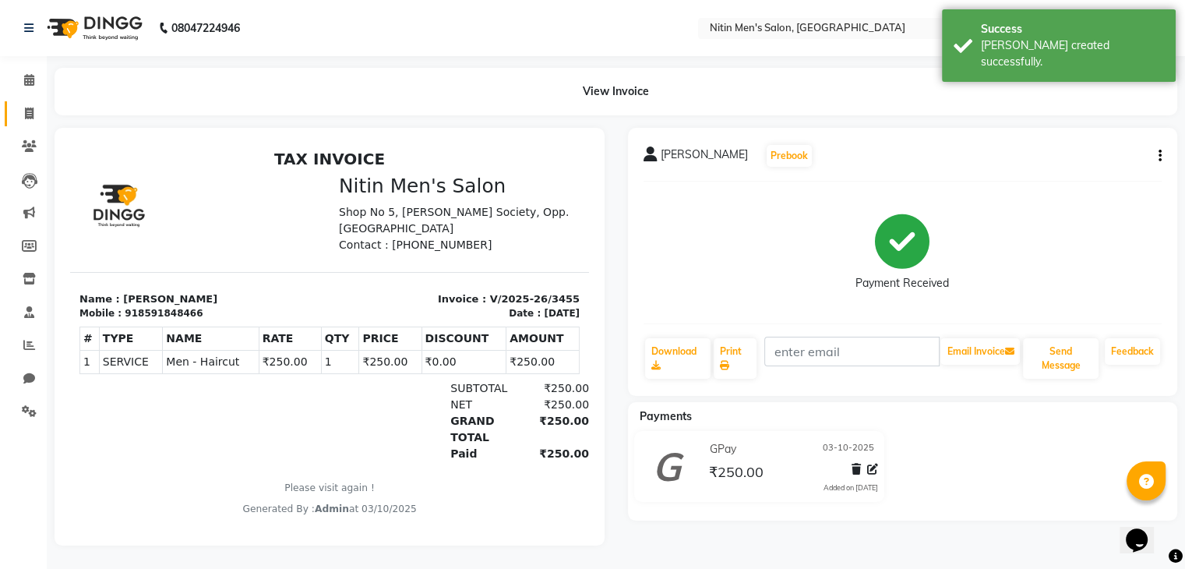
click at [23, 102] on link "Invoice" at bounding box center [23, 114] width 37 height 26
select select "service"
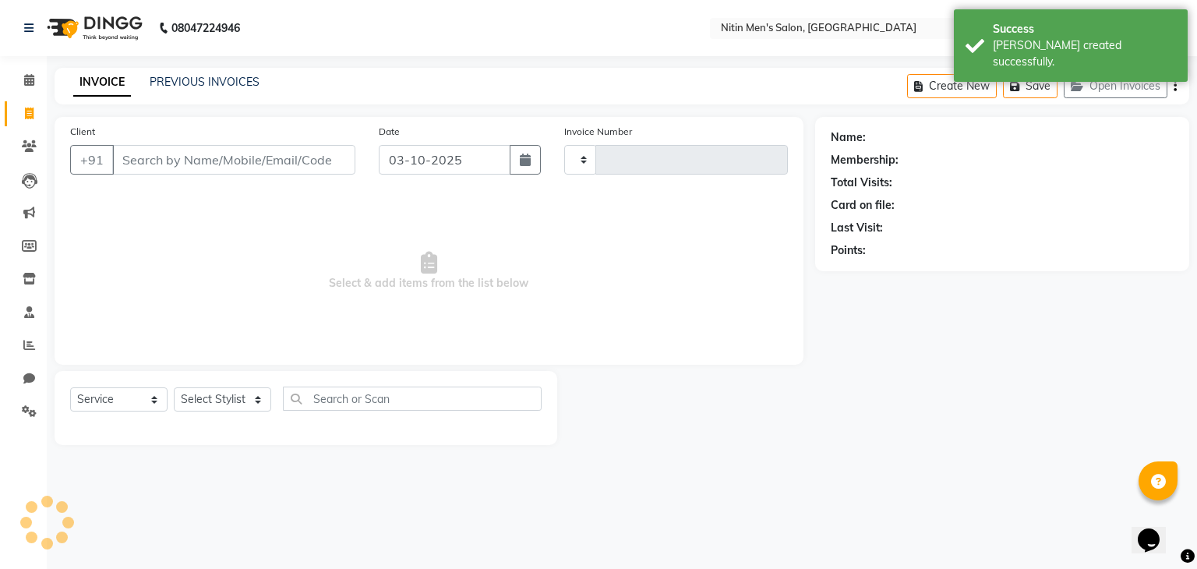
type input "3456"
select select "7981"
click at [230, 409] on select "Select Stylist [PERSON_NAME] DEEPA [PERSON_NAME] MEENAKSHI NITIN SIR [PERSON_NA…" at bounding box center [222, 399] width 97 height 24
select select "85157"
click at [174, 388] on select "Select Stylist [PERSON_NAME] DEEPA [PERSON_NAME] MEENAKSHI NITIN SIR [PERSON_NA…" at bounding box center [222, 399] width 97 height 24
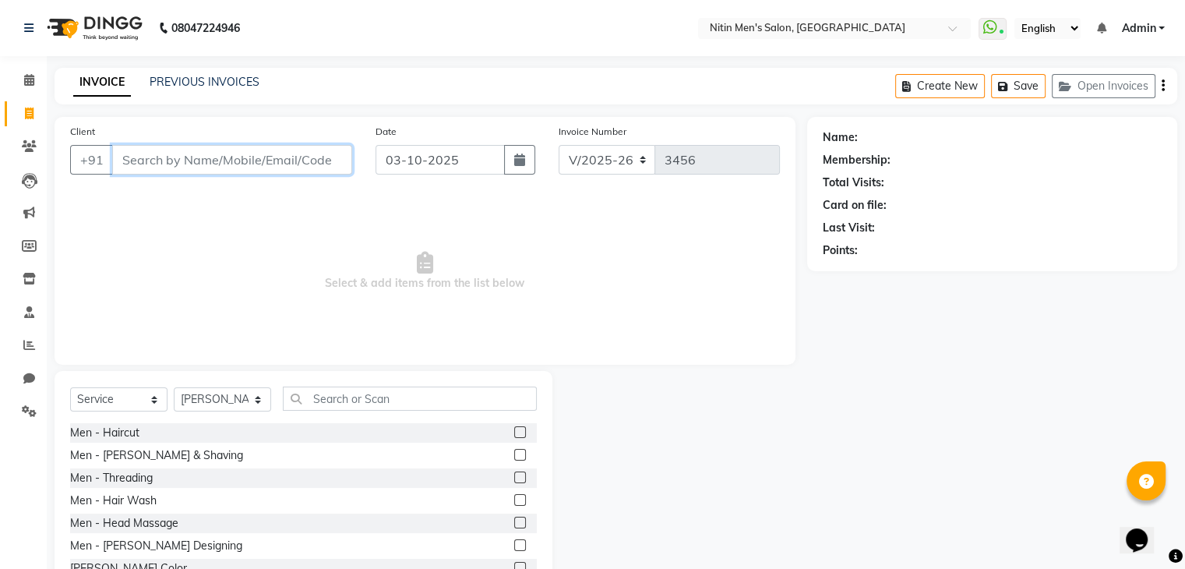
click at [214, 173] on input "Client" at bounding box center [232, 160] width 240 height 30
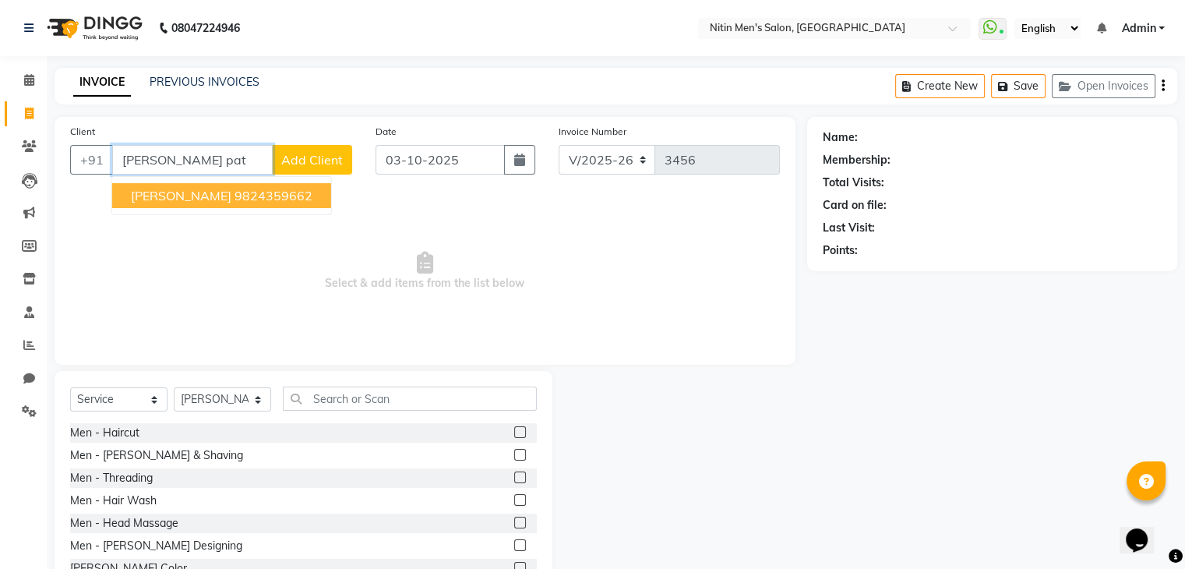
click at [181, 205] on button "[PERSON_NAME] 9824359662" at bounding box center [221, 195] width 219 height 25
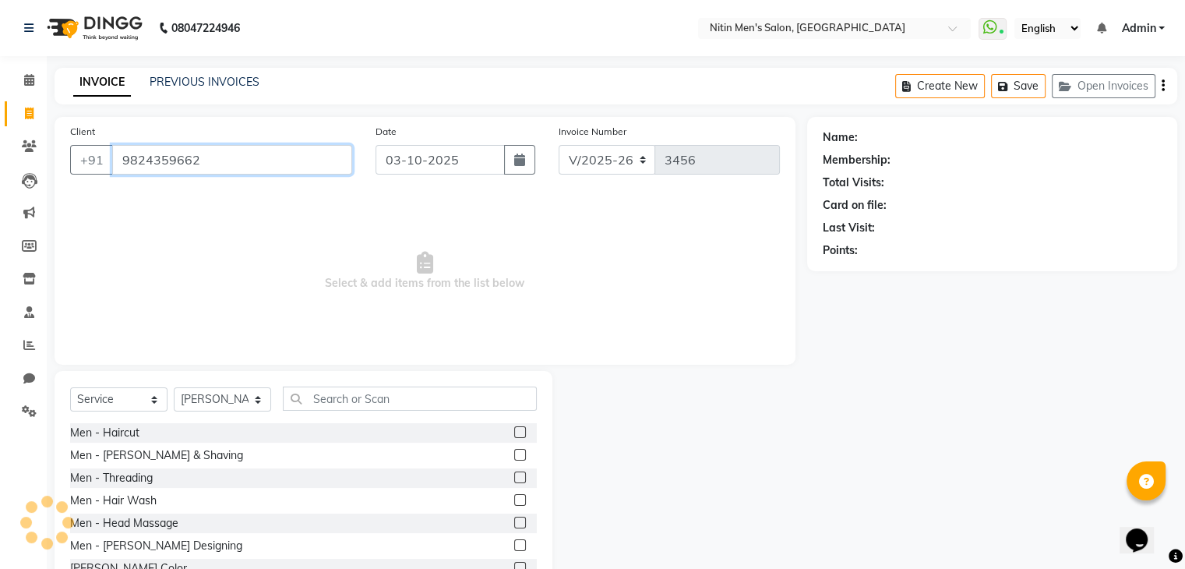
type input "9824359662"
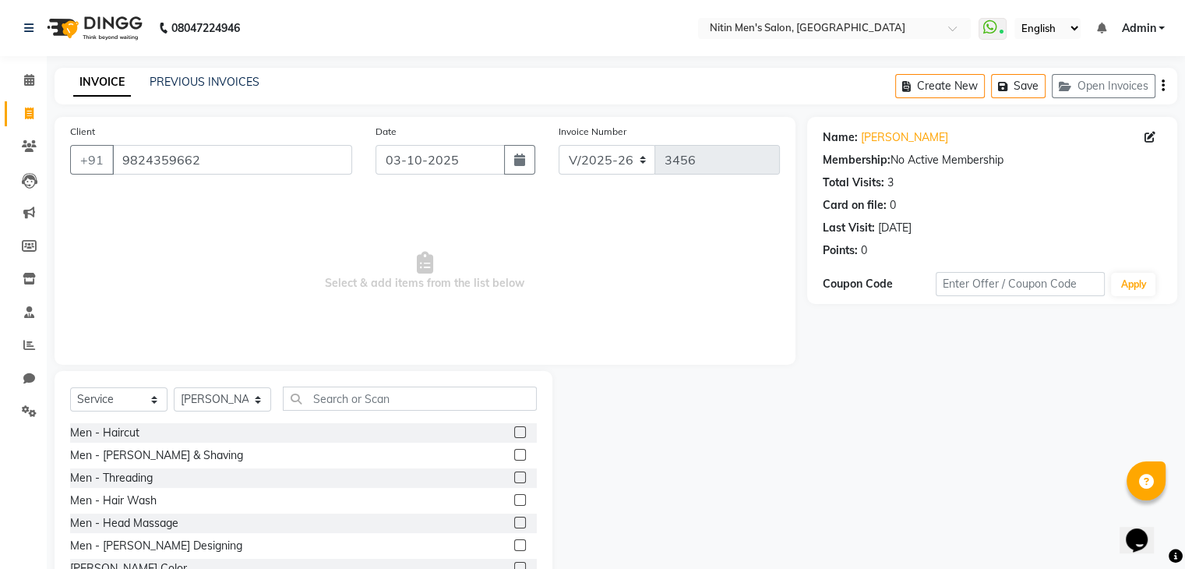
click at [514, 454] on label at bounding box center [520, 455] width 12 height 12
click at [514, 454] on input "checkbox" at bounding box center [519, 455] width 10 height 10
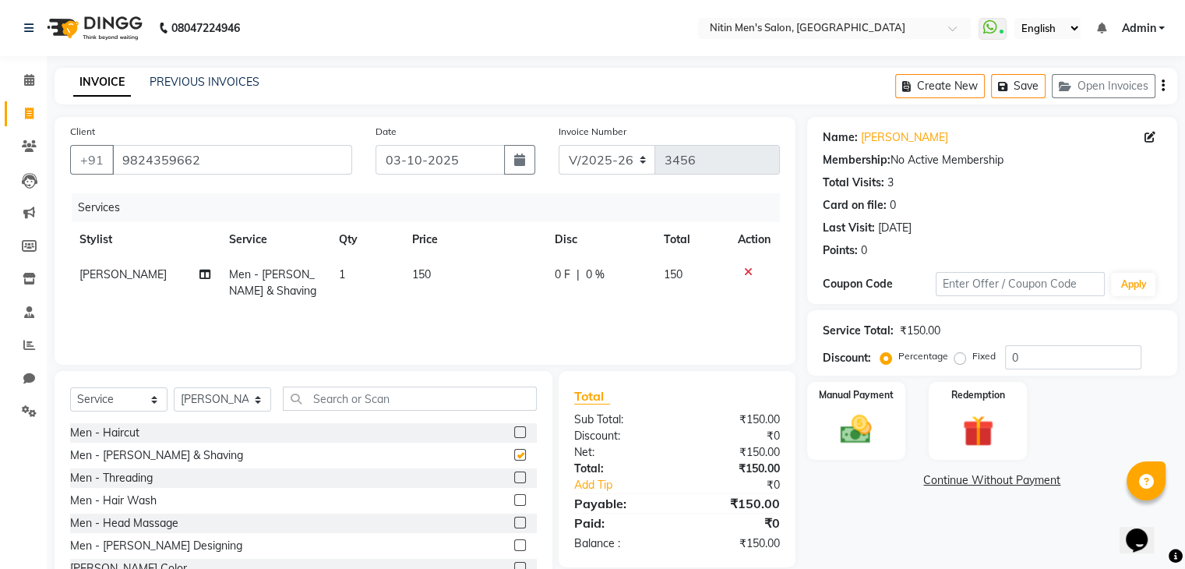
checkbox input "false"
click at [514, 524] on label at bounding box center [520, 523] width 12 height 12
click at [514, 524] on input "checkbox" at bounding box center [519, 523] width 10 height 10
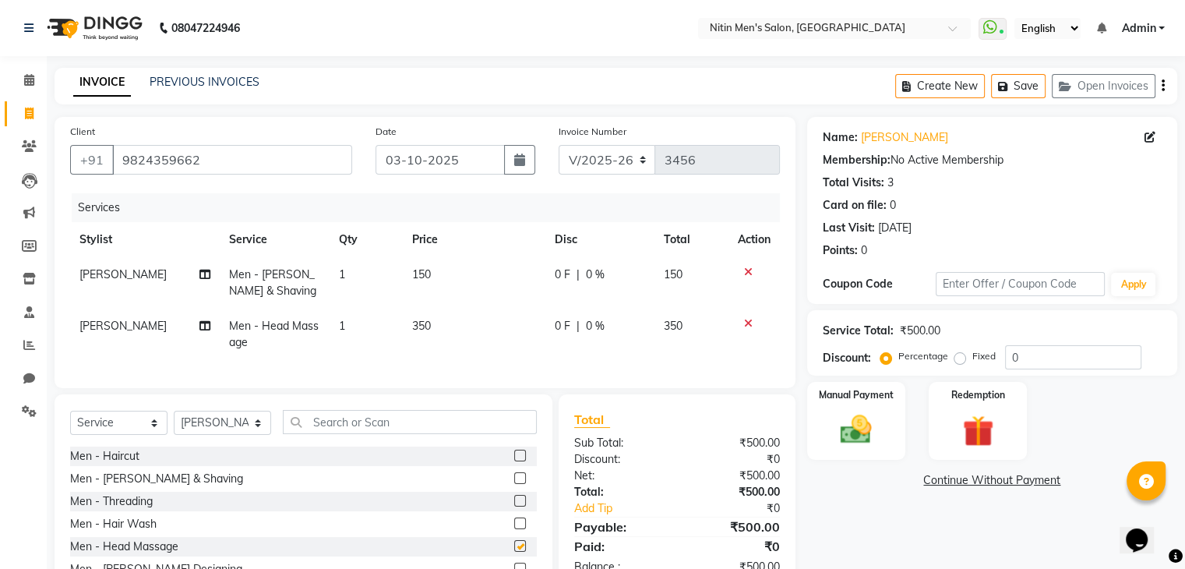
checkbox input "false"
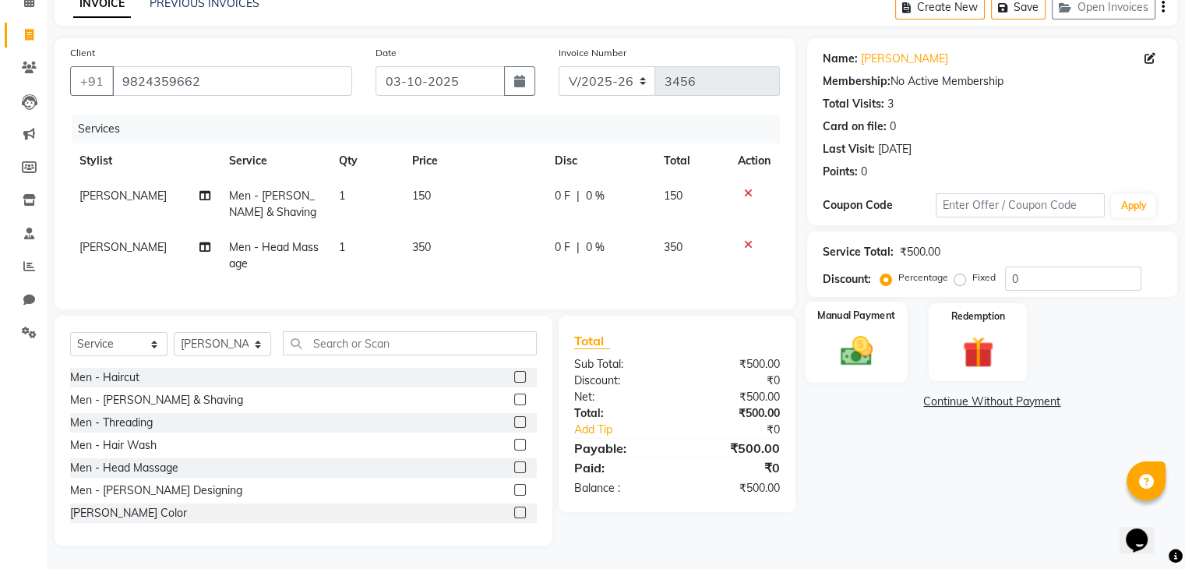
click at [891, 366] on div "Manual Payment" at bounding box center [856, 342] width 102 height 80
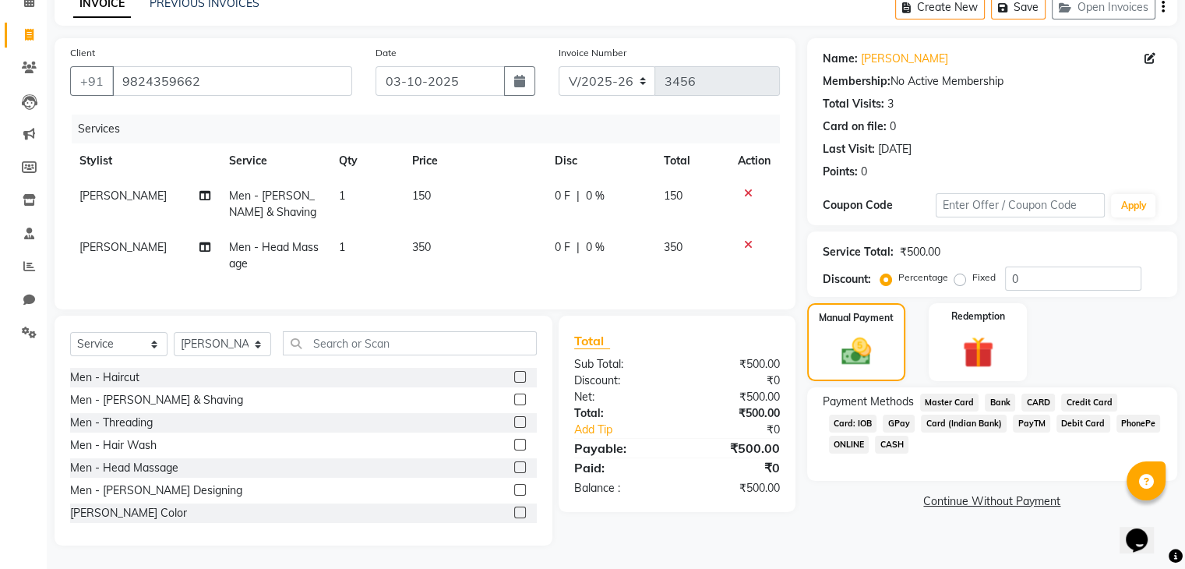
click at [895, 415] on span "GPay" at bounding box center [899, 424] width 32 height 18
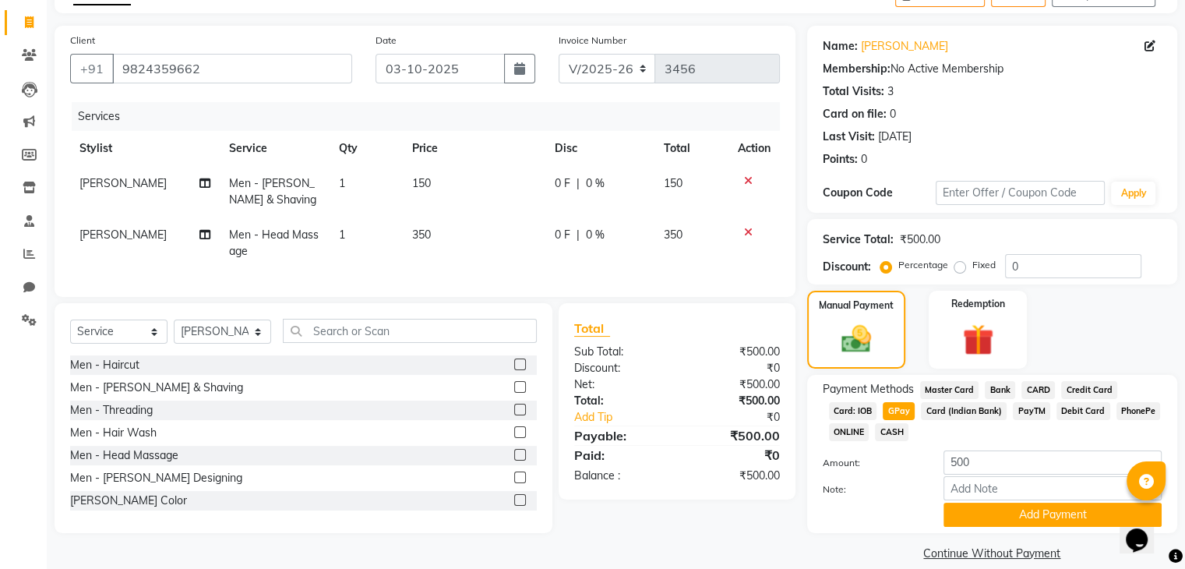
scroll to position [113, 0]
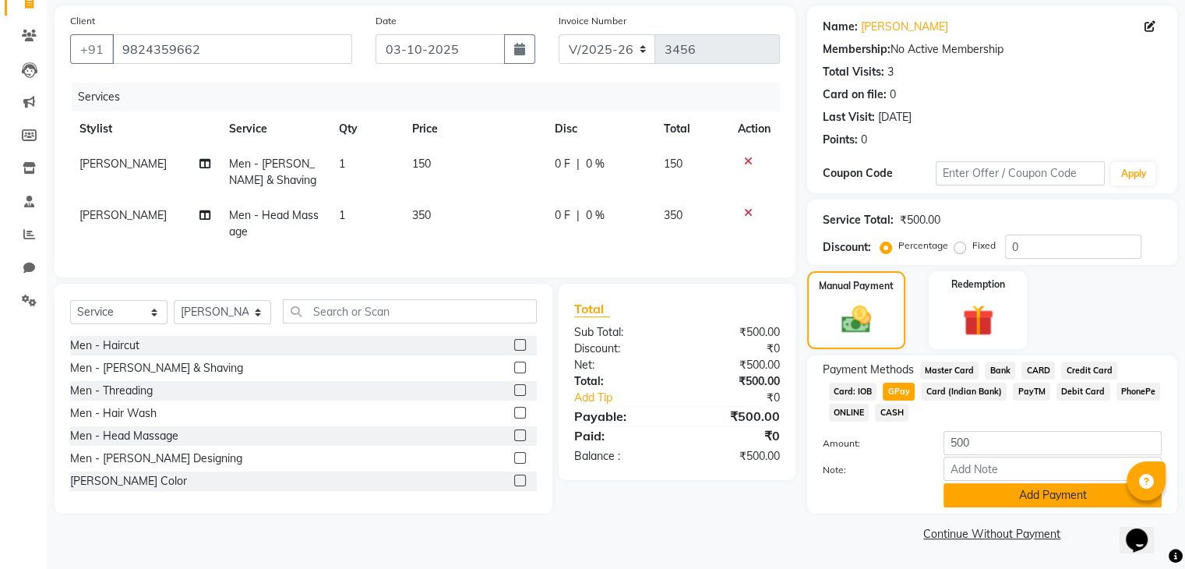
click at [979, 497] on button "Add Payment" at bounding box center [1053, 495] width 218 height 24
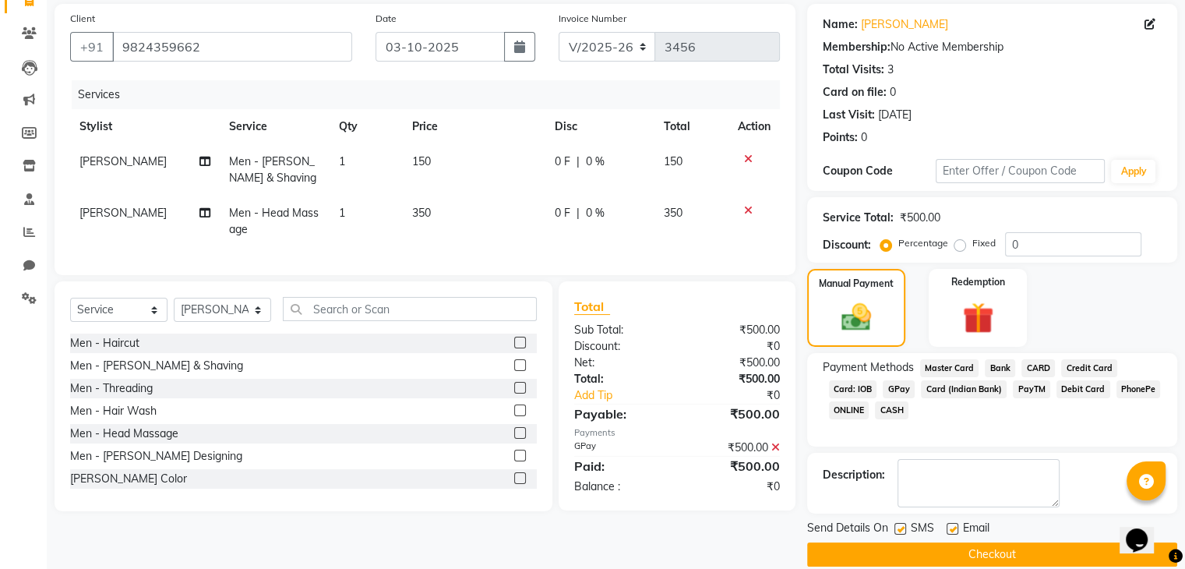
scroll to position [133, 0]
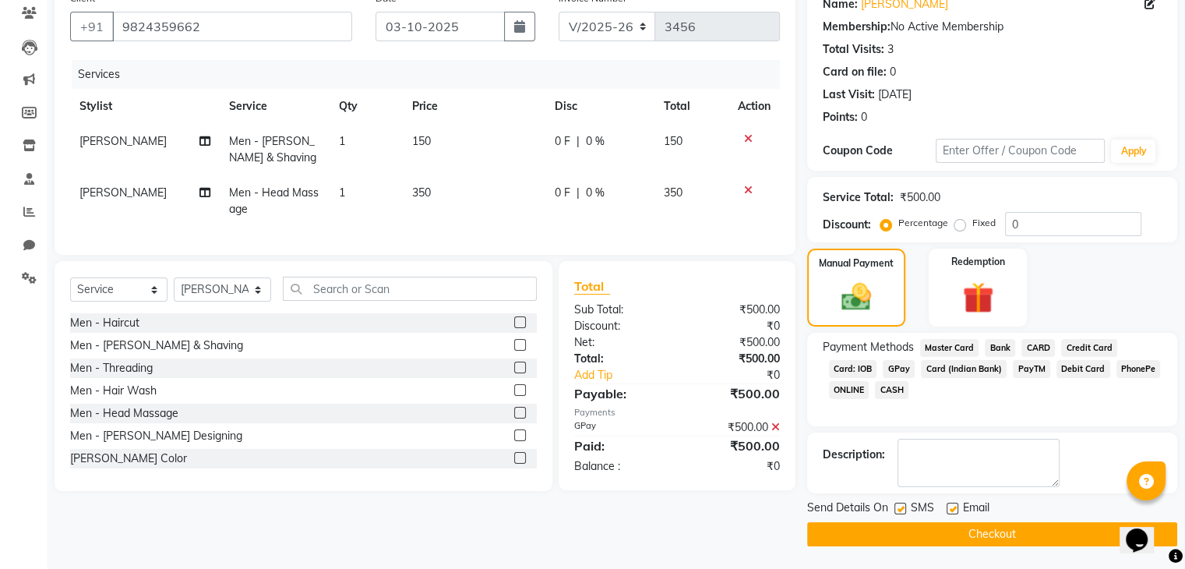
click at [965, 536] on button "Checkout" at bounding box center [992, 534] width 370 height 24
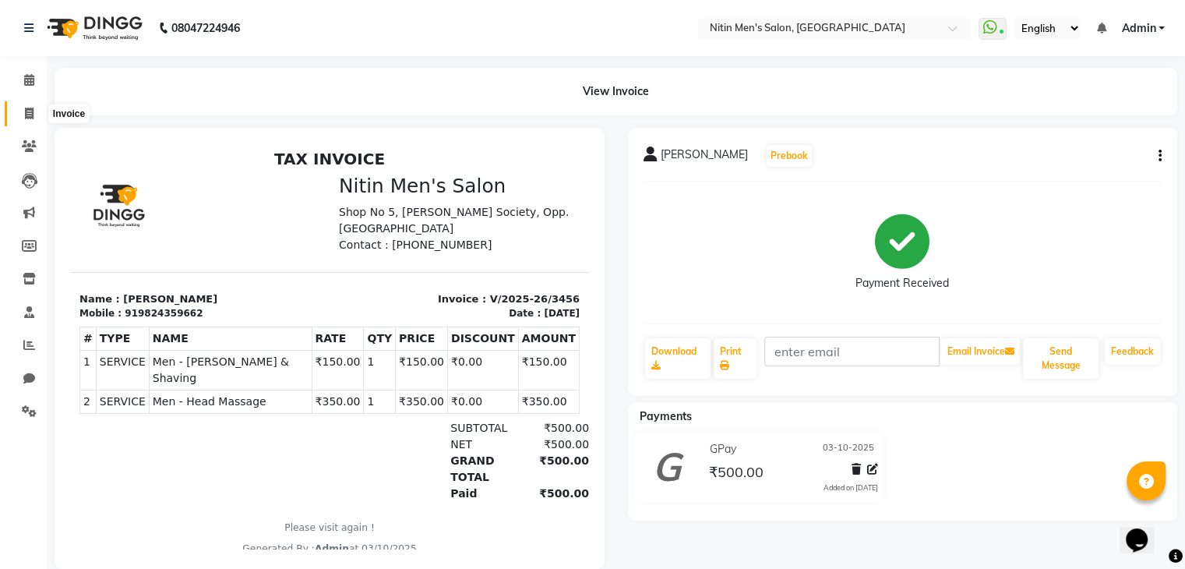
click at [30, 109] on icon at bounding box center [29, 114] width 9 height 12
select select "service"
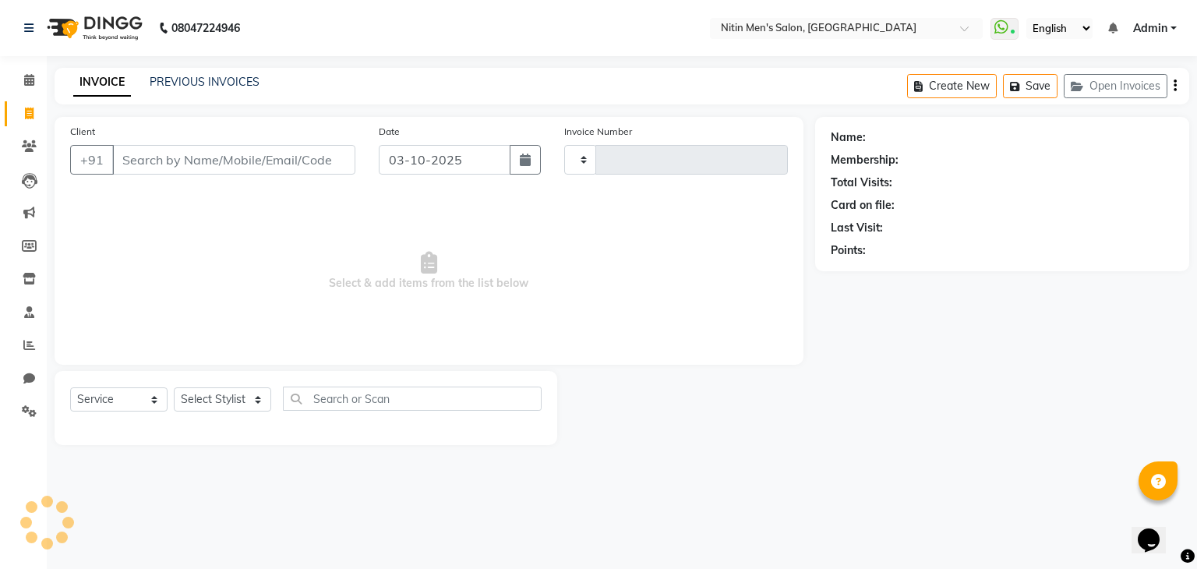
type input "3457"
click at [193, 74] on div "PREVIOUS INVOICES" at bounding box center [205, 82] width 110 height 16
select select "7981"
click at [193, 79] on link "PREVIOUS INVOICES" at bounding box center [205, 82] width 110 height 14
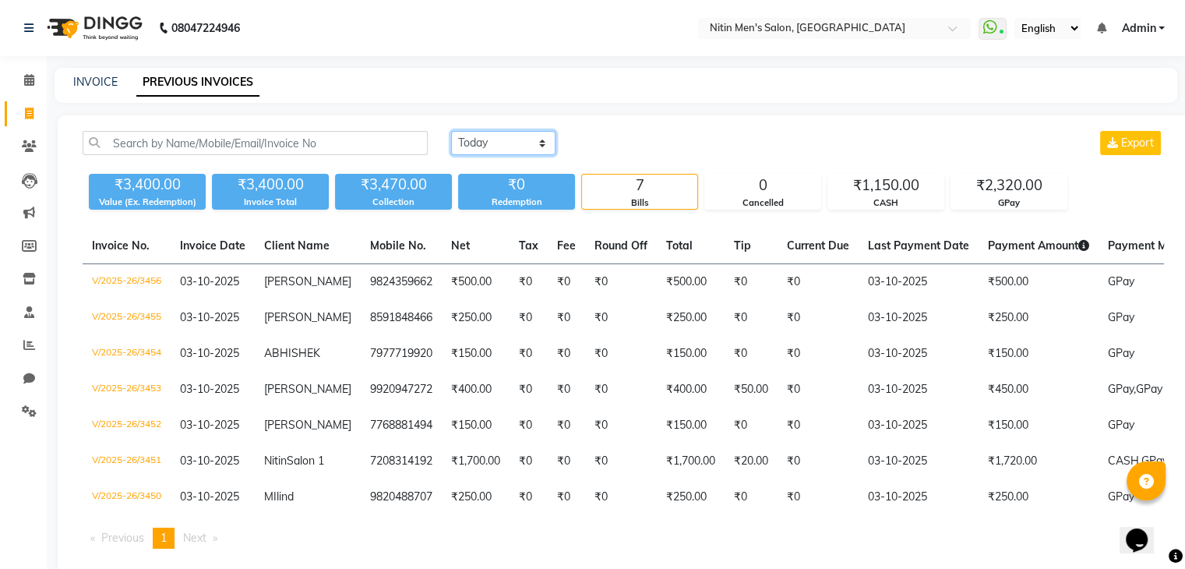
click at [490, 132] on select "[DATE] [DATE] Custom Range" at bounding box center [503, 143] width 104 height 24
select select "[DATE]"
click at [451, 131] on select "[DATE] [DATE] Custom Range" at bounding box center [503, 143] width 104 height 24
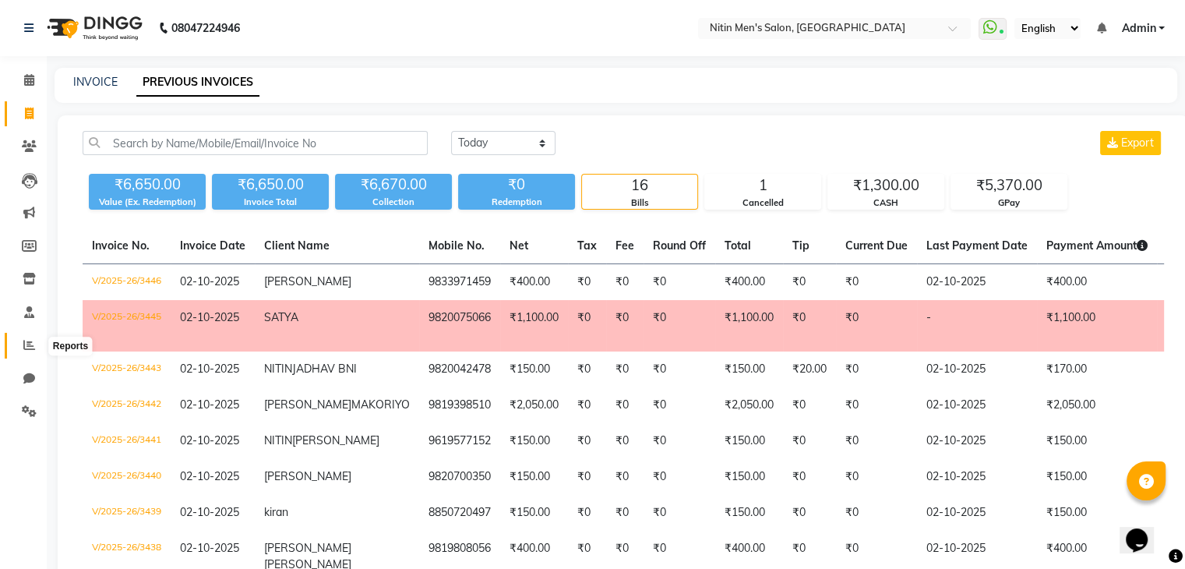
click at [26, 347] on icon at bounding box center [29, 345] width 12 height 12
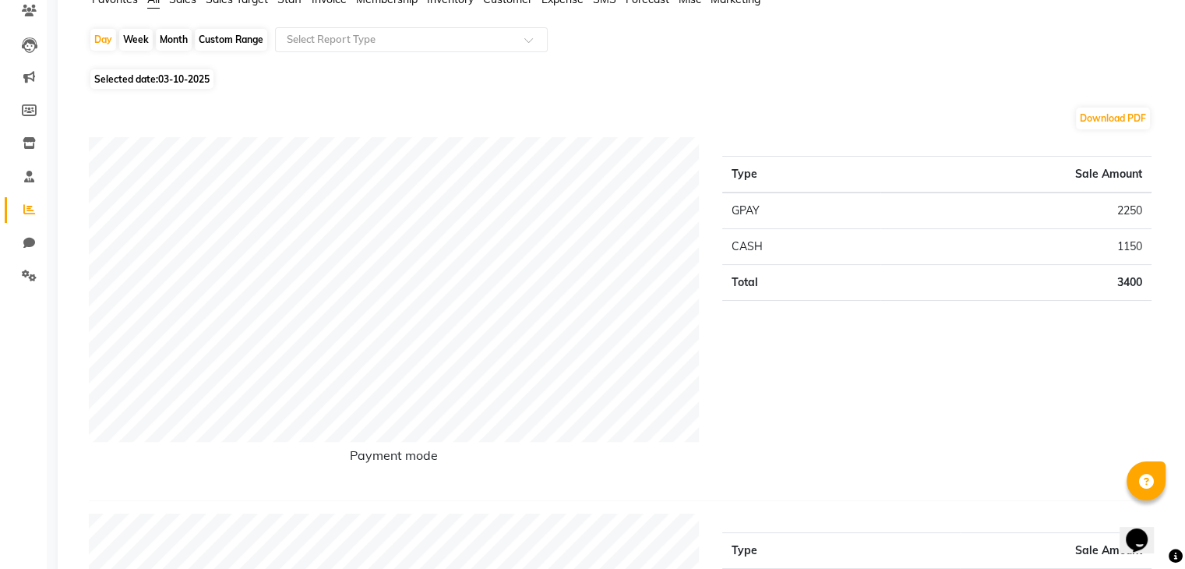
scroll to position [137, 0]
click at [97, 37] on div "Day" at bounding box center [103, 38] width 26 height 22
select select "10"
select select "2025"
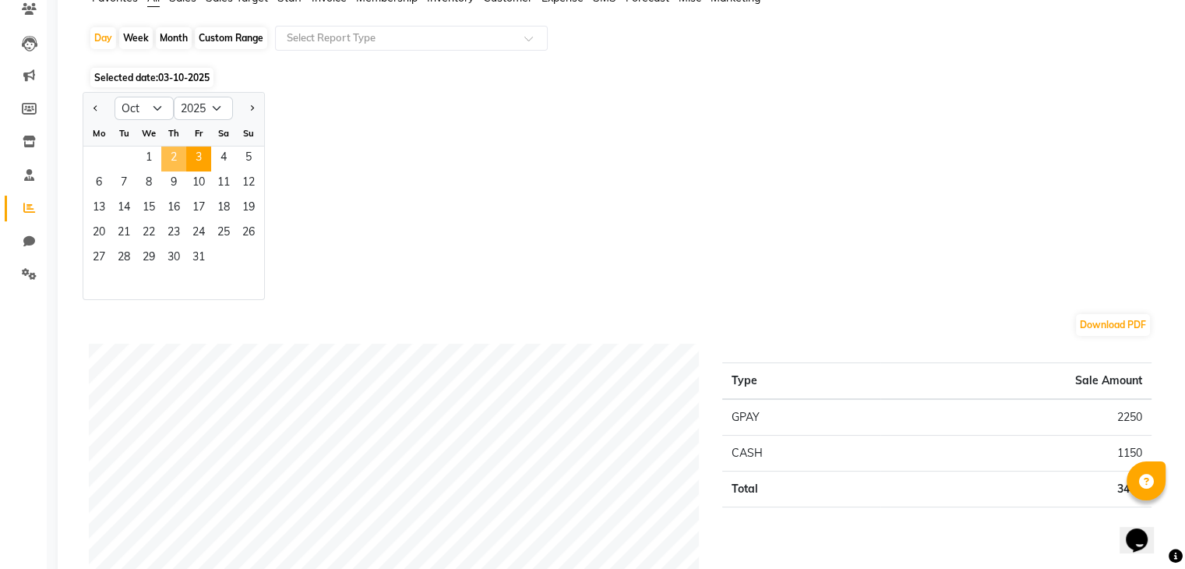
click at [166, 162] on span "2" at bounding box center [173, 158] width 25 height 25
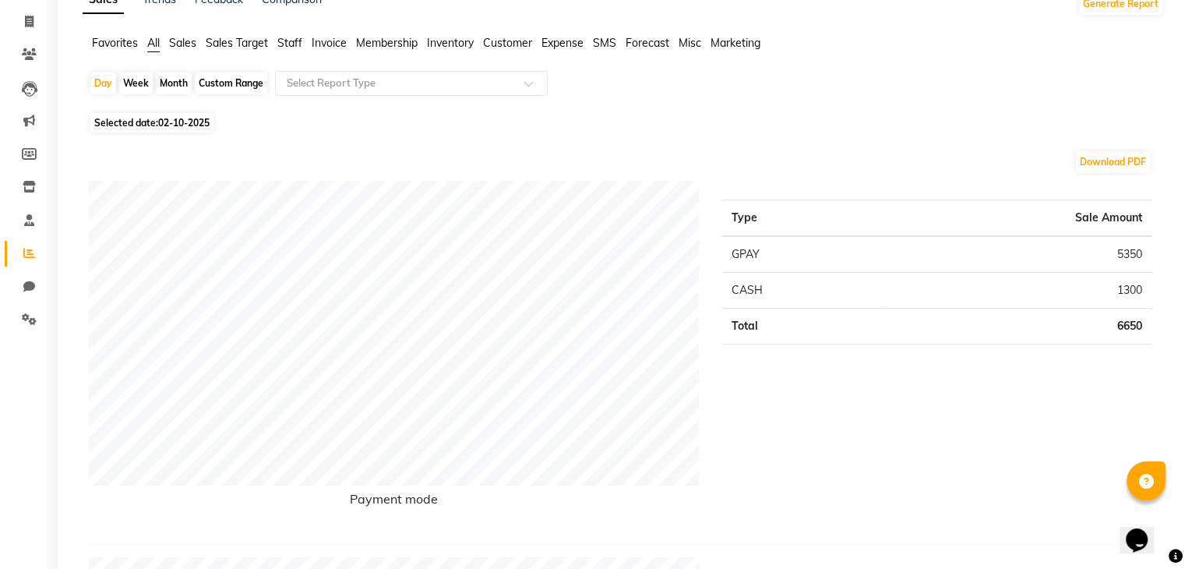
scroll to position [0, 0]
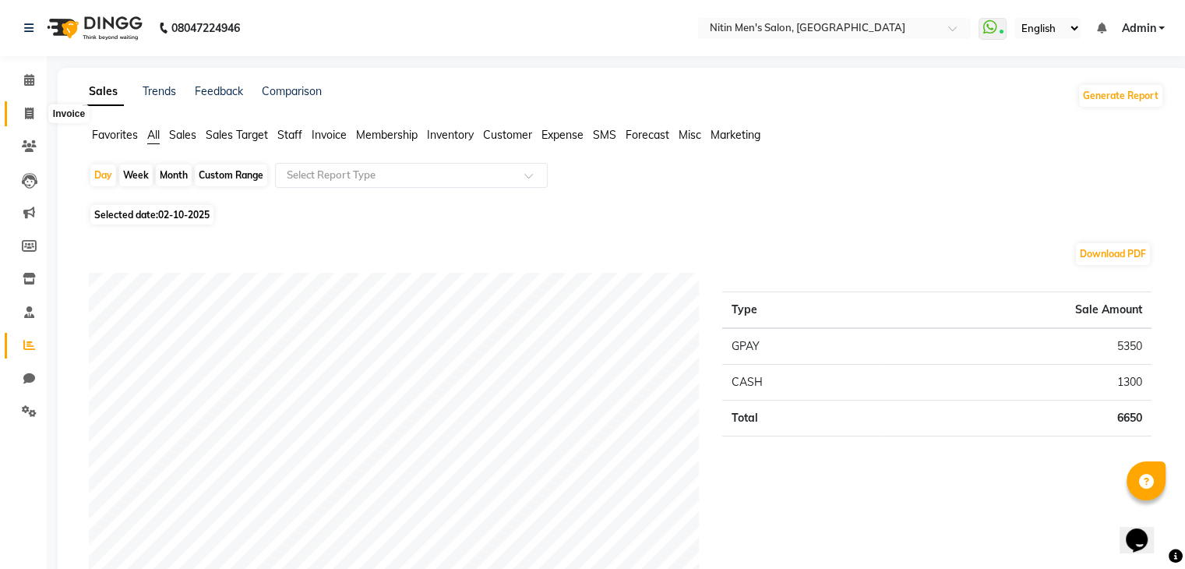
click at [20, 118] on span at bounding box center [29, 114] width 27 height 18
select select "service"
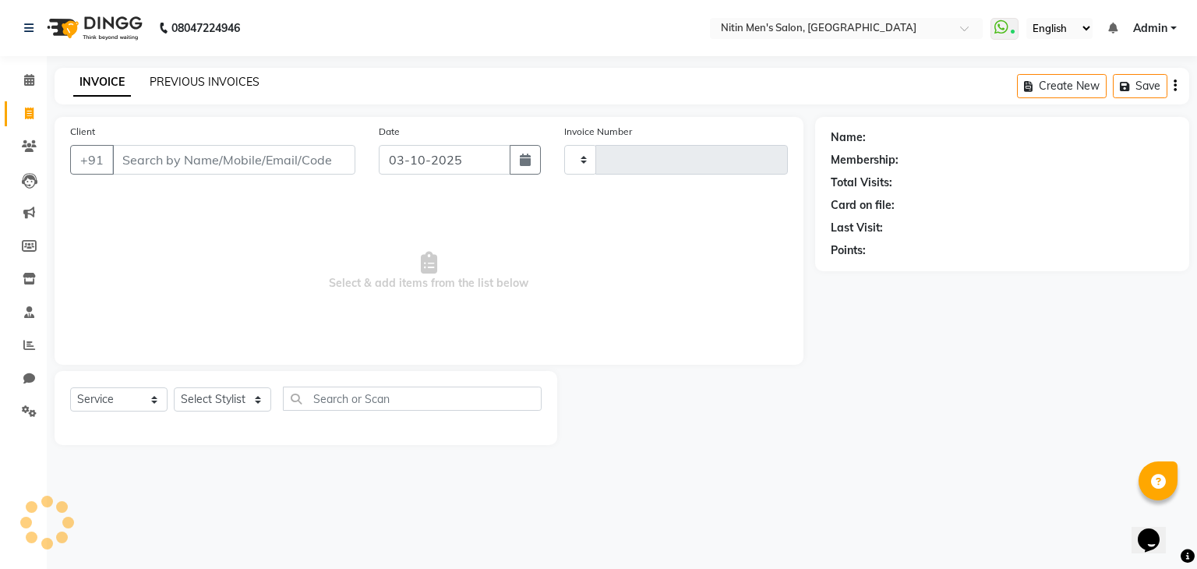
type input "3457"
select select "7981"
click at [171, 82] on link "PREVIOUS INVOICES" at bounding box center [205, 82] width 110 height 14
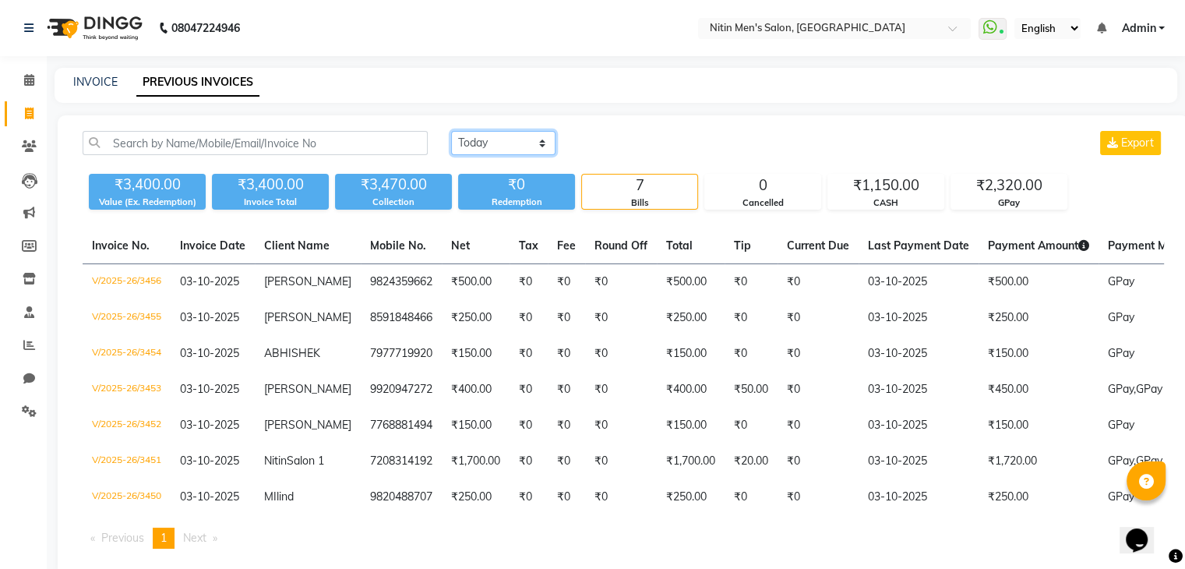
click at [474, 141] on select "[DATE] [DATE] Custom Range" at bounding box center [503, 143] width 104 height 24
select select "[DATE]"
click at [451, 131] on select "[DATE] [DATE] Custom Range" at bounding box center [503, 143] width 104 height 24
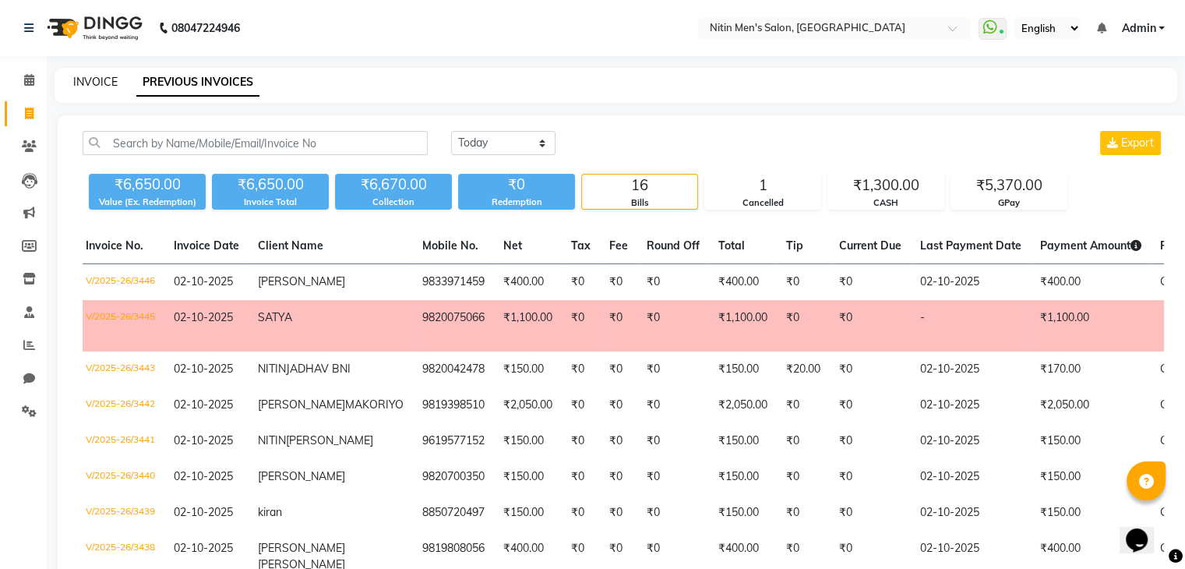
click at [87, 83] on link "INVOICE" at bounding box center [95, 82] width 44 height 14
select select "service"
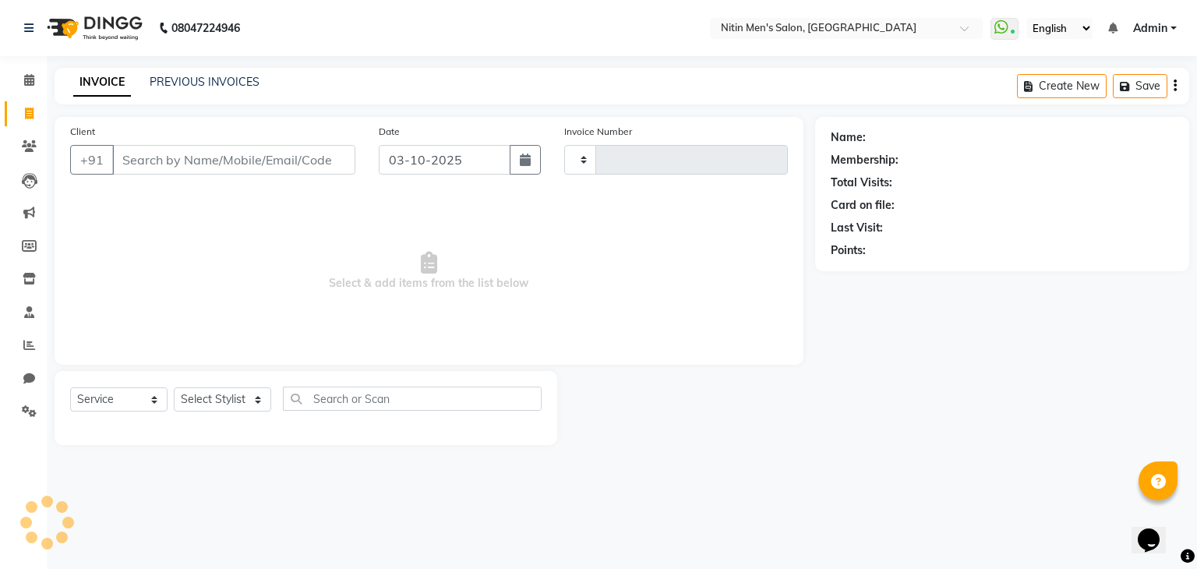
type input "3457"
select select "7981"
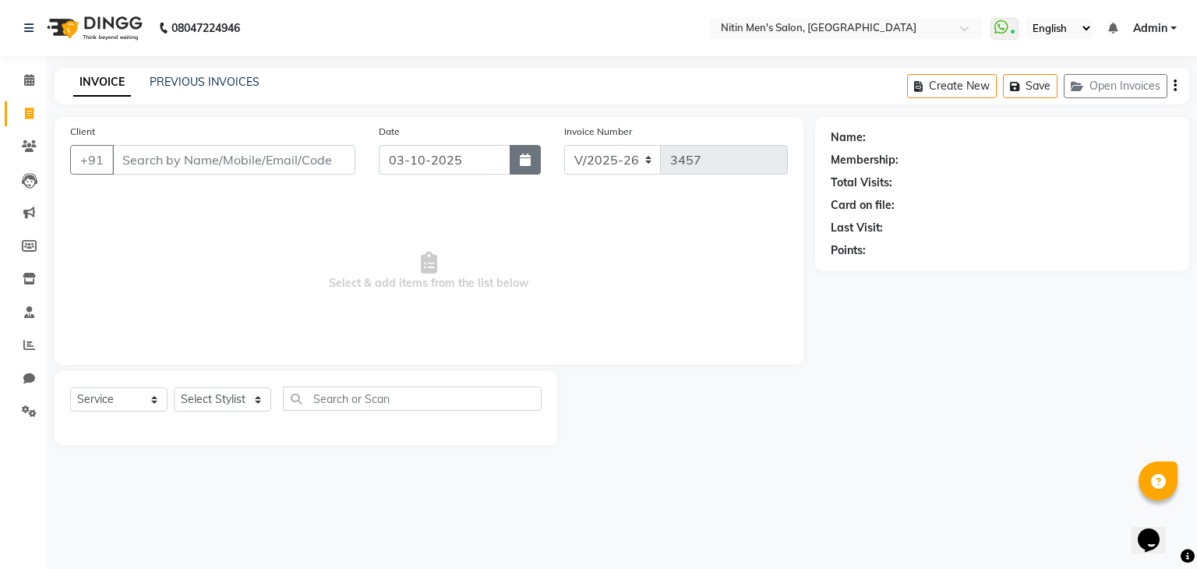
click at [531, 156] on button "button" at bounding box center [525, 160] width 31 height 30
select select "10"
select select "2025"
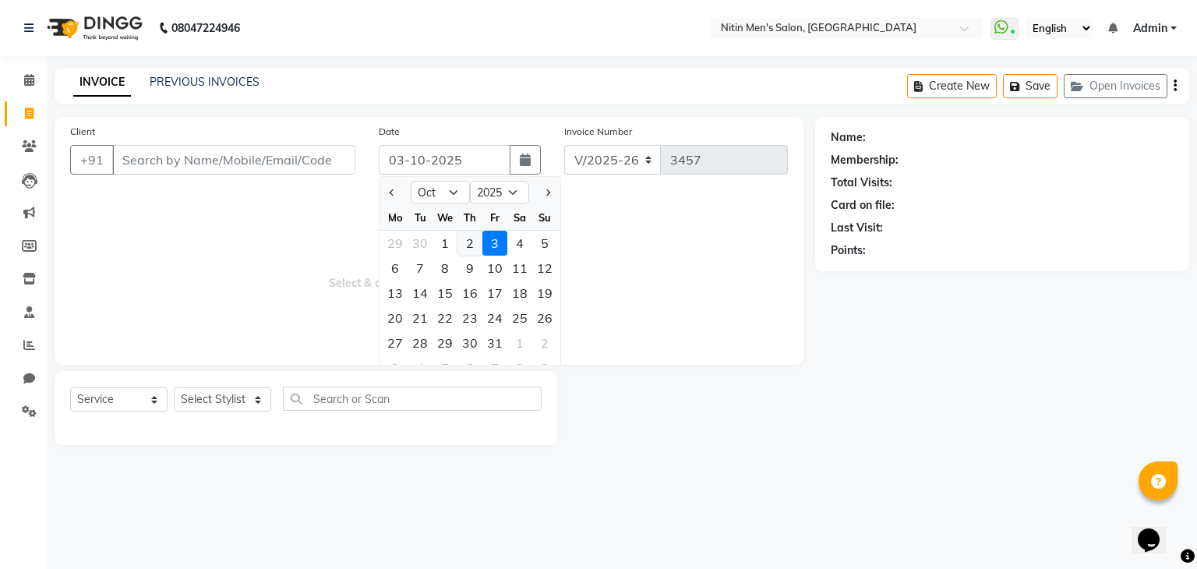
click at [474, 249] on div "2" at bounding box center [469, 243] width 25 height 25
type input "02-10-2025"
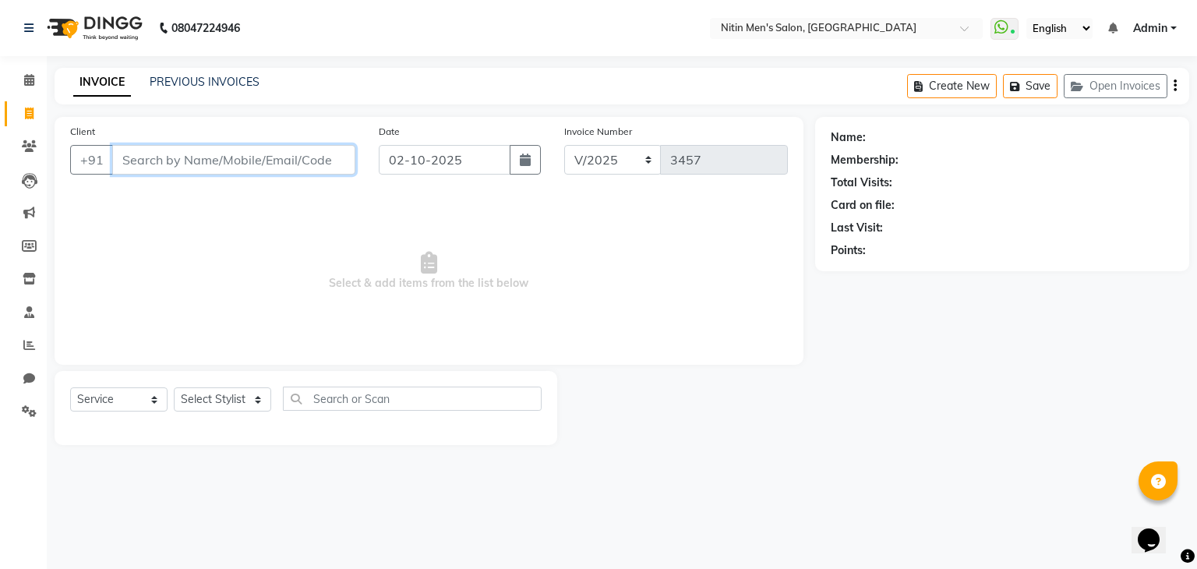
click at [320, 161] on input "Client" at bounding box center [233, 160] width 243 height 30
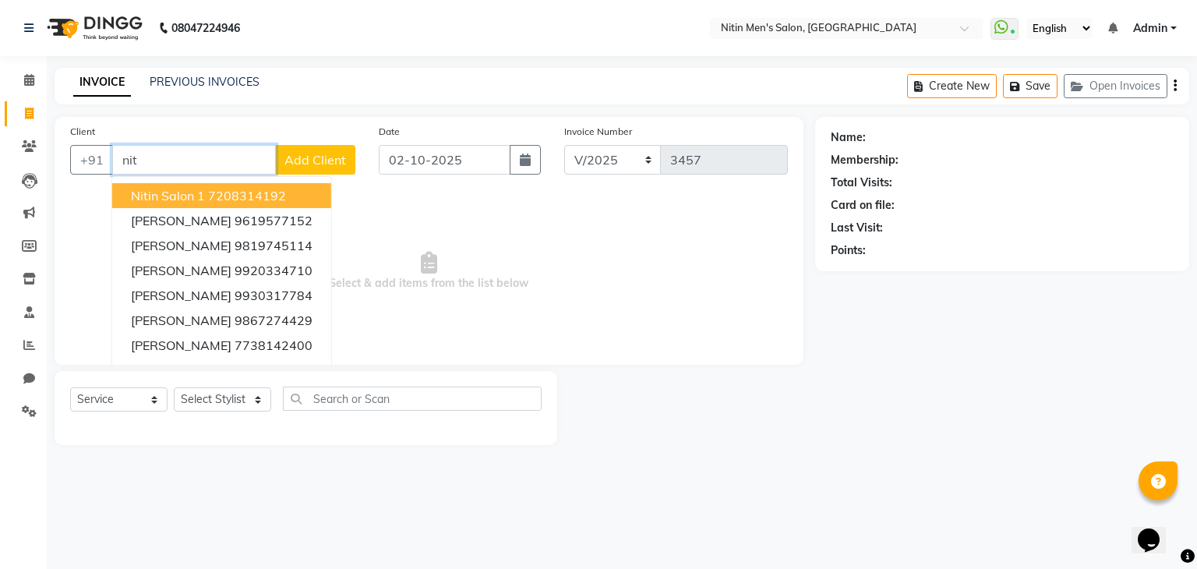
click at [253, 198] on ngb-highlight "7208314192" at bounding box center [247, 196] width 78 height 16
type input "7208314192"
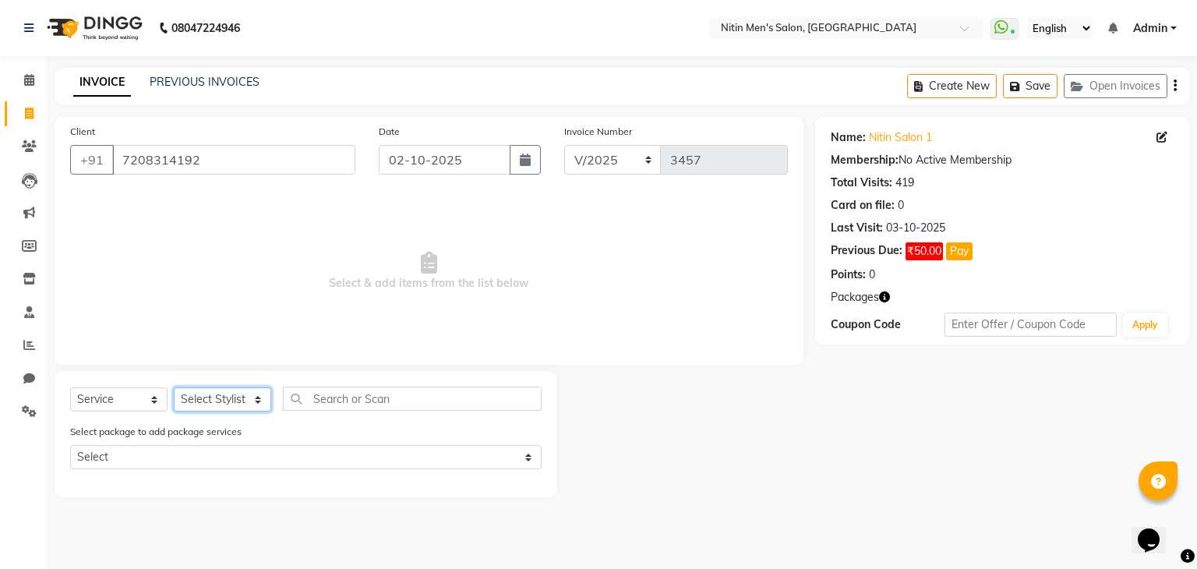
click at [228, 397] on select "Select Stylist [PERSON_NAME] DEEPA [PERSON_NAME] MEENAKSHI NITIN SIR [PERSON_NA…" at bounding box center [222, 399] width 97 height 24
select select "85157"
click at [174, 388] on select "Select Stylist [PERSON_NAME] DEEPA [PERSON_NAME] MEENAKSHI NITIN SIR [PERSON_NA…" at bounding box center [222, 399] width 97 height 24
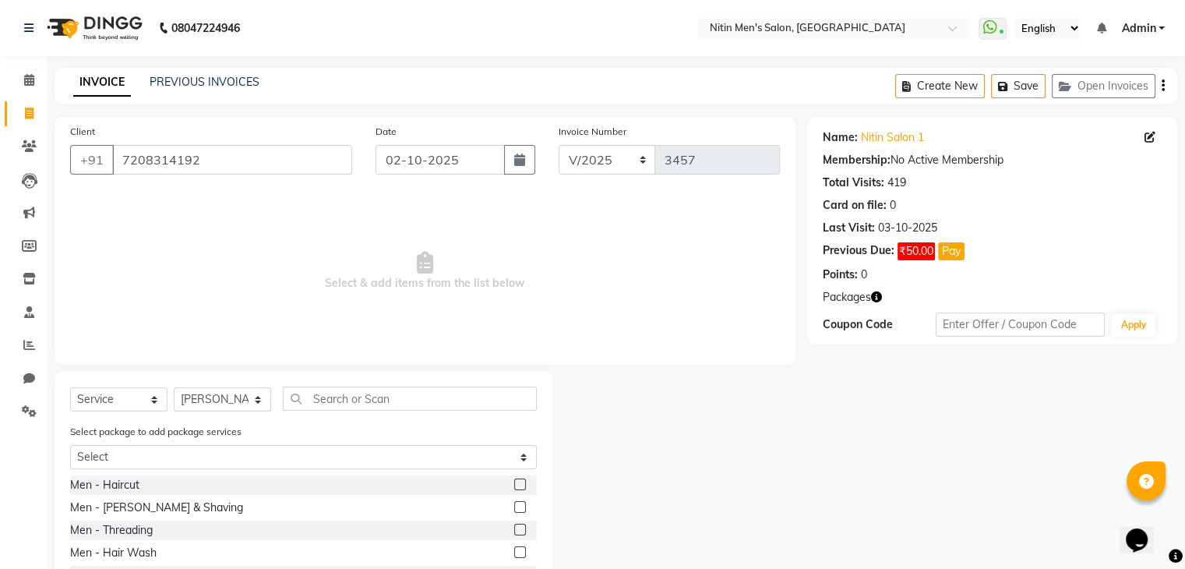
click at [514, 482] on label at bounding box center [520, 484] width 12 height 12
click at [514, 482] on input "checkbox" at bounding box center [519, 485] width 10 height 10
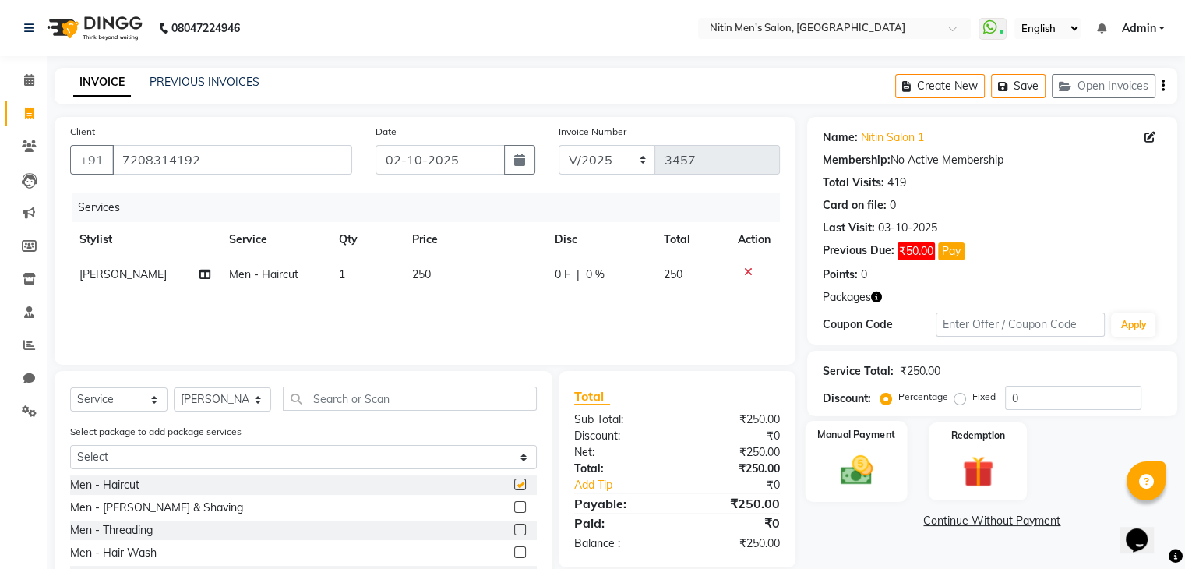
checkbox input "false"
click at [852, 466] on img at bounding box center [856, 470] width 52 height 37
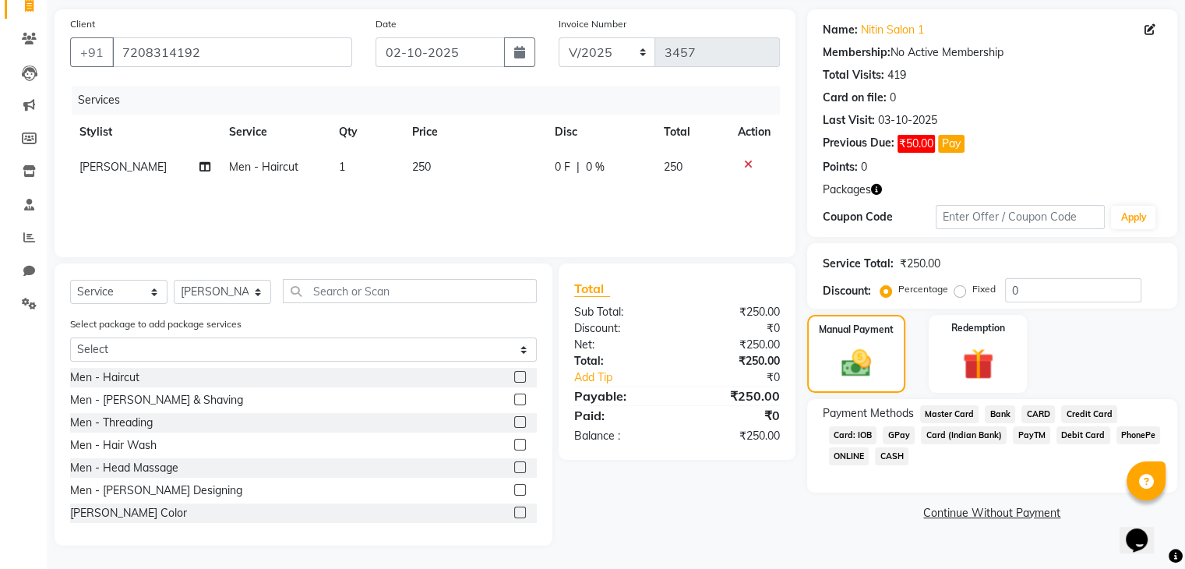
click at [895, 433] on span "GPay" at bounding box center [899, 435] width 32 height 18
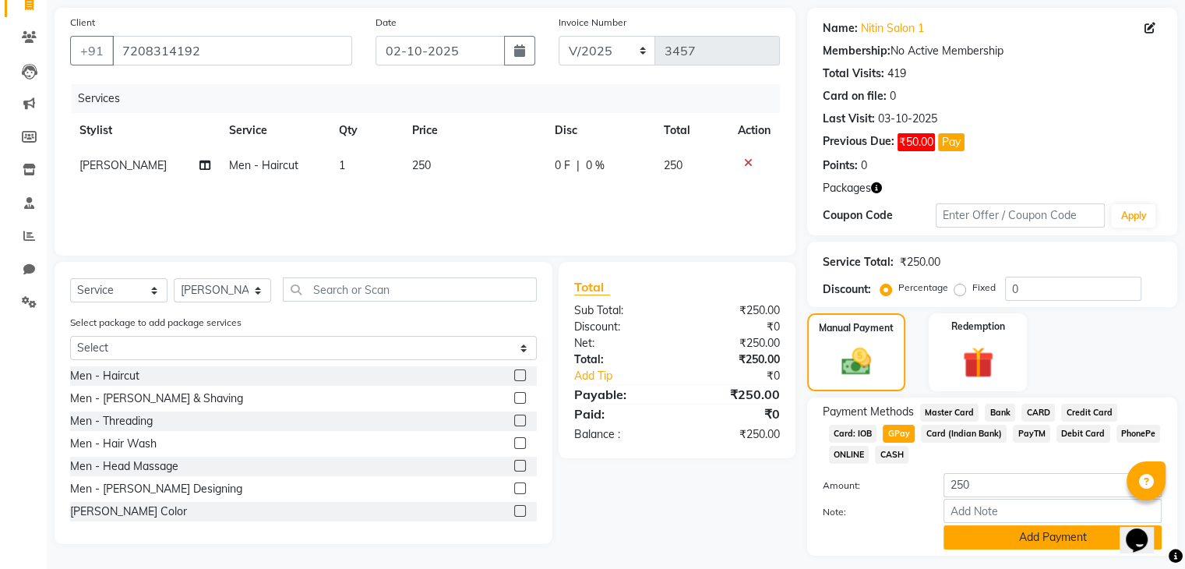
click at [967, 546] on button "Add Payment" at bounding box center [1053, 537] width 218 height 24
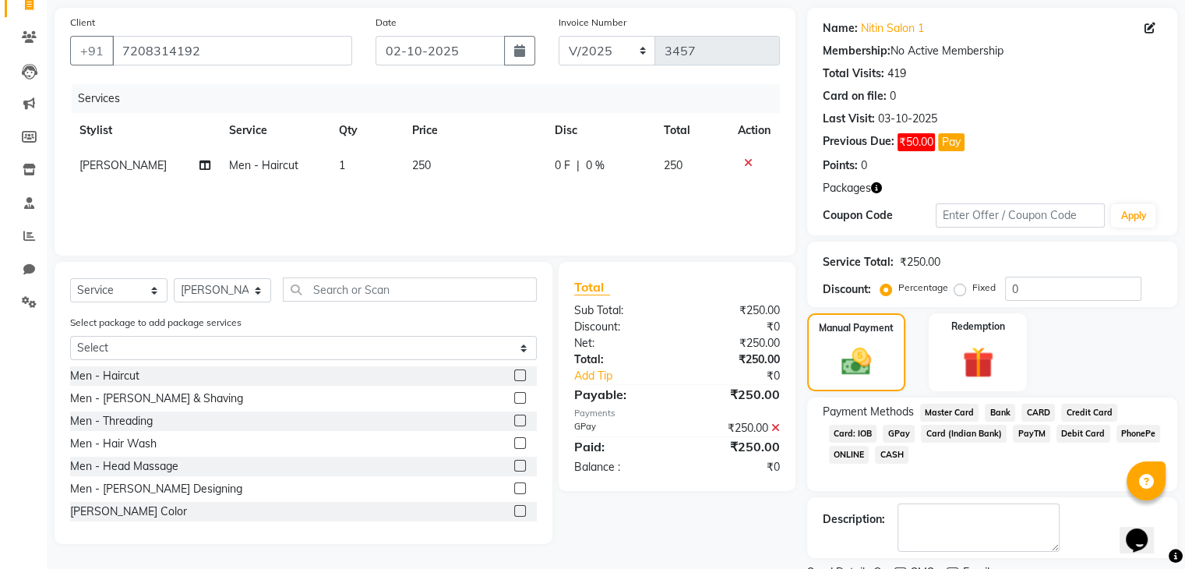
scroll to position [174, 0]
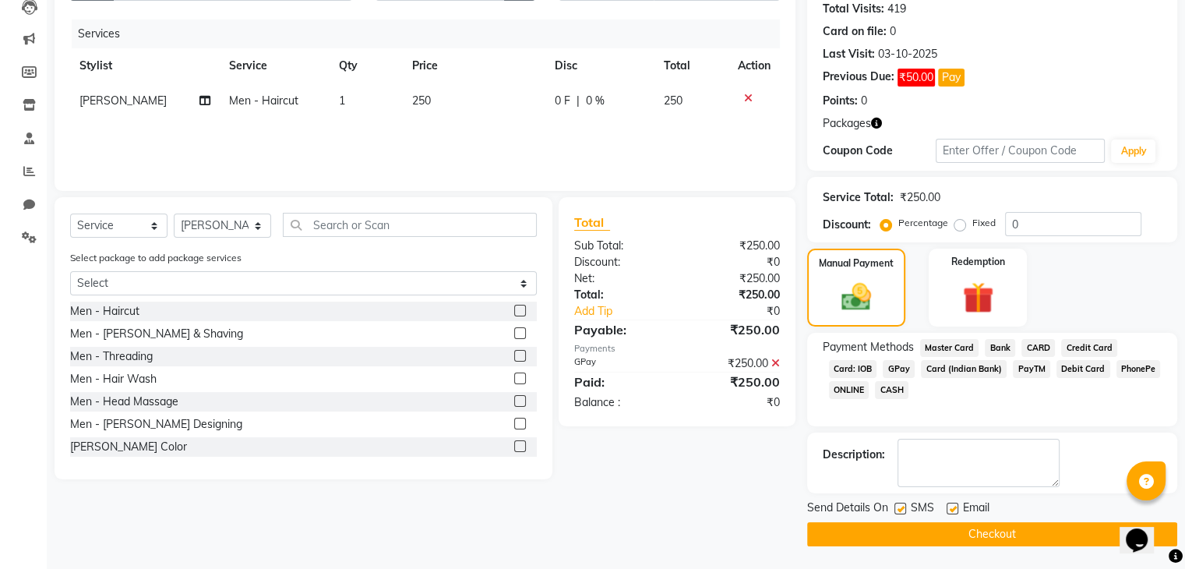
drag, startPoint x: 889, startPoint y: 509, endPoint x: 904, endPoint y: 504, distance: 15.5
click at [904, 504] on div "Send Details On SMS Email" at bounding box center [992, 508] width 370 height 19
click at [904, 504] on label at bounding box center [901, 509] width 12 height 12
click at [904, 504] on input "checkbox" at bounding box center [900, 509] width 10 height 10
checkbox input "false"
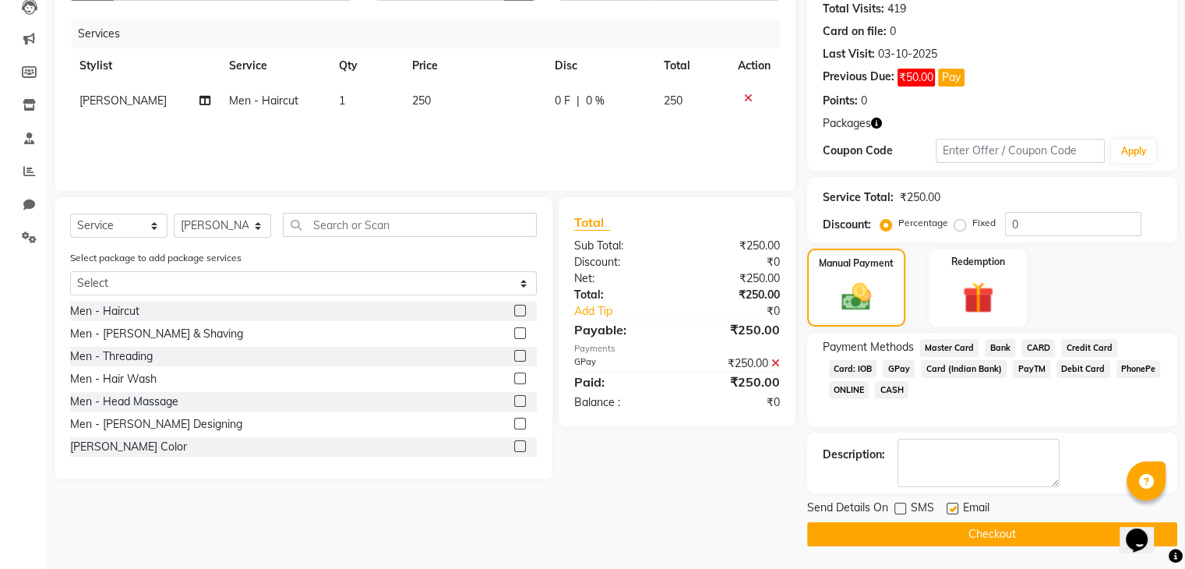
click at [949, 503] on label at bounding box center [953, 509] width 12 height 12
click at [949, 504] on input "checkbox" at bounding box center [952, 509] width 10 height 10
checkbox input "false"
click at [950, 528] on button "Checkout" at bounding box center [992, 534] width 370 height 24
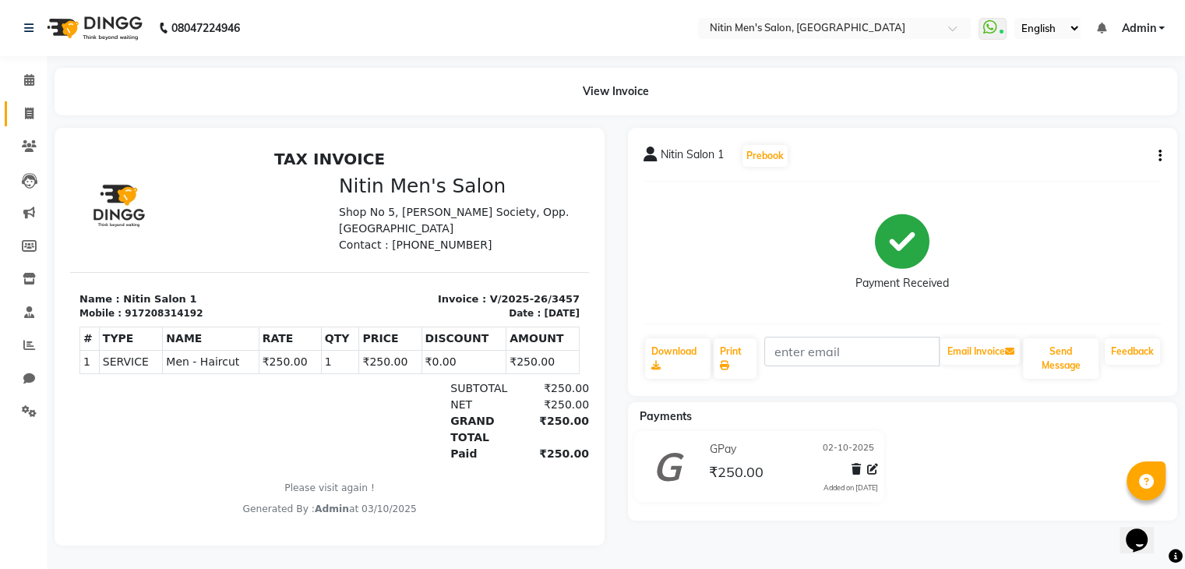
click at [19, 101] on link "Invoice" at bounding box center [23, 114] width 37 height 26
select select "service"
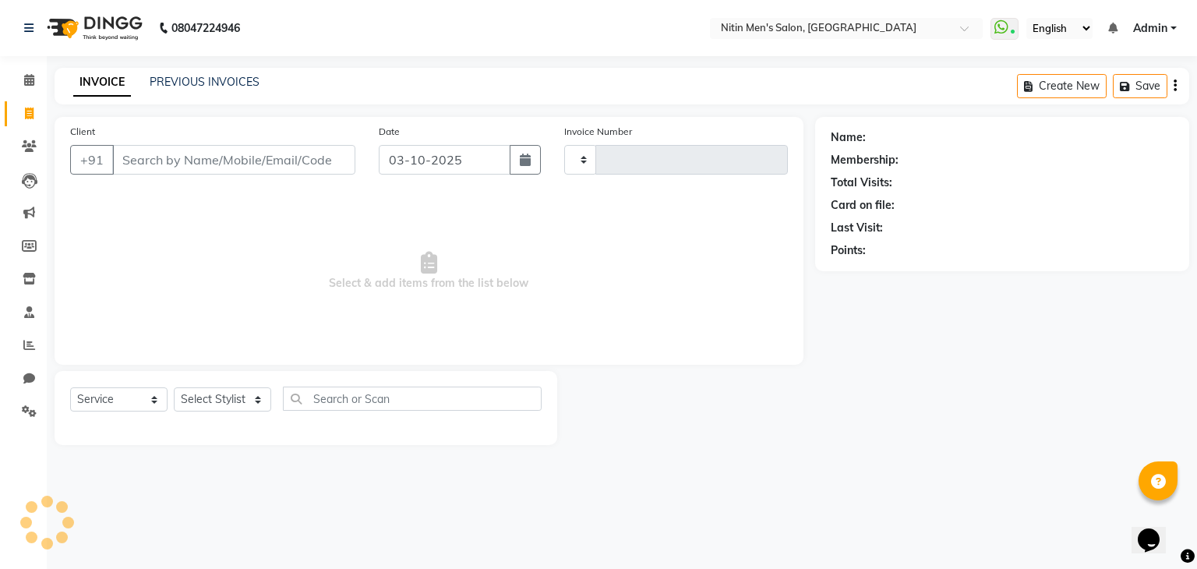
type input "3458"
select select "7981"
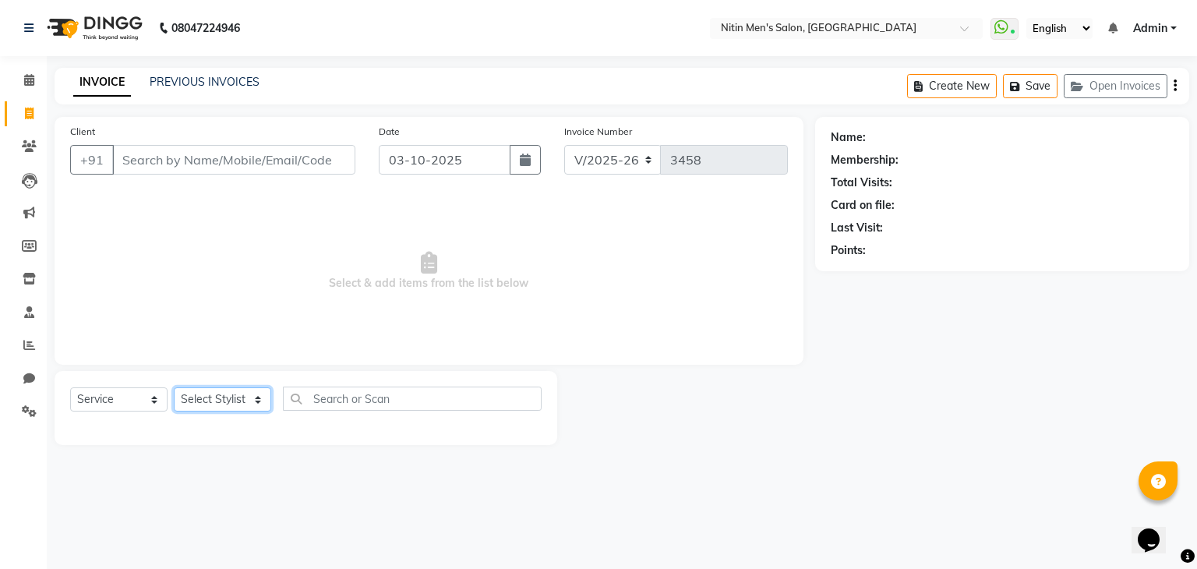
click at [224, 395] on select "Select Stylist [PERSON_NAME] DEEPA [PERSON_NAME] MEENAKSHI NITIN SIR [PERSON_NA…" at bounding box center [222, 399] width 97 height 24
select select "82599"
click at [174, 388] on select "Select Stylist [PERSON_NAME] DEEPA [PERSON_NAME] MEENAKSHI NITIN SIR [PERSON_NA…" at bounding box center [222, 399] width 97 height 24
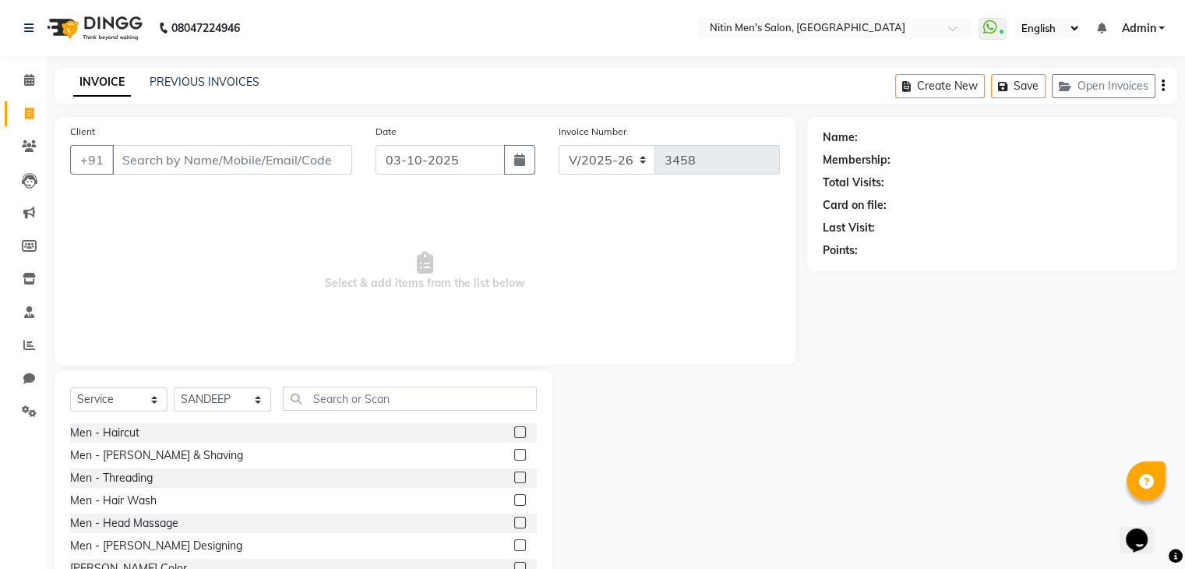
click at [514, 432] on label at bounding box center [520, 432] width 12 height 12
click at [514, 432] on input "checkbox" at bounding box center [519, 433] width 10 height 10
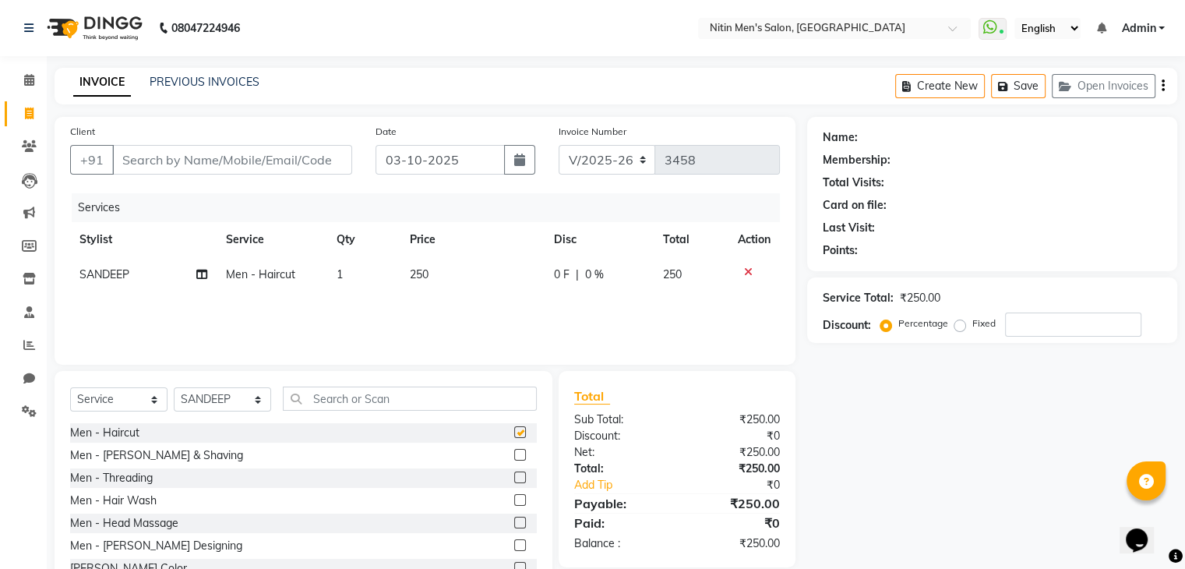
checkbox input "false"
click at [514, 499] on label at bounding box center [520, 500] width 12 height 12
click at [514, 499] on input "checkbox" at bounding box center [519, 501] width 10 height 10
checkbox input "false"
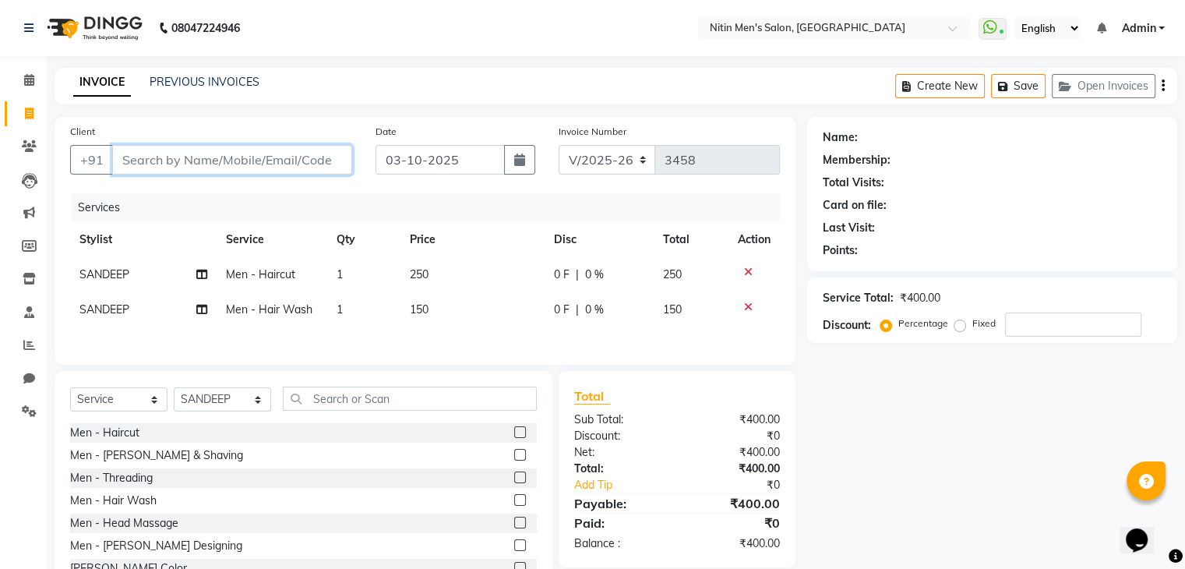
click at [305, 168] on input "Client" at bounding box center [232, 160] width 240 height 30
type input "9"
type input "0"
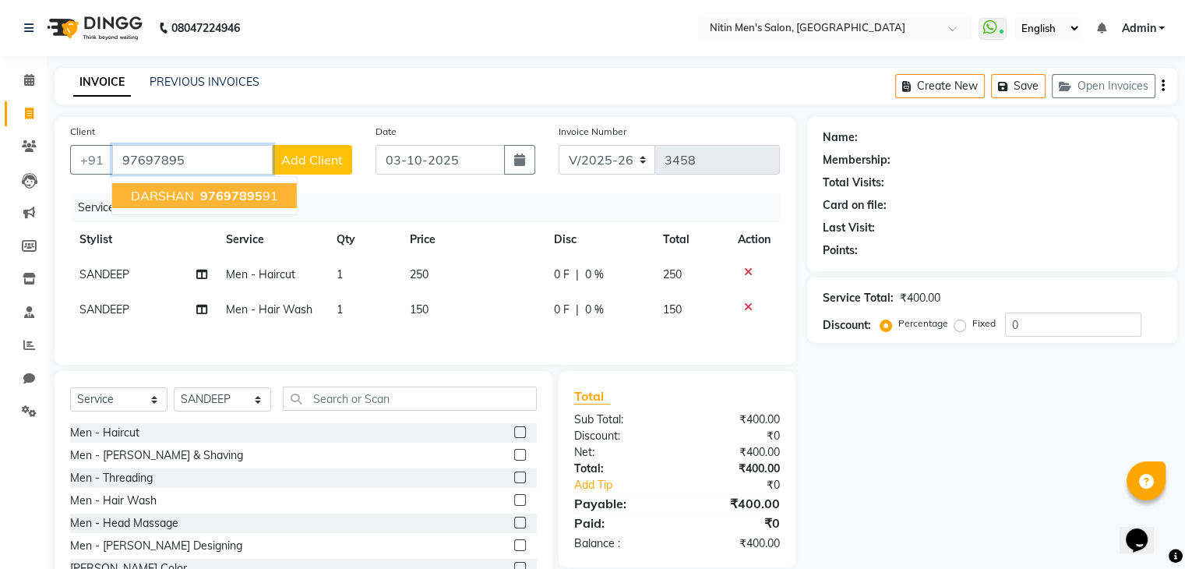
click at [192, 203] on span "DARSHAN" at bounding box center [162, 196] width 63 height 16
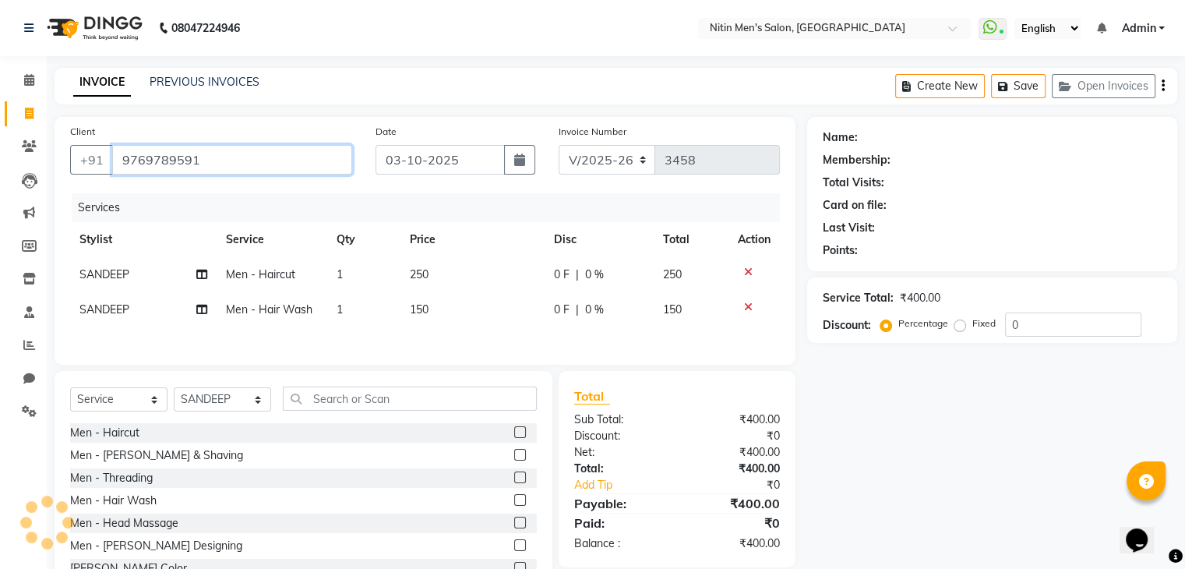
type input "9769789591"
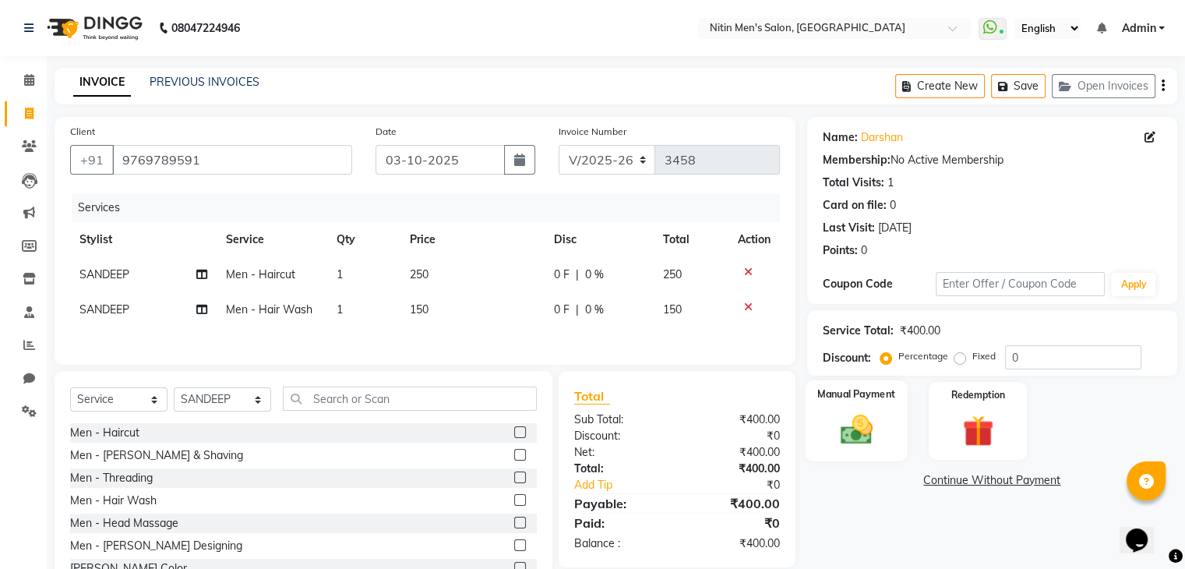
click at [863, 434] on img at bounding box center [856, 429] width 52 height 37
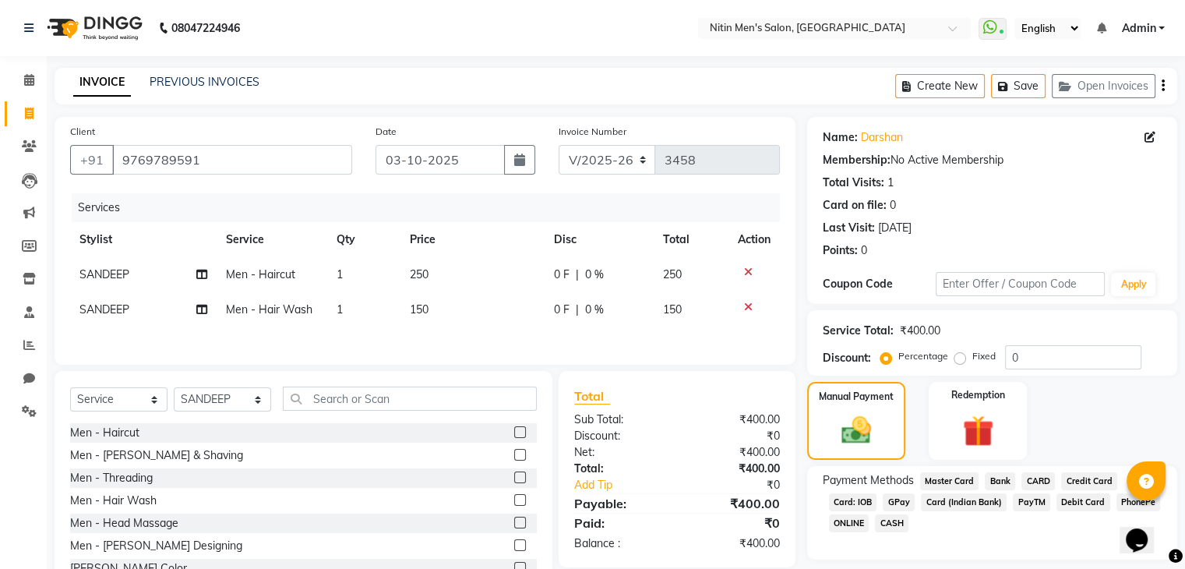
click at [897, 517] on span "CASH" at bounding box center [892, 523] width 34 height 18
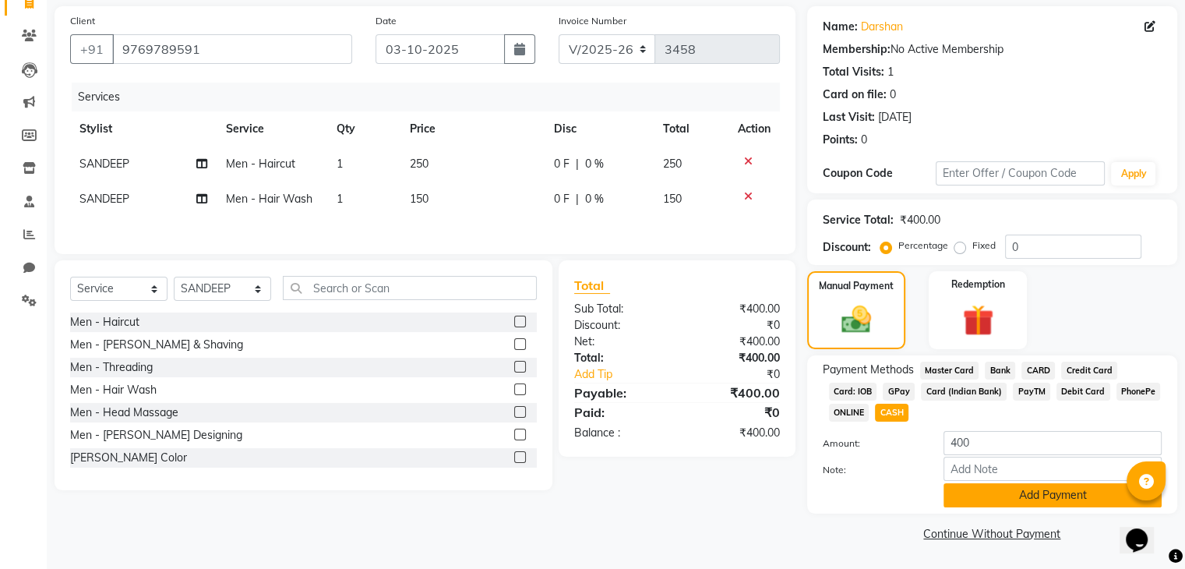
click at [979, 503] on button "Add Payment" at bounding box center [1053, 495] width 218 height 24
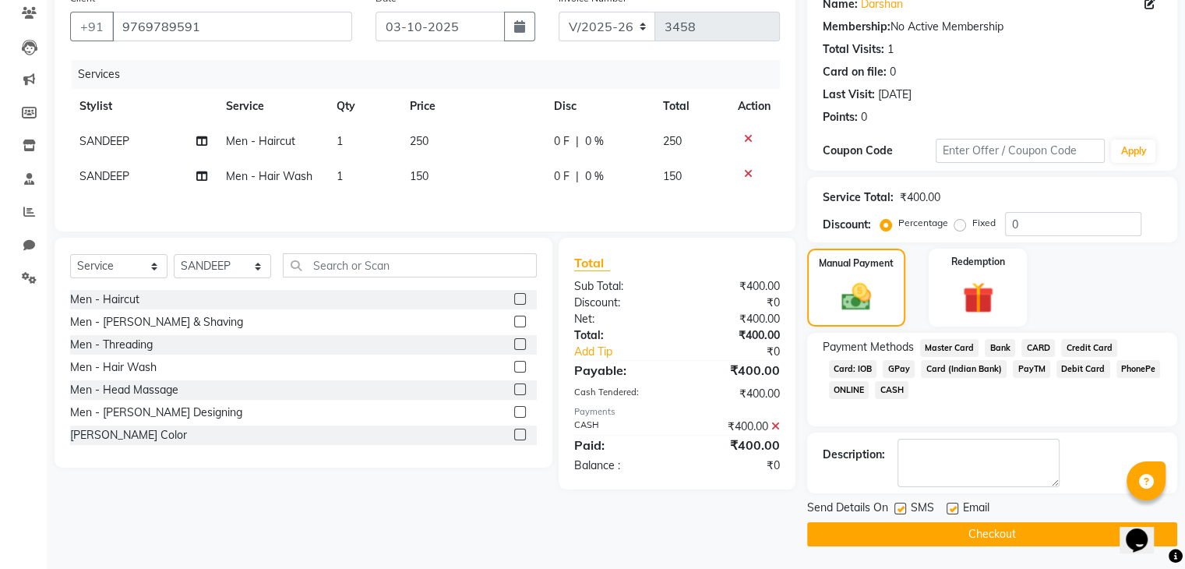
scroll to position [132, 0]
click at [960, 533] on button "Checkout" at bounding box center [992, 535] width 370 height 24
